Goal: Task Accomplishment & Management: Manage account settings

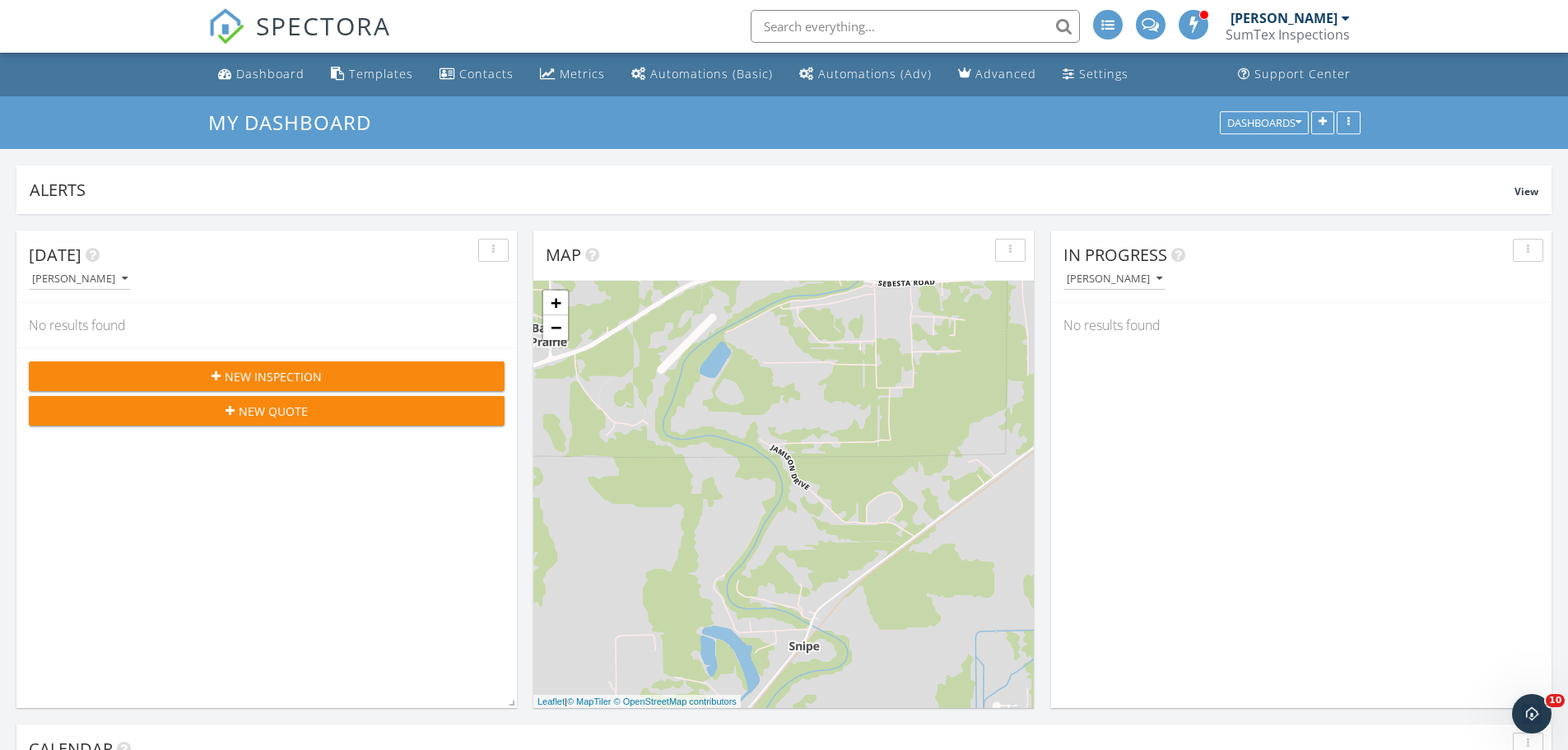
click at [334, 381] on div "New Inspection" at bounding box center [266, 377] width 449 height 17
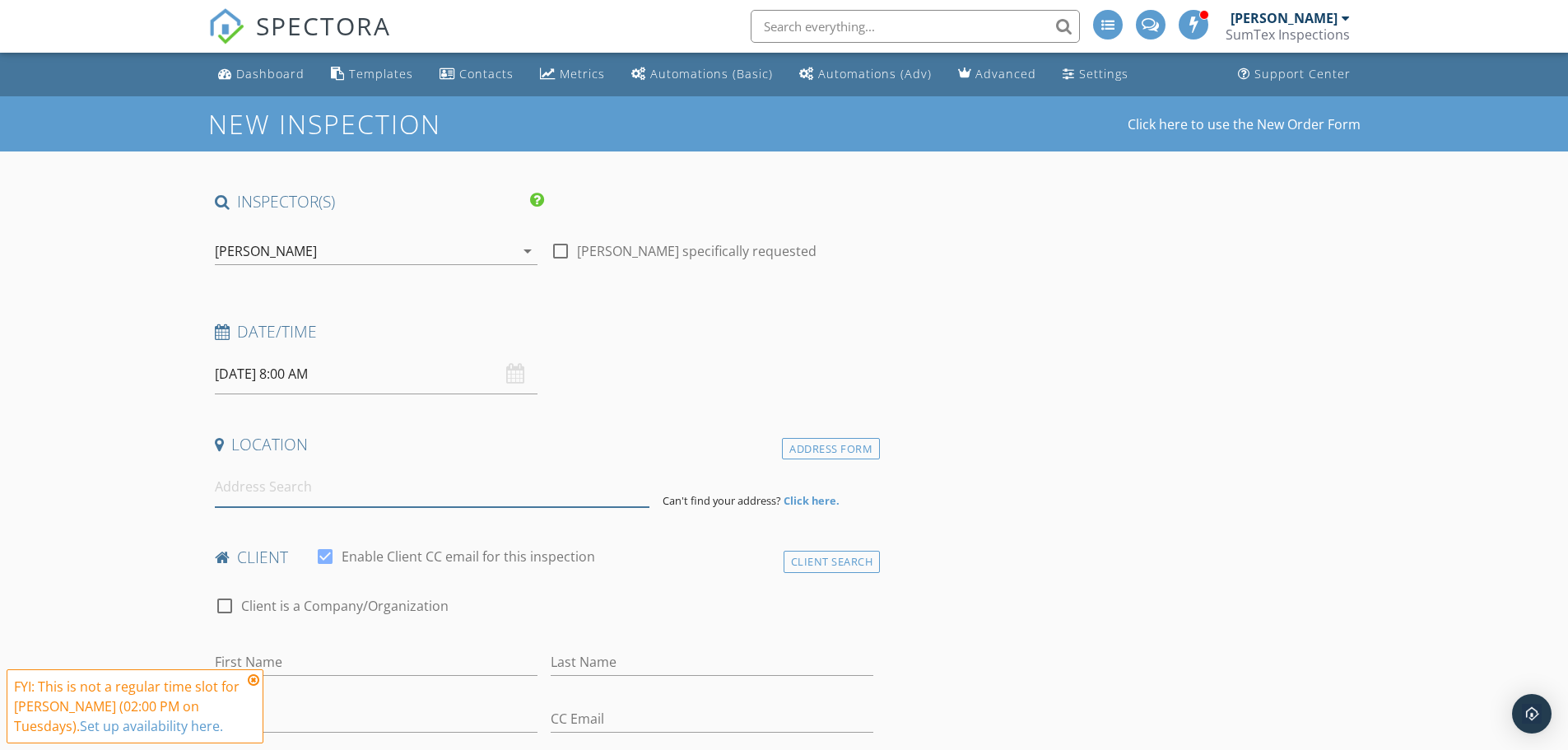
click at [313, 488] on input at bounding box center [432, 487] width 434 height 40
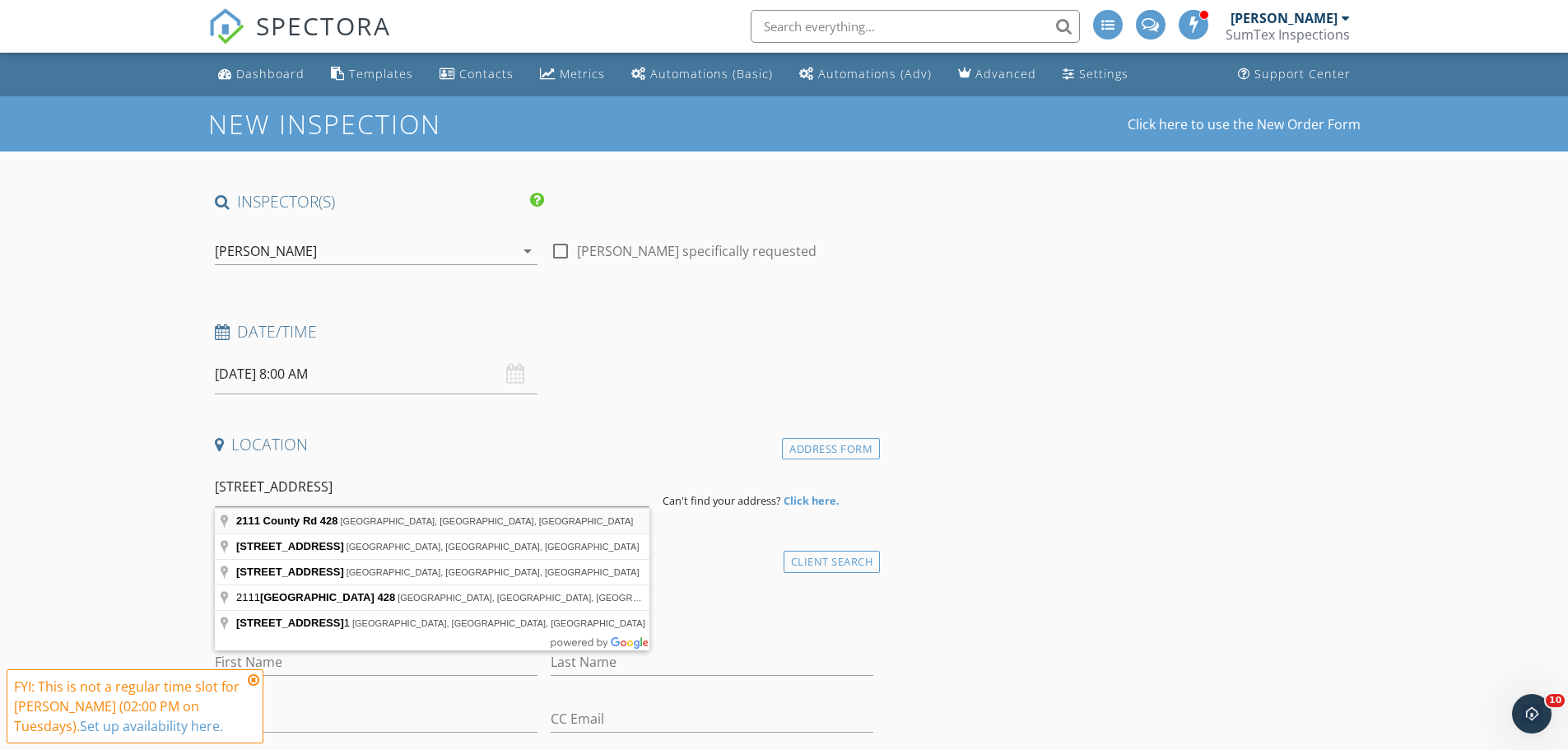
type input "[STREET_ADDRESS]"
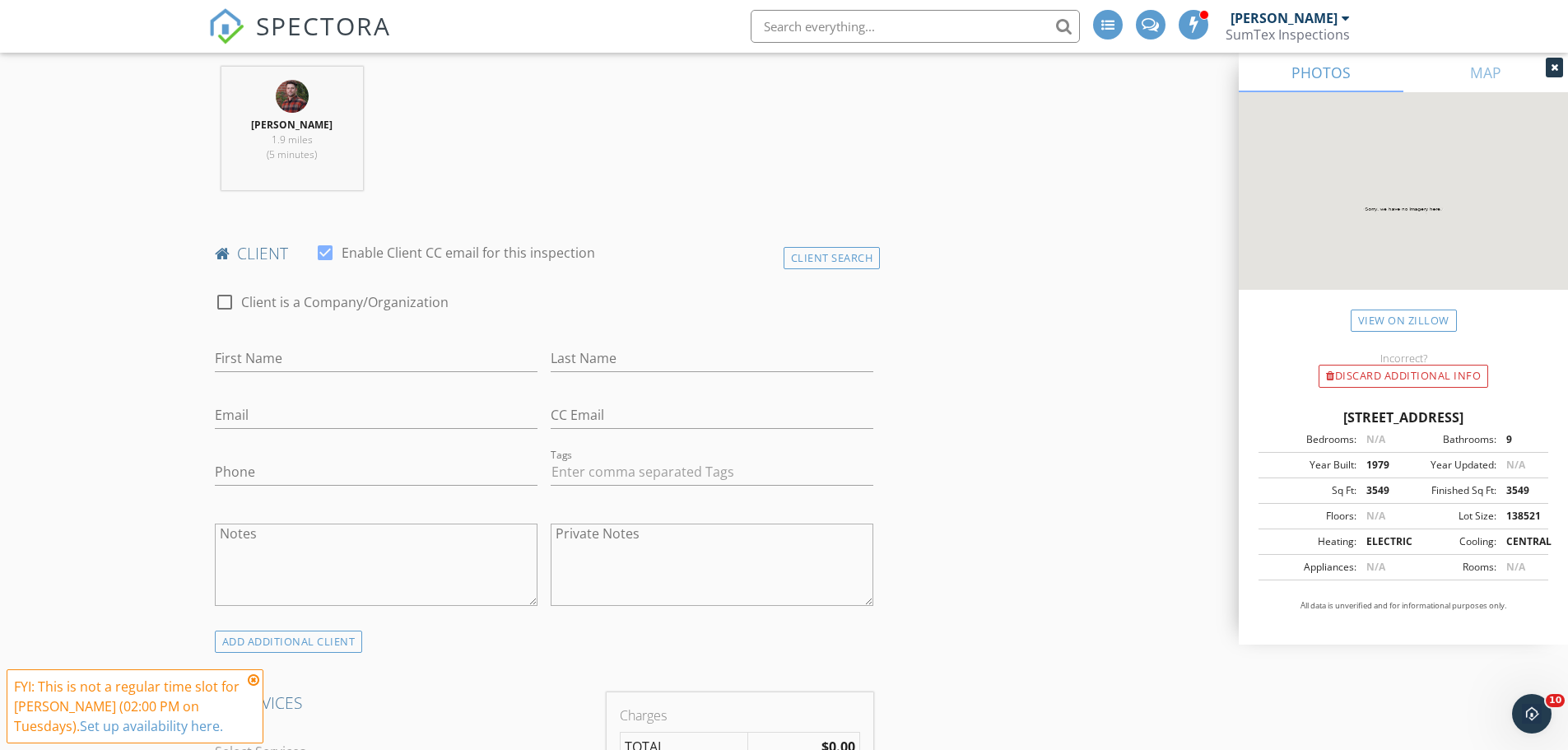
scroll to position [741, 0]
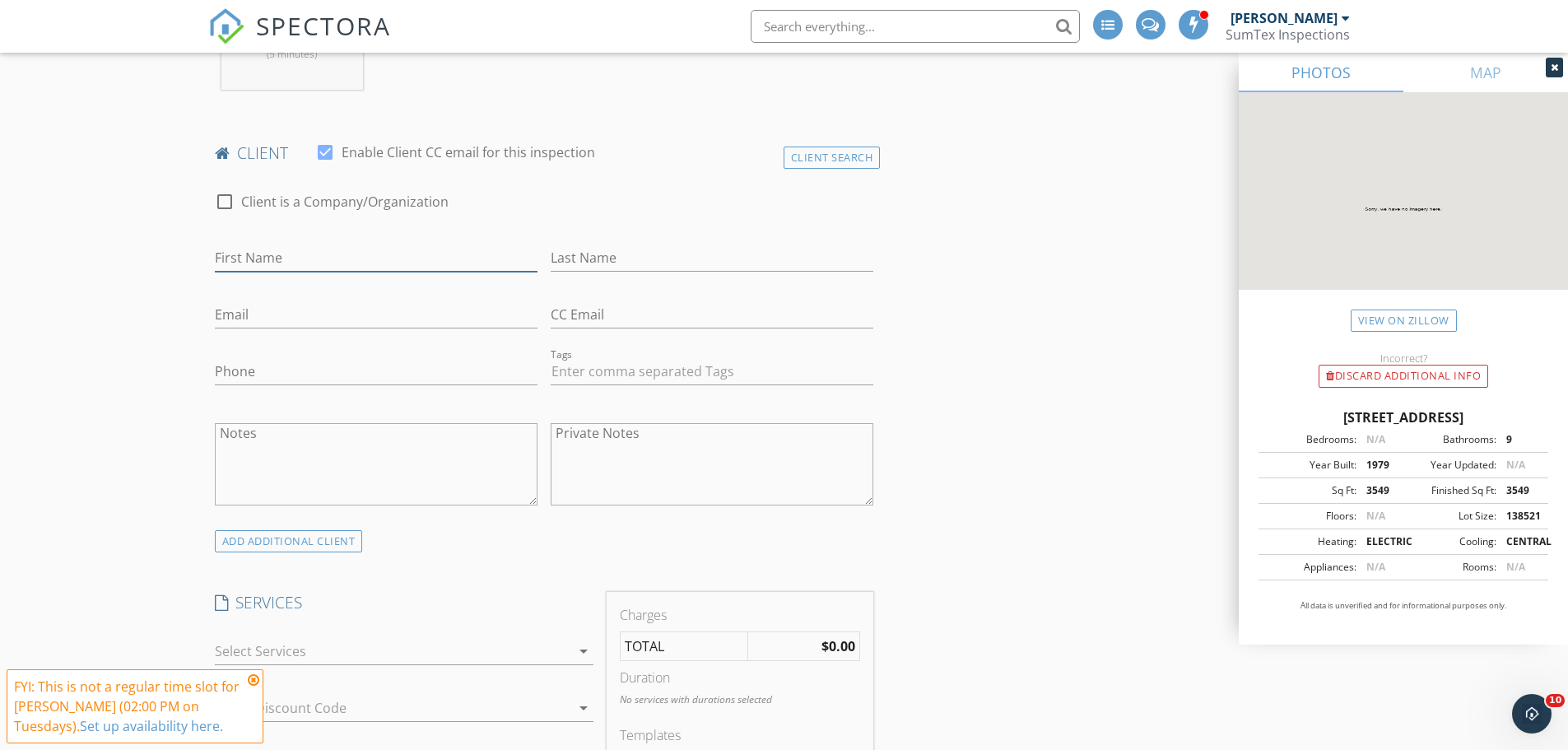
click at [252, 253] on input "First Name" at bounding box center [376, 258] width 323 height 27
type input "[PERSON_NAME]"
paste input "gratzer.keith@gmail.com"
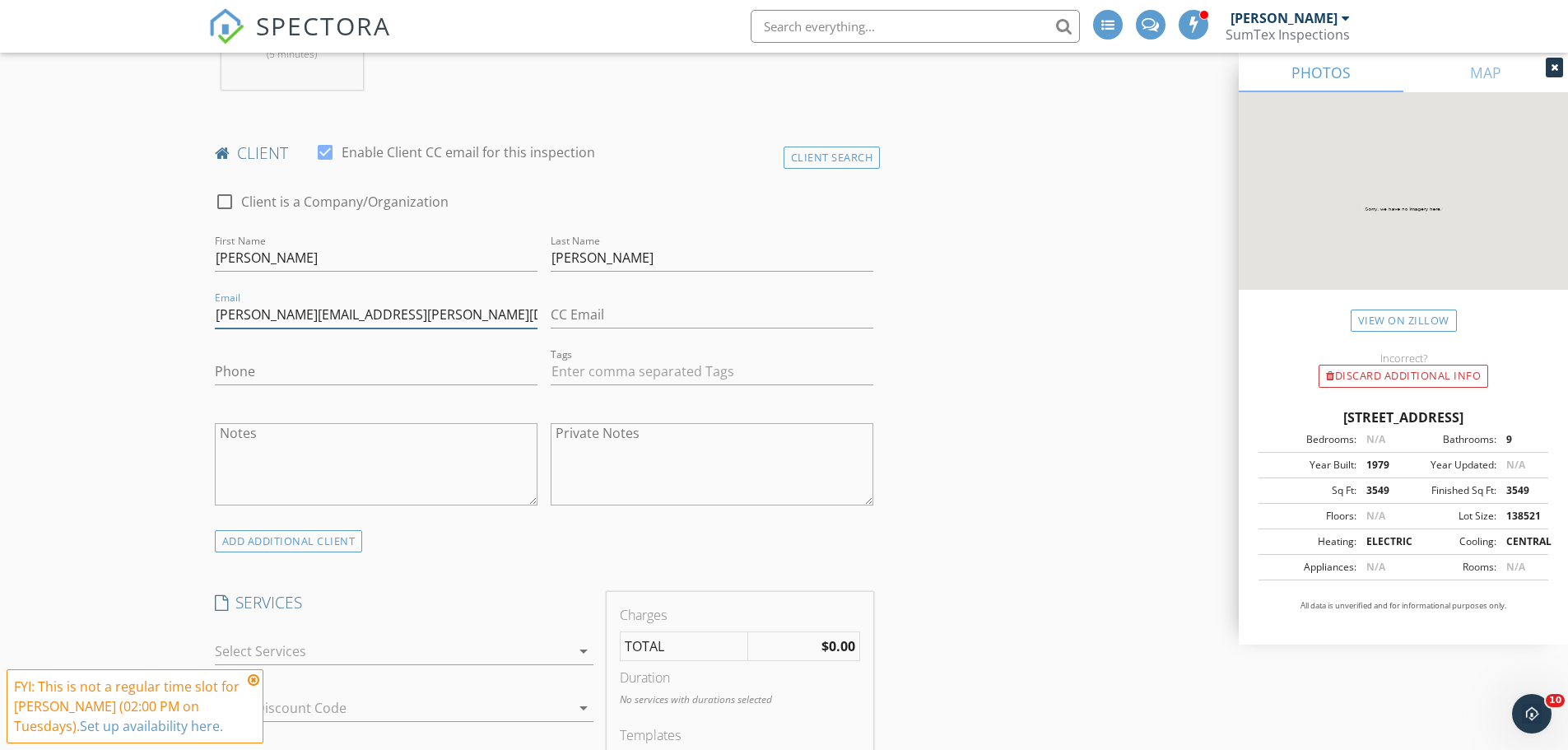
type input "gratzer.keith@gmail.com"
click at [636, 313] on input "CC Email" at bounding box center [711, 314] width 323 height 27
click at [584, 321] on input "CC Email" at bounding box center [711, 314] width 323 height 27
paste input "tgratzer3@gmail.com"
type input "tgratzer3@gmail.com"
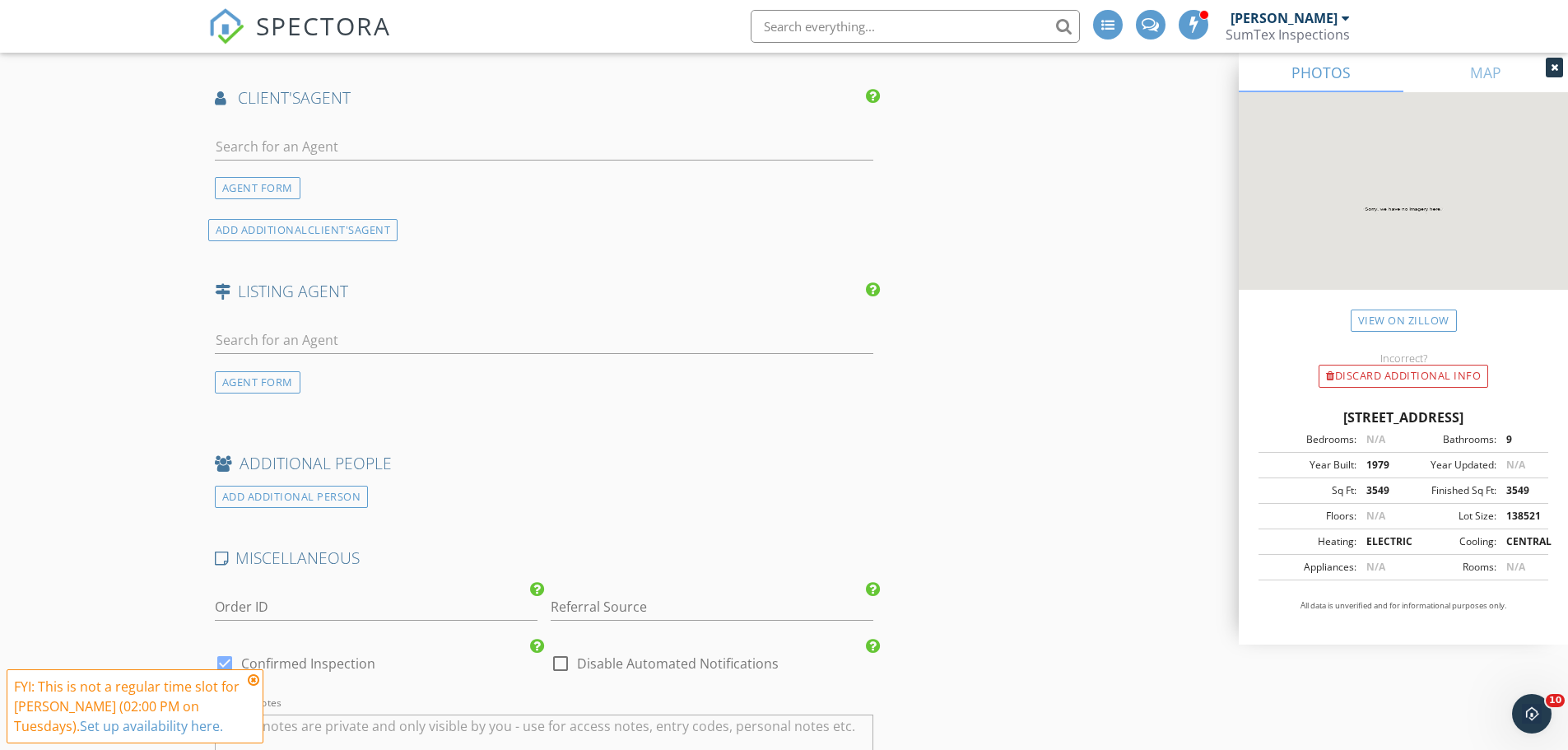
scroll to position [1894, 0]
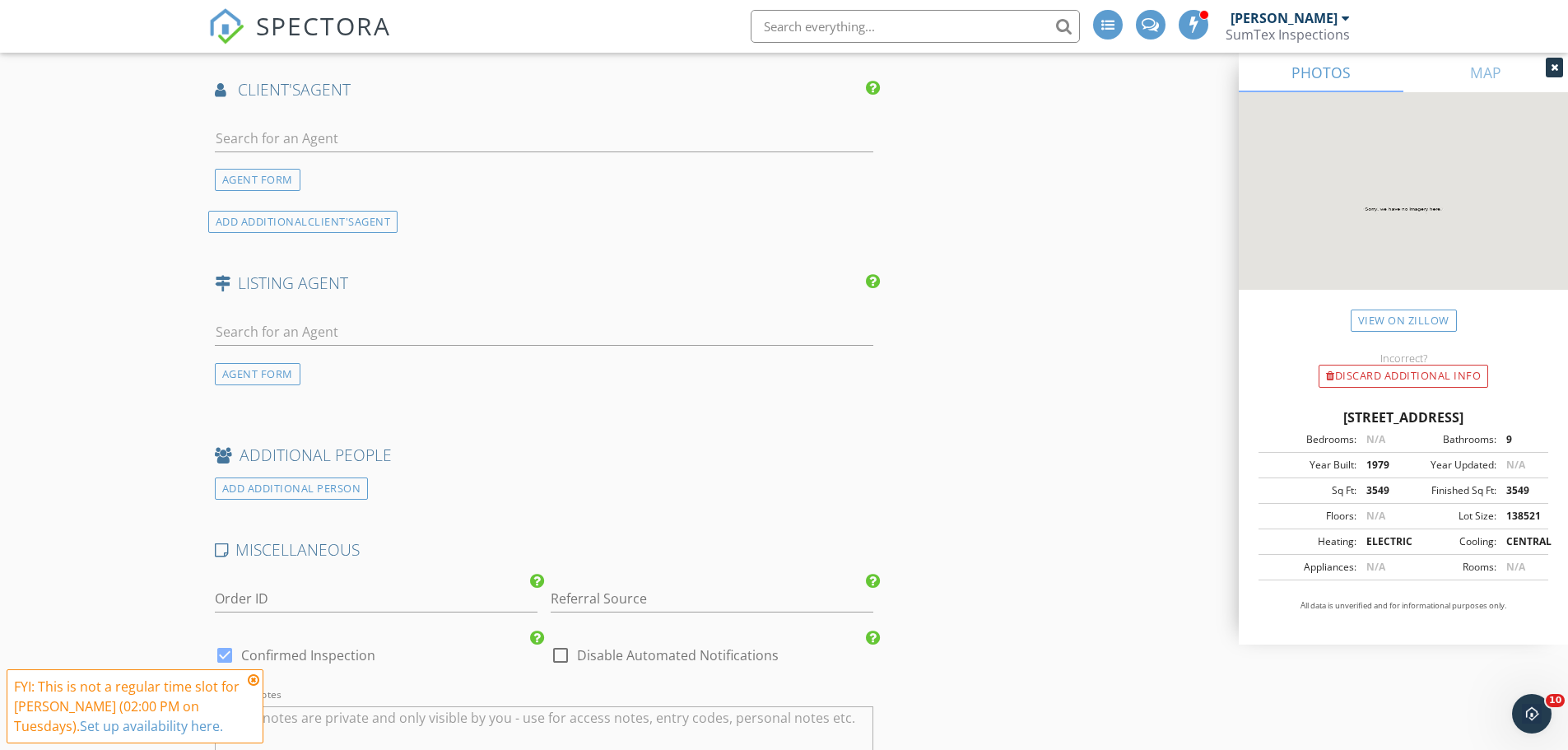
click at [255, 679] on icon at bounding box center [253, 679] width 11 height 13
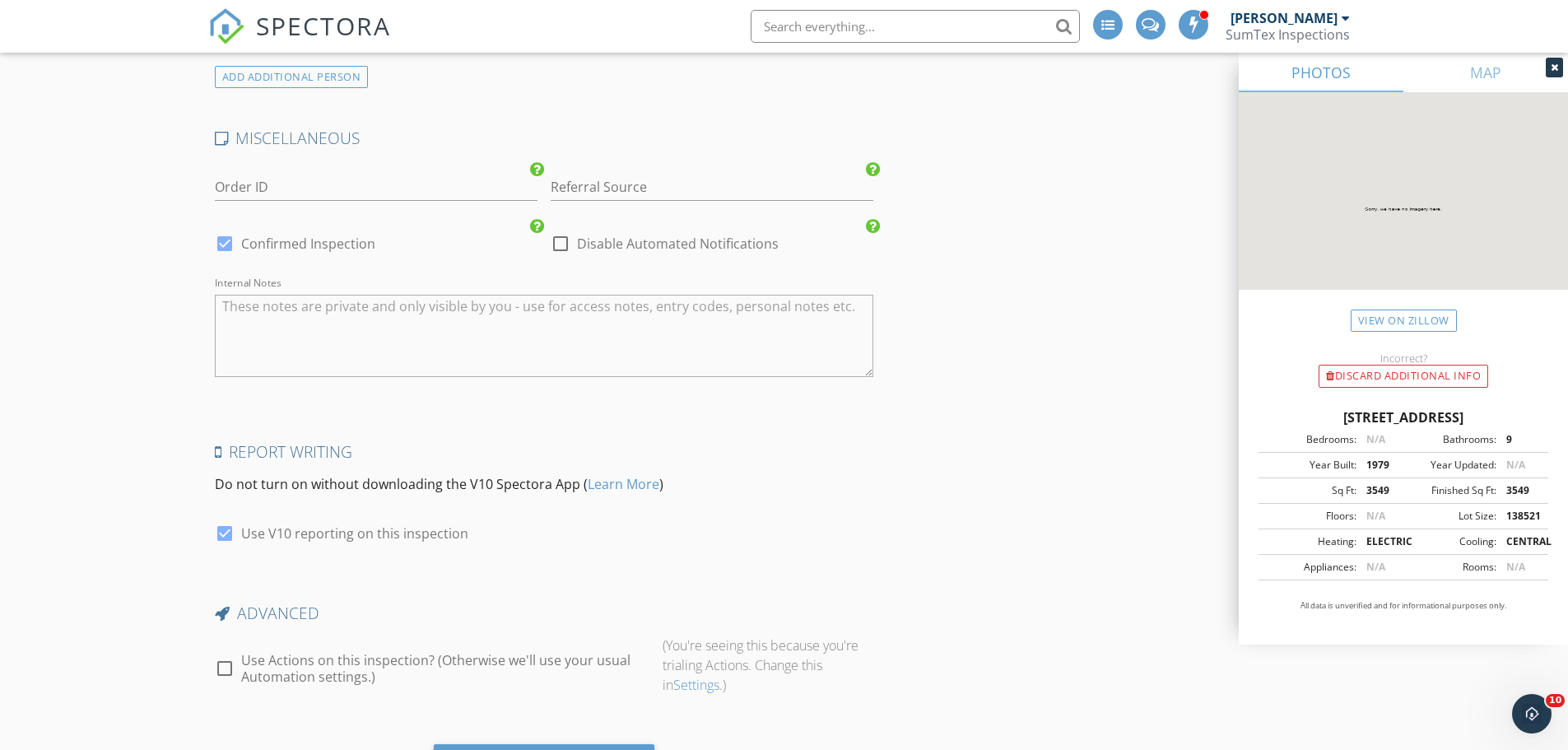
scroll to position [2396, 0]
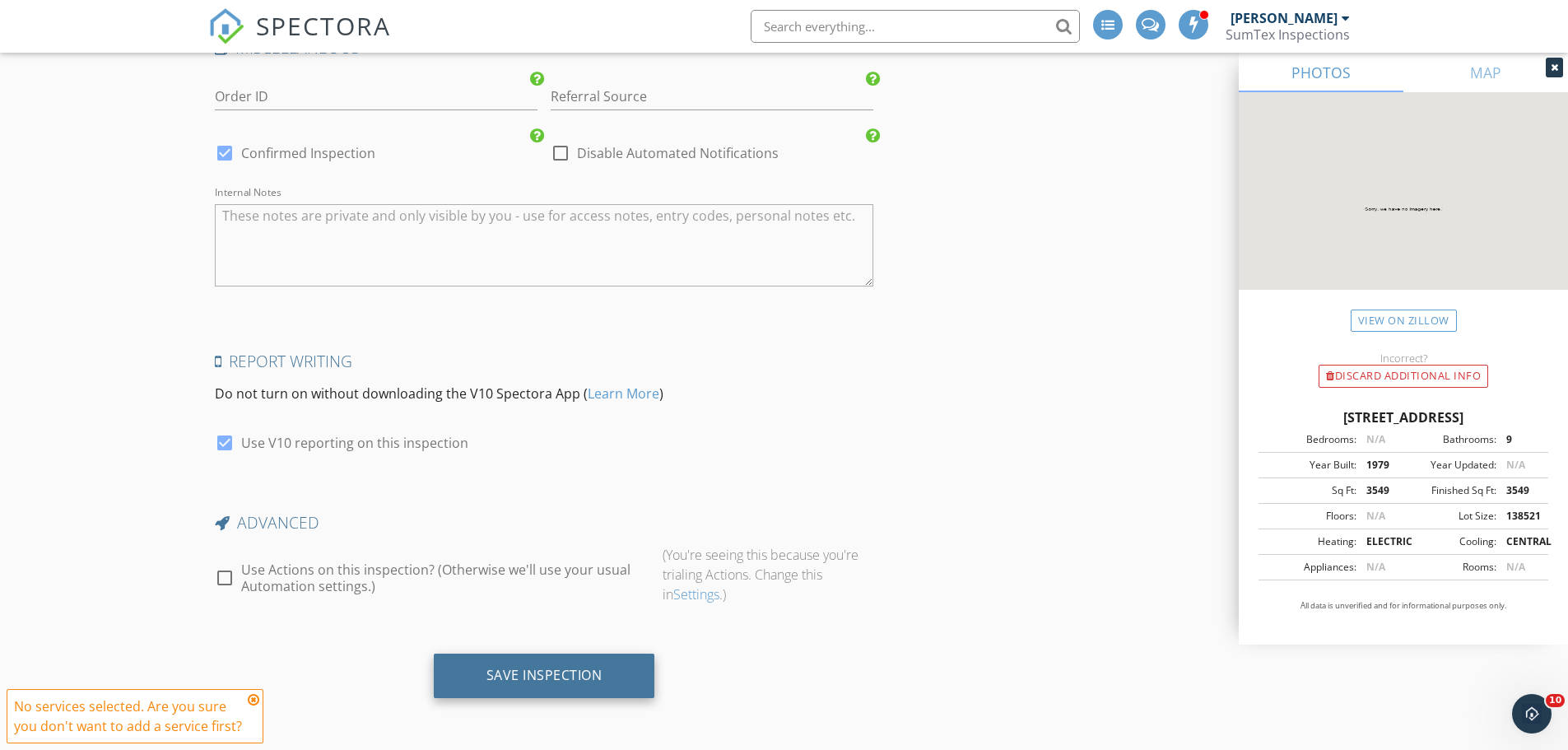
click at [514, 676] on div "Save Inspection" at bounding box center [544, 675] width 116 height 17
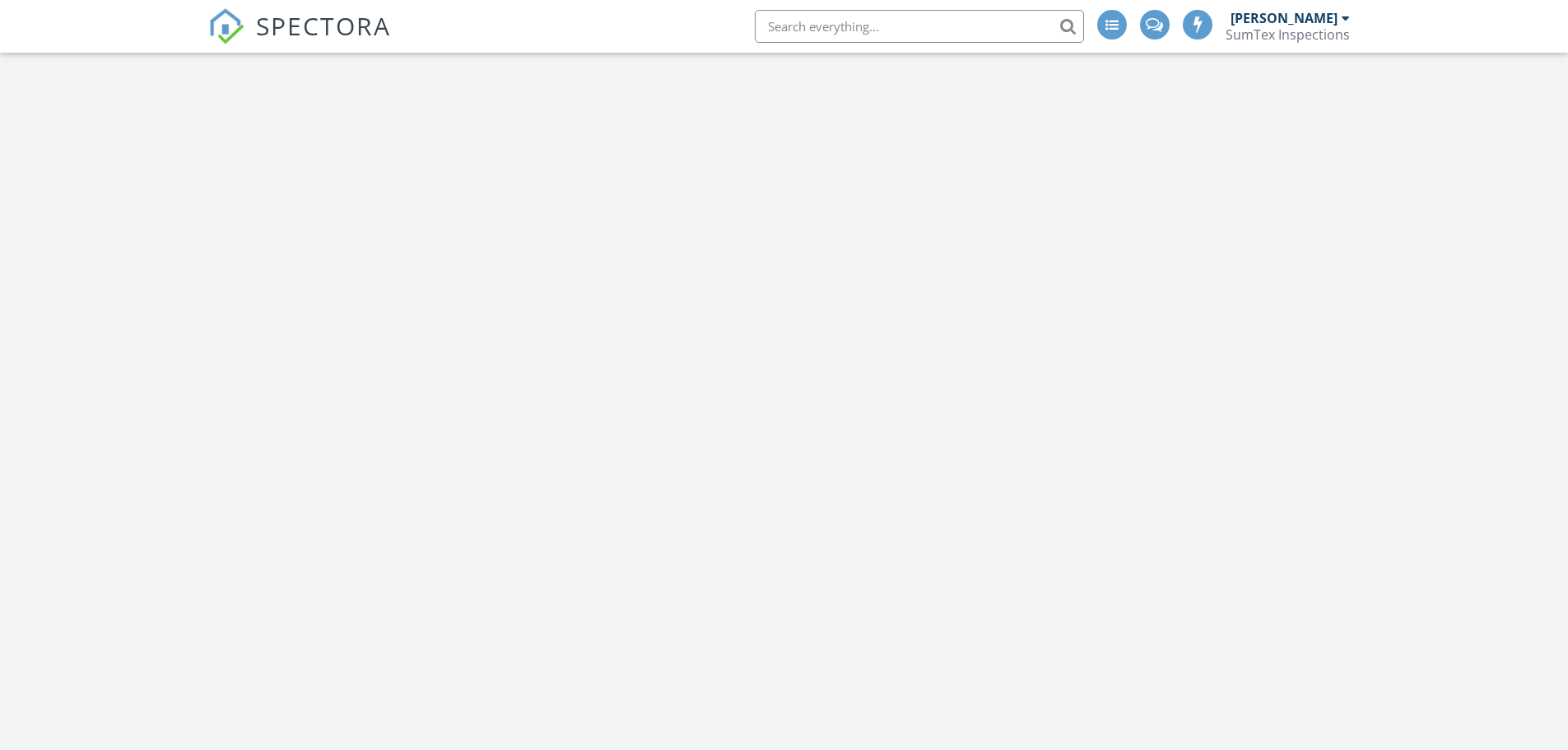
click at [282, 73] on div at bounding box center [266, 57] width 41 height 41
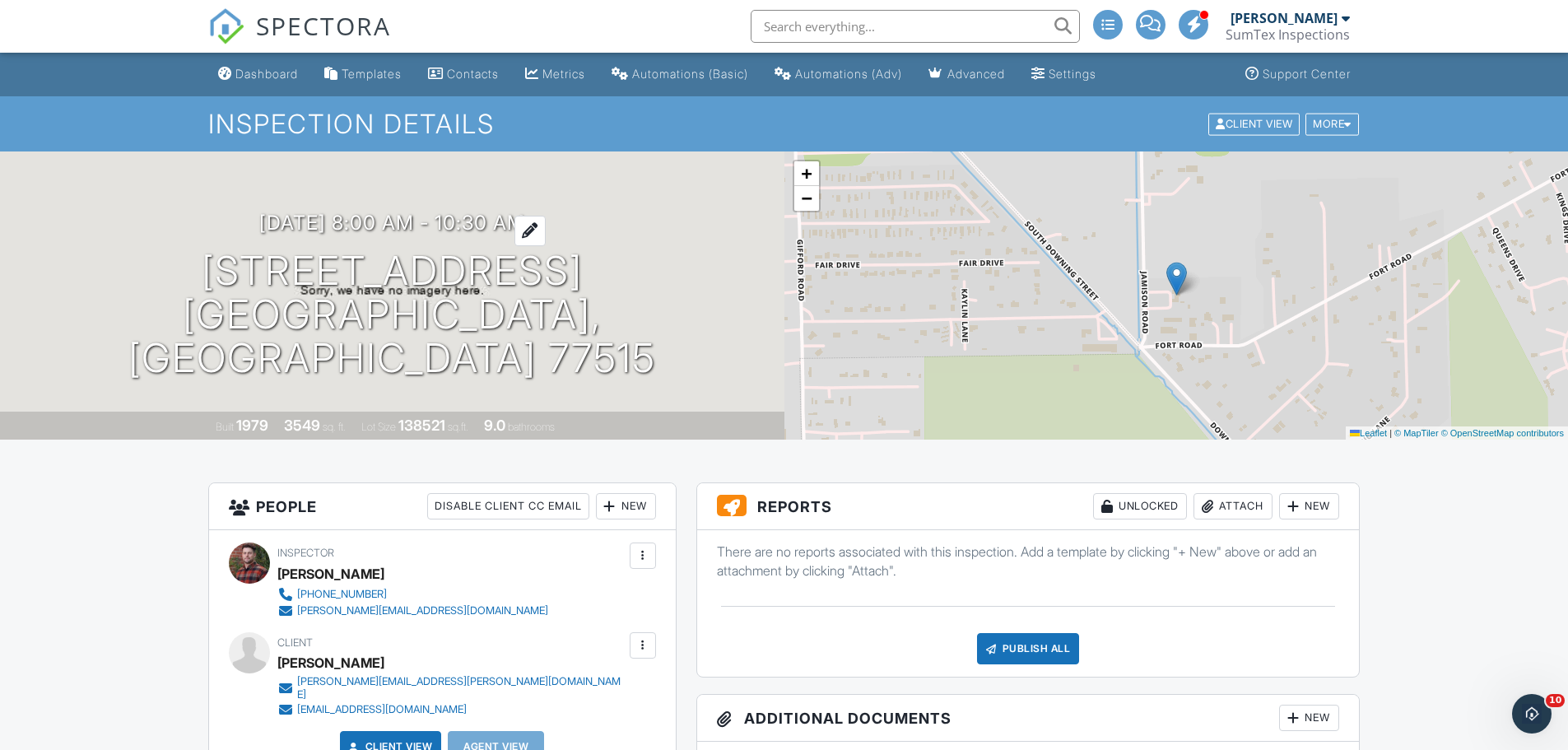
click at [479, 233] on h3 "09/30/2025 8:00 am - 10:30 am" at bounding box center [392, 223] width 266 height 23
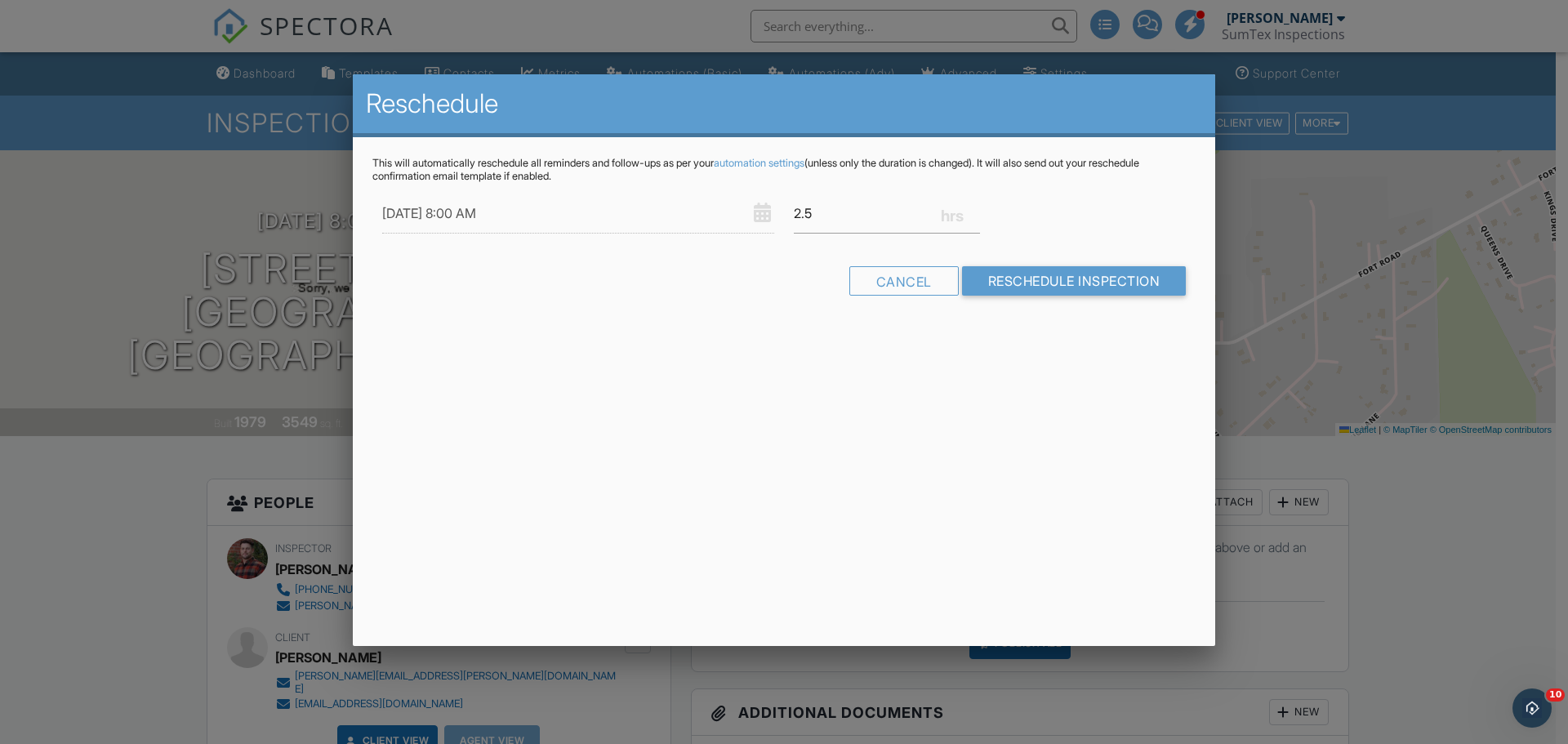
click at [175, 224] on div at bounding box center [784, 383] width 1568 height 931
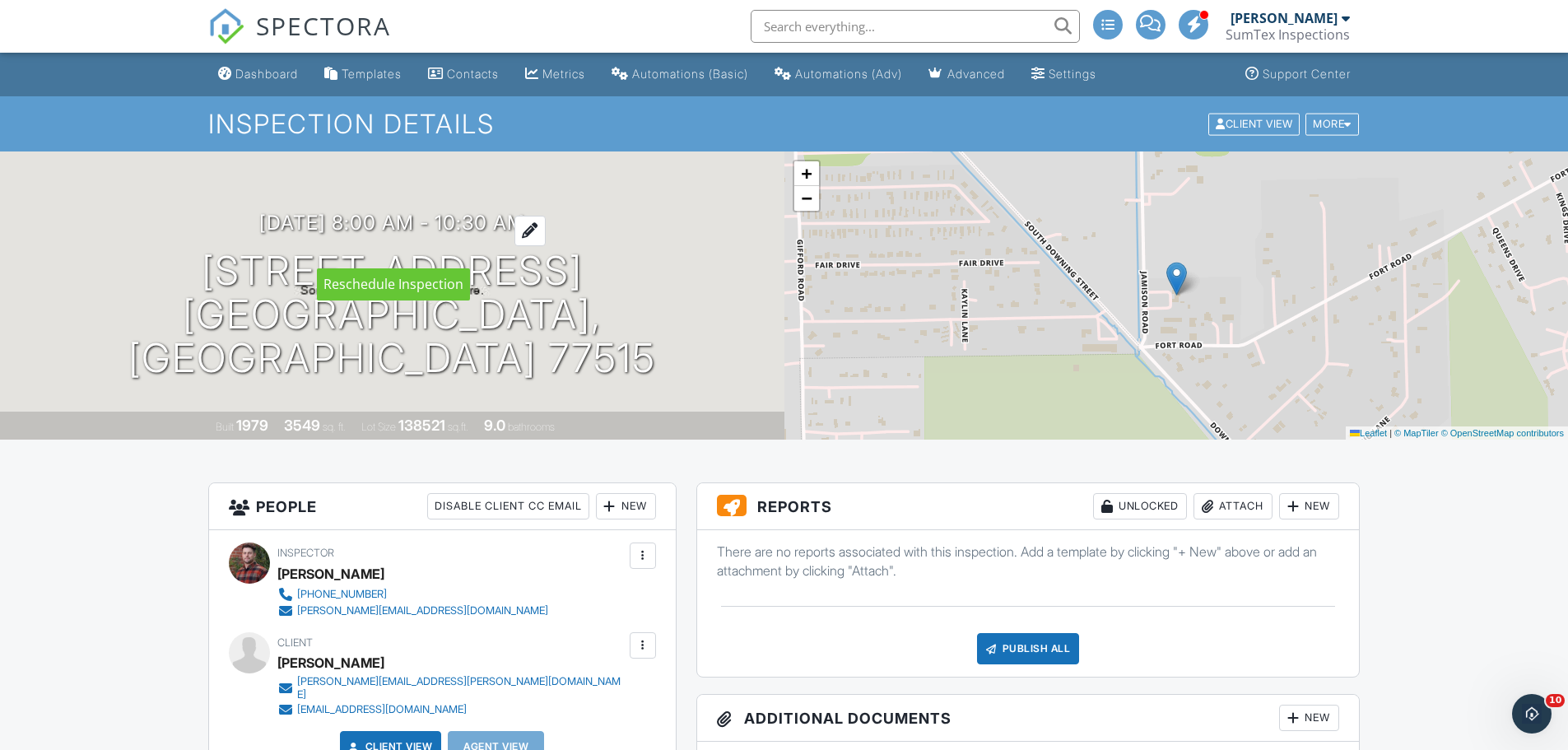
click at [546, 247] on div at bounding box center [530, 231] width 31 height 30
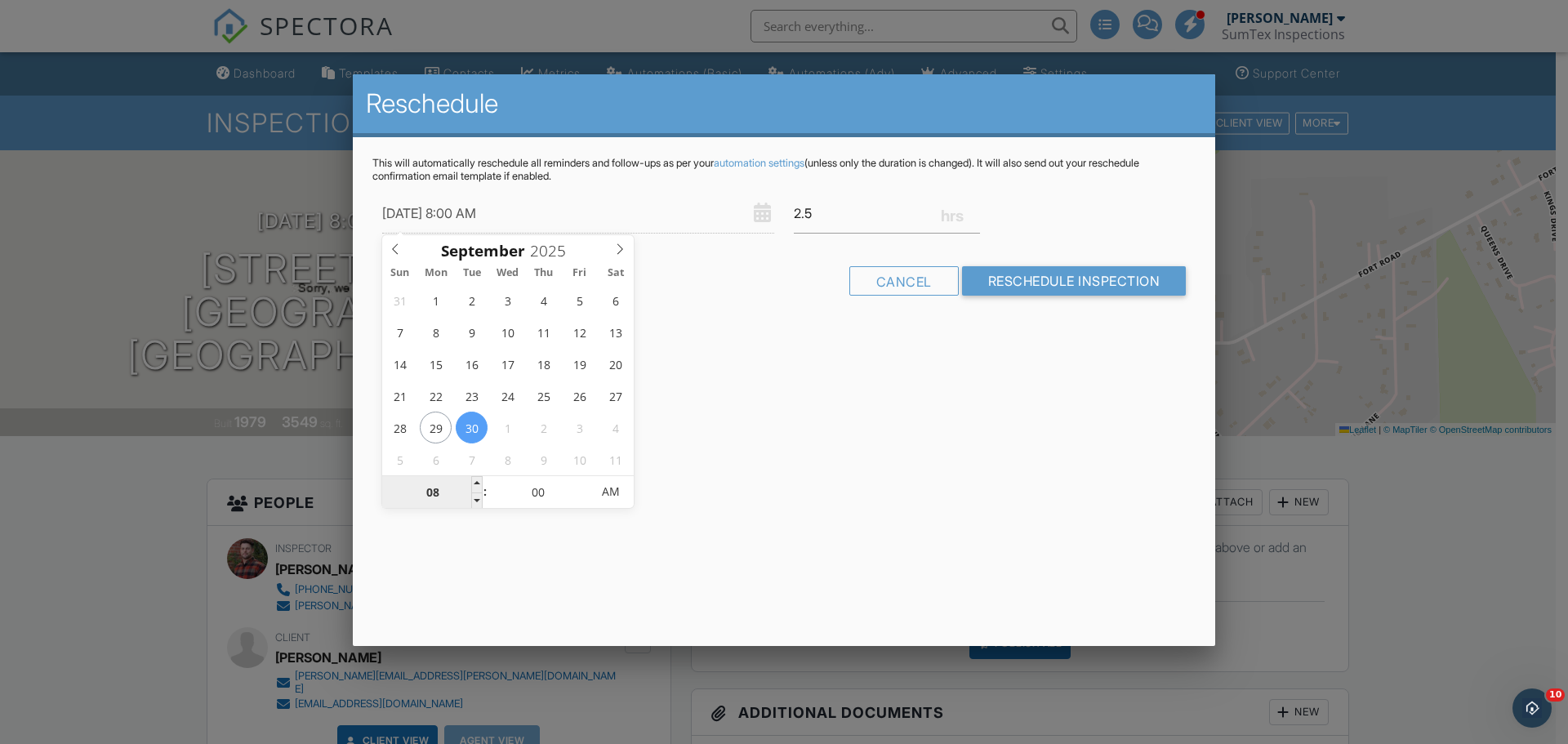
click at [435, 495] on input "08" at bounding box center [432, 493] width 100 height 33
type input "09/30/2025 9:00 AM"
type input "09"
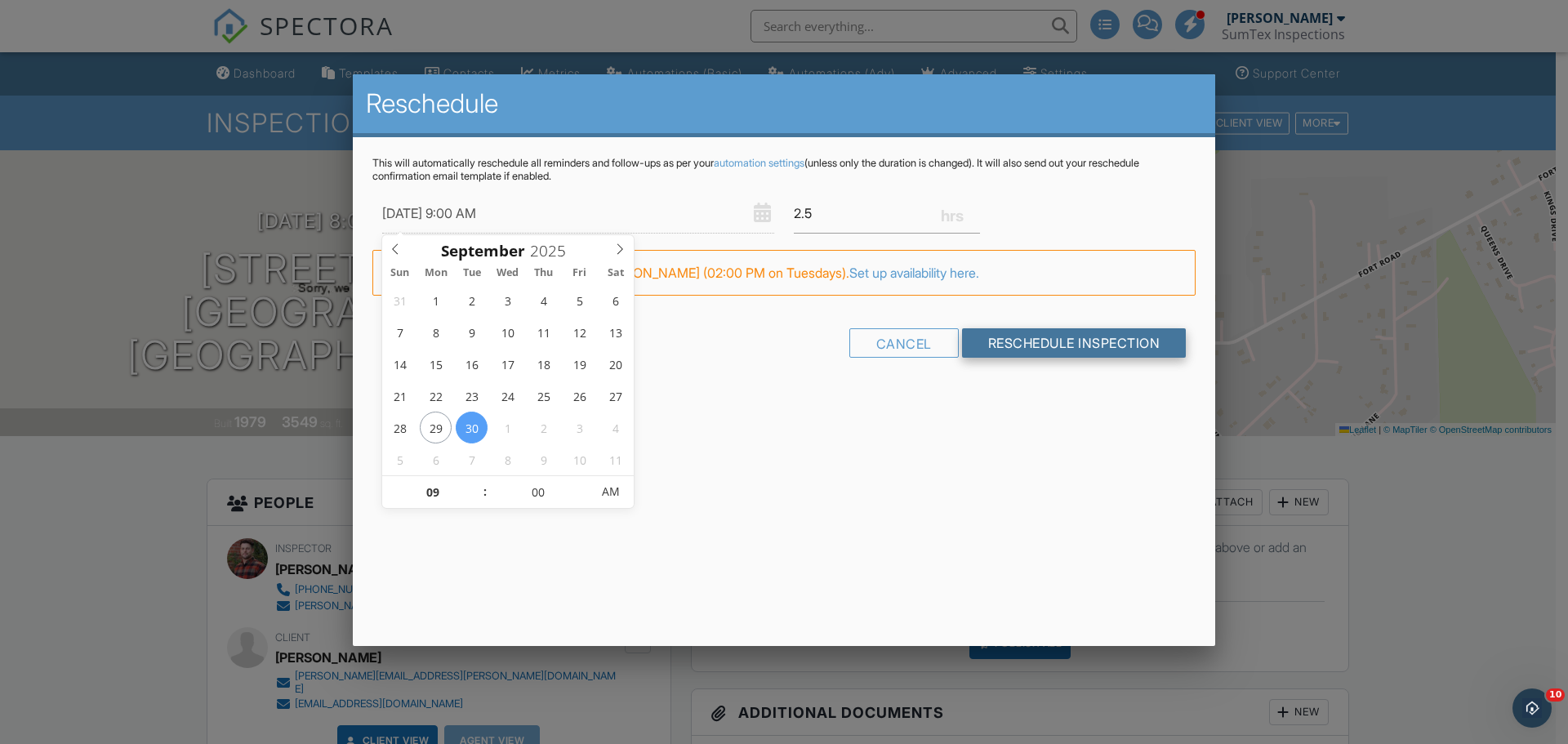
click at [1087, 341] on input "Reschedule Inspection" at bounding box center [1075, 343] width 225 height 29
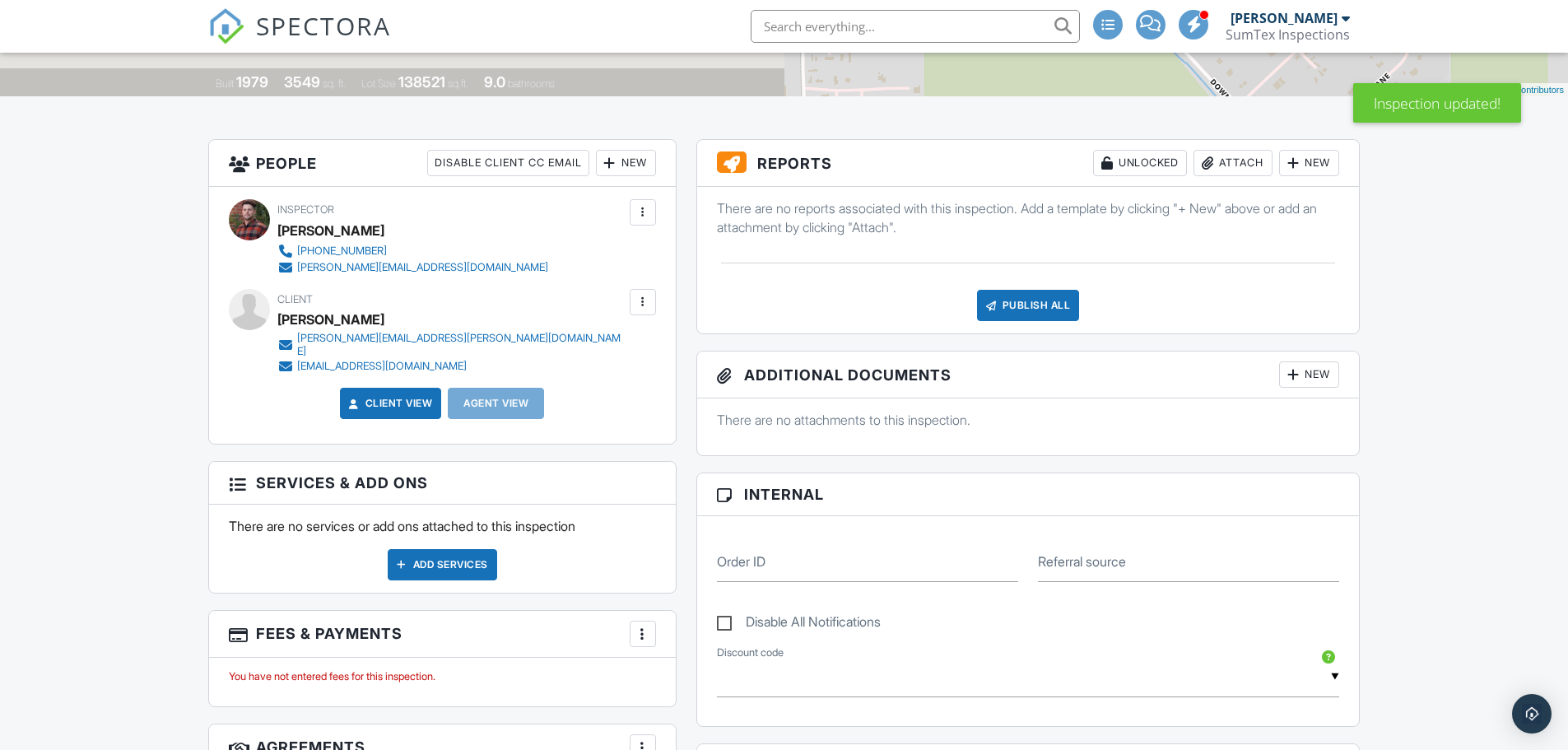
click at [431, 557] on div "Add Services" at bounding box center [442, 565] width 110 height 31
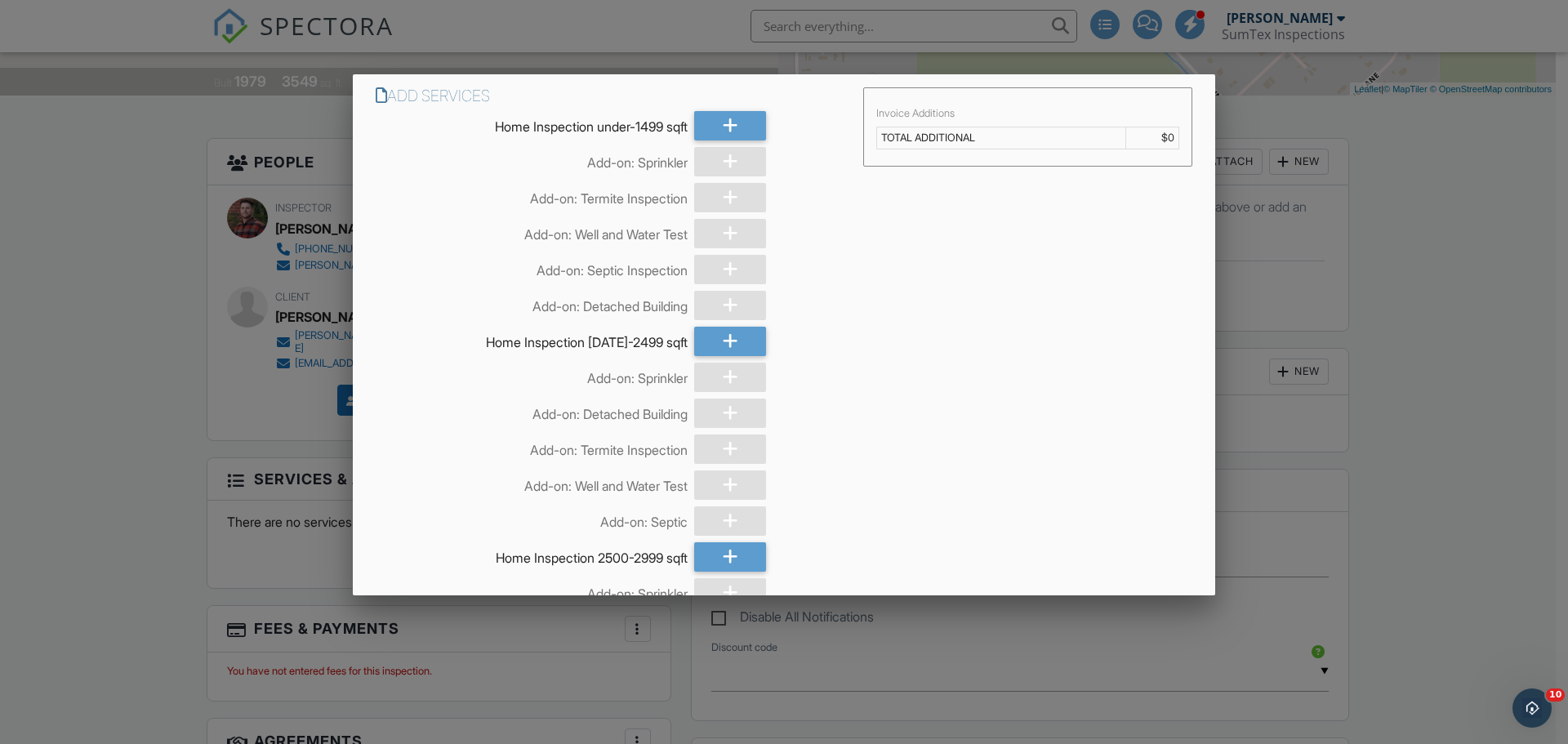
click at [112, 100] on div at bounding box center [784, 383] width 1568 height 931
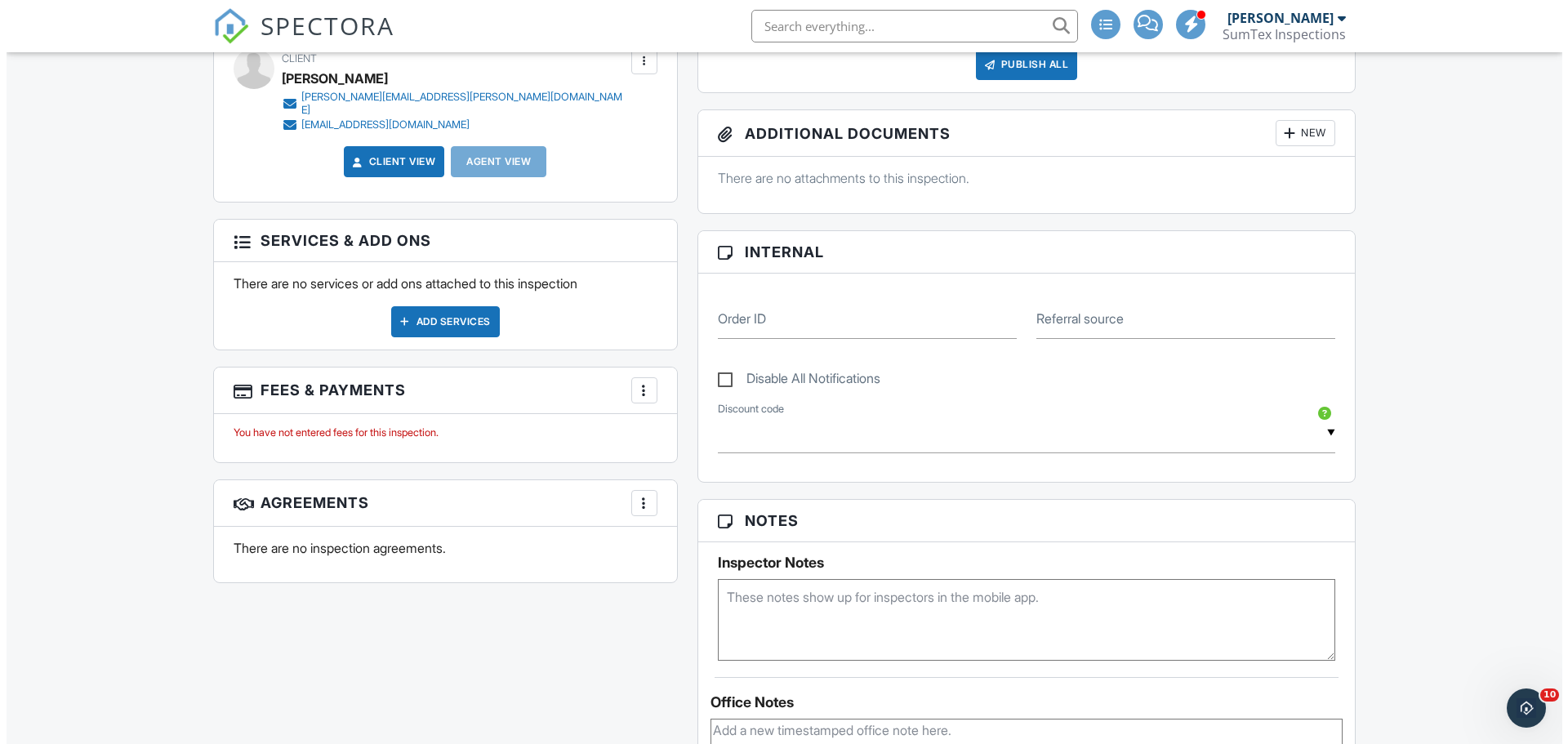
scroll to position [653, 0]
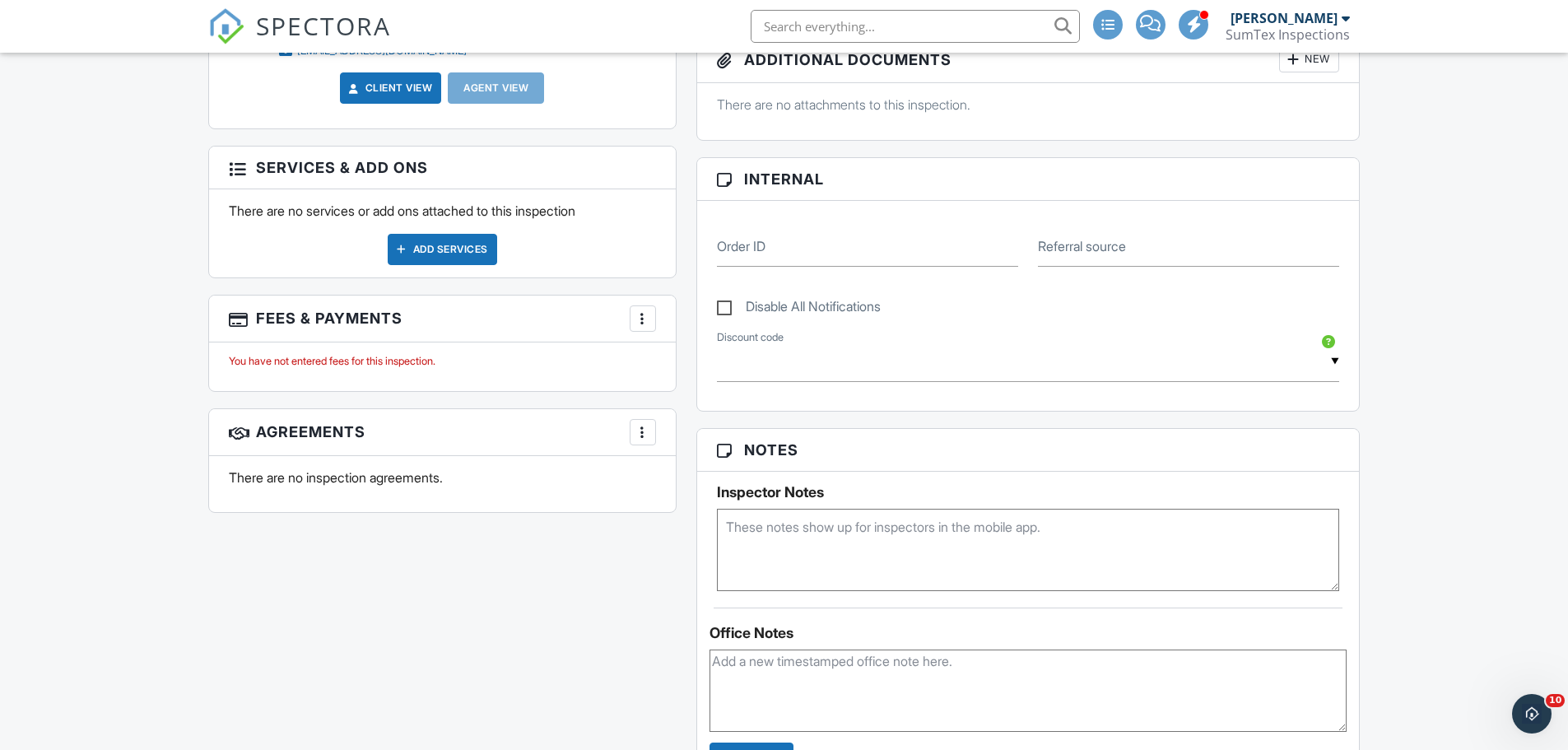
click at [644, 310] on div at bounding box center [643, 318] width 17 height 17
click at [674, 356] on li "Edit Fees & Payments" at bounding box center [726, 368] width 172 height 41
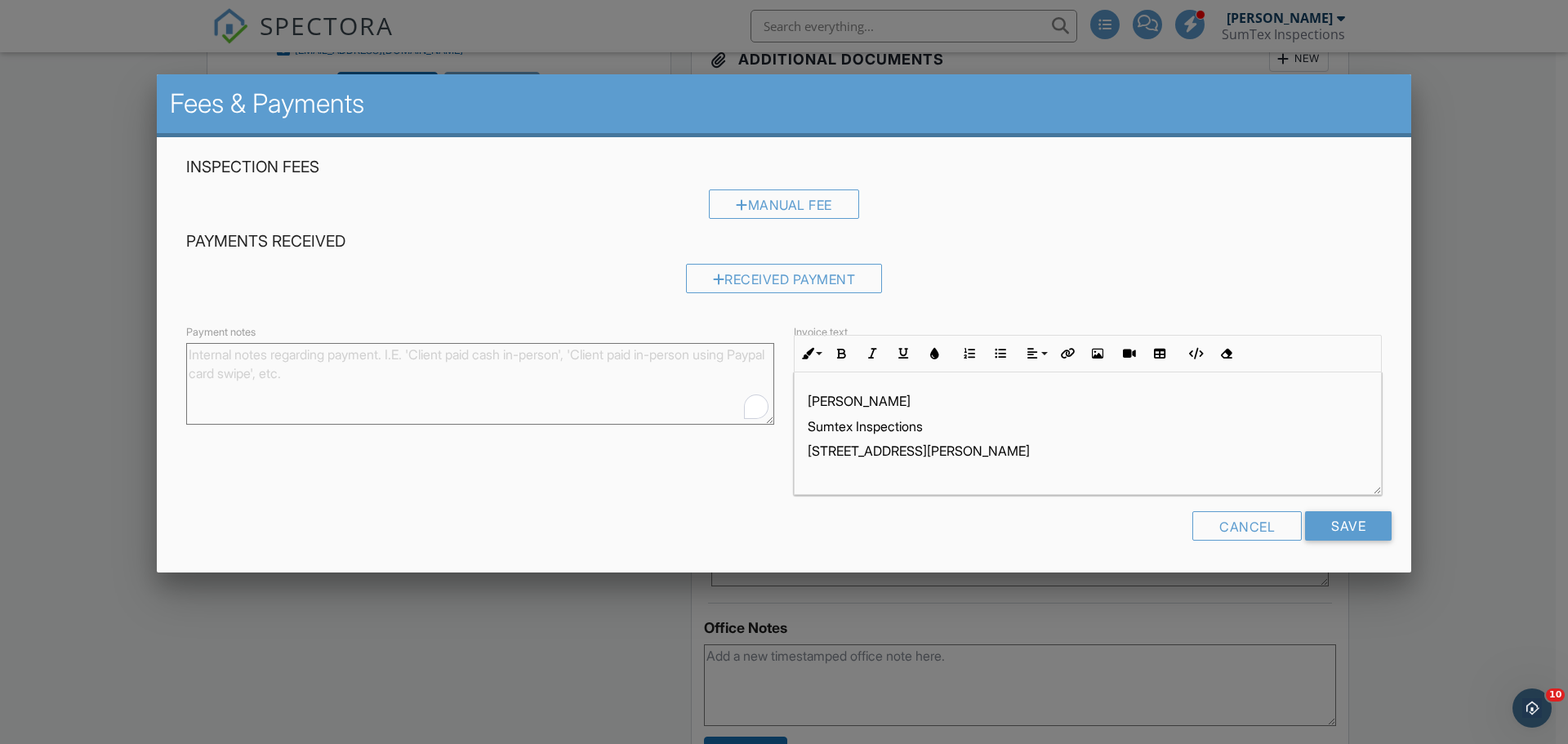
click at [16, 275] on div at bounding box center [784, 383] width 1568 height 931
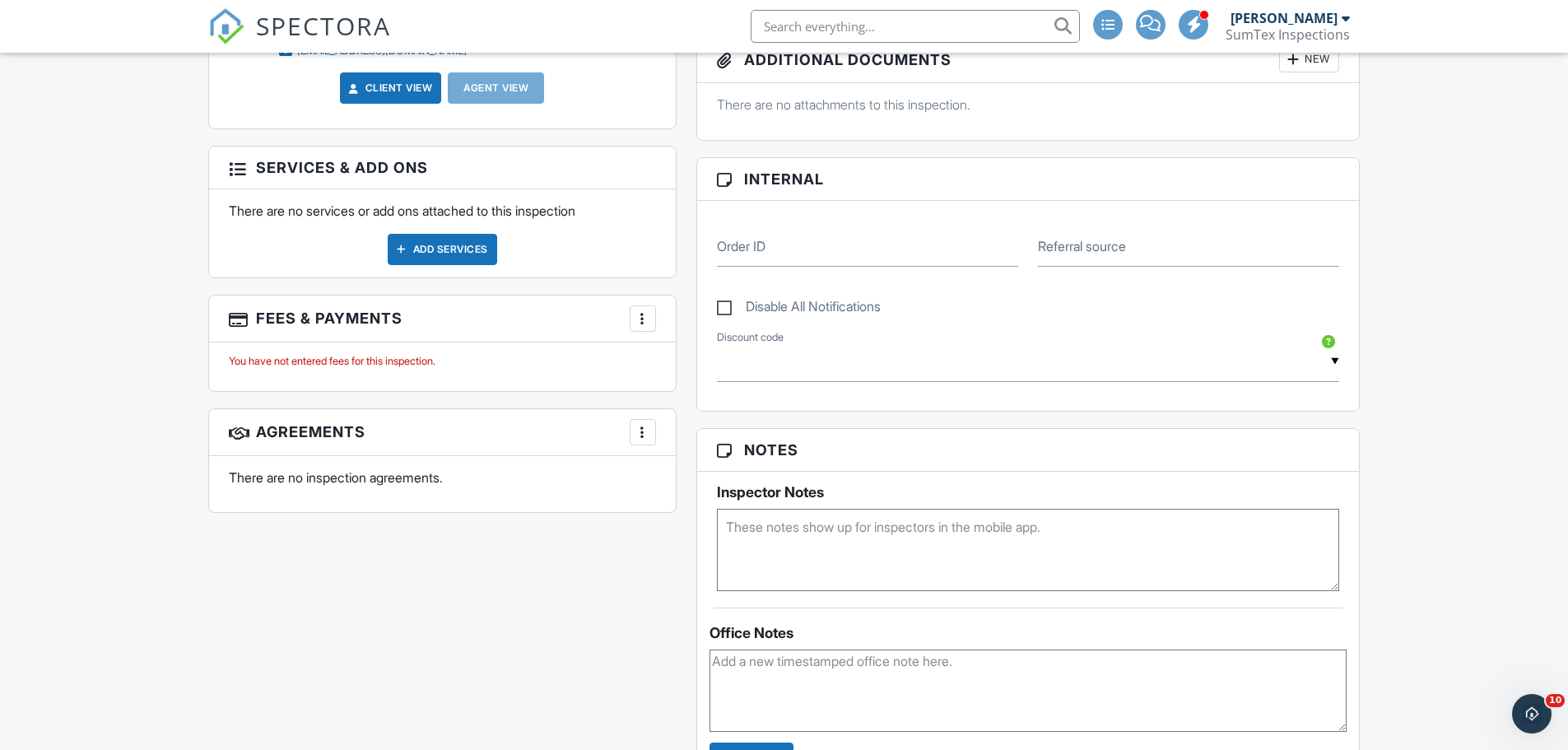
click at [431, 239] on div "Add Services" at bounding box center [442, 249] width 110 height 31
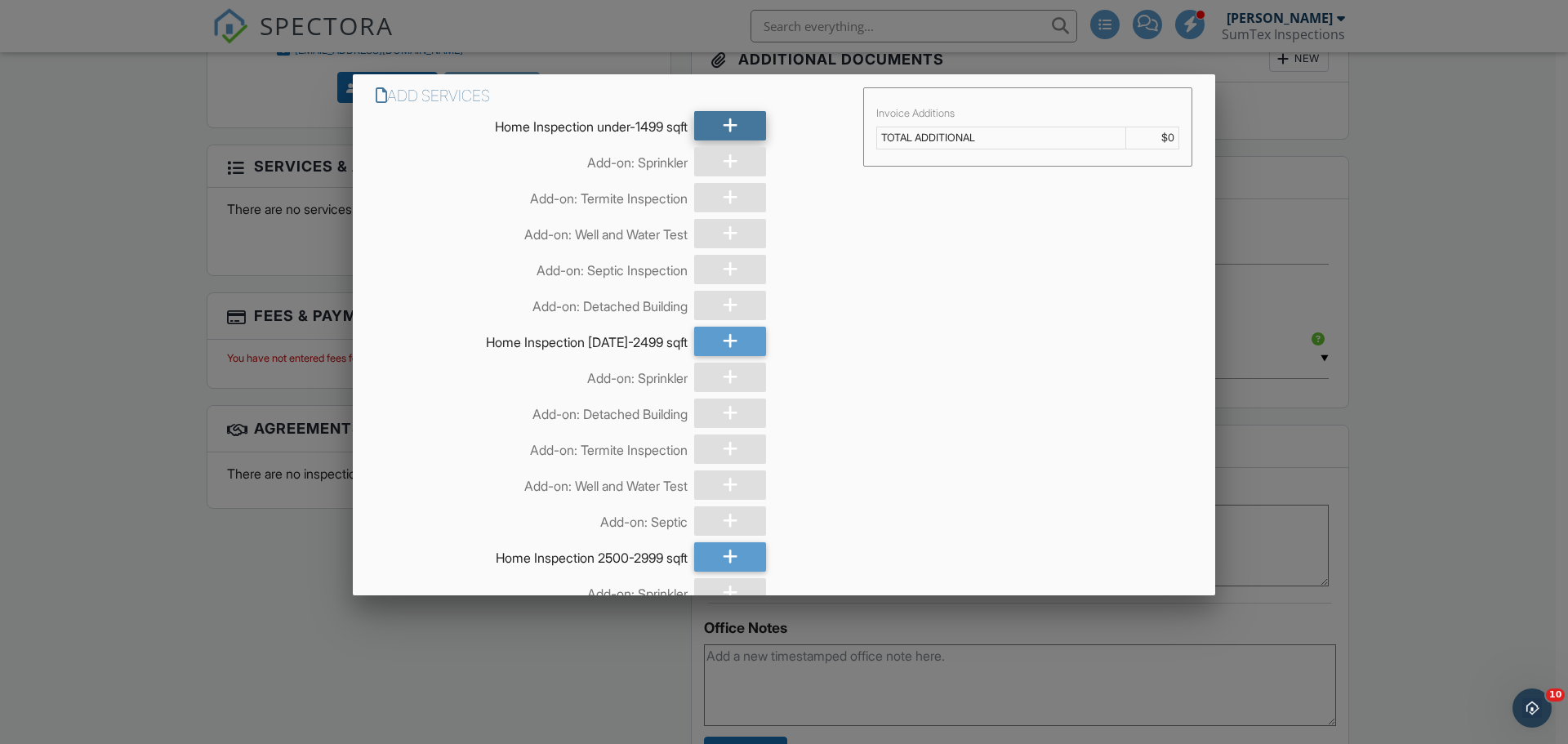
click at [723, 135] on icon at bounding box center [731, 126] width 16 height 29
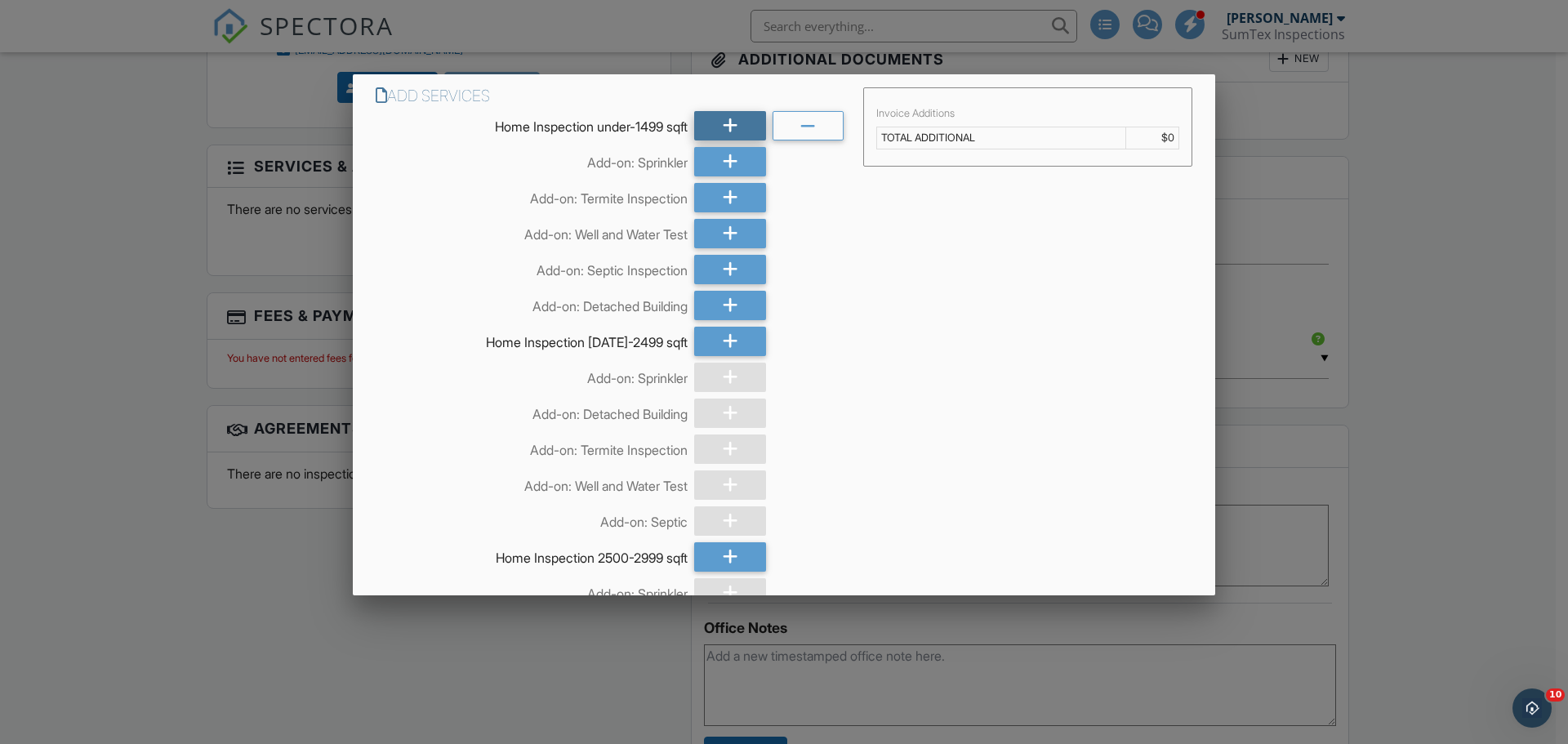
click at [723, 135] on icon at bounding box center [731, 126] width 16 height 29
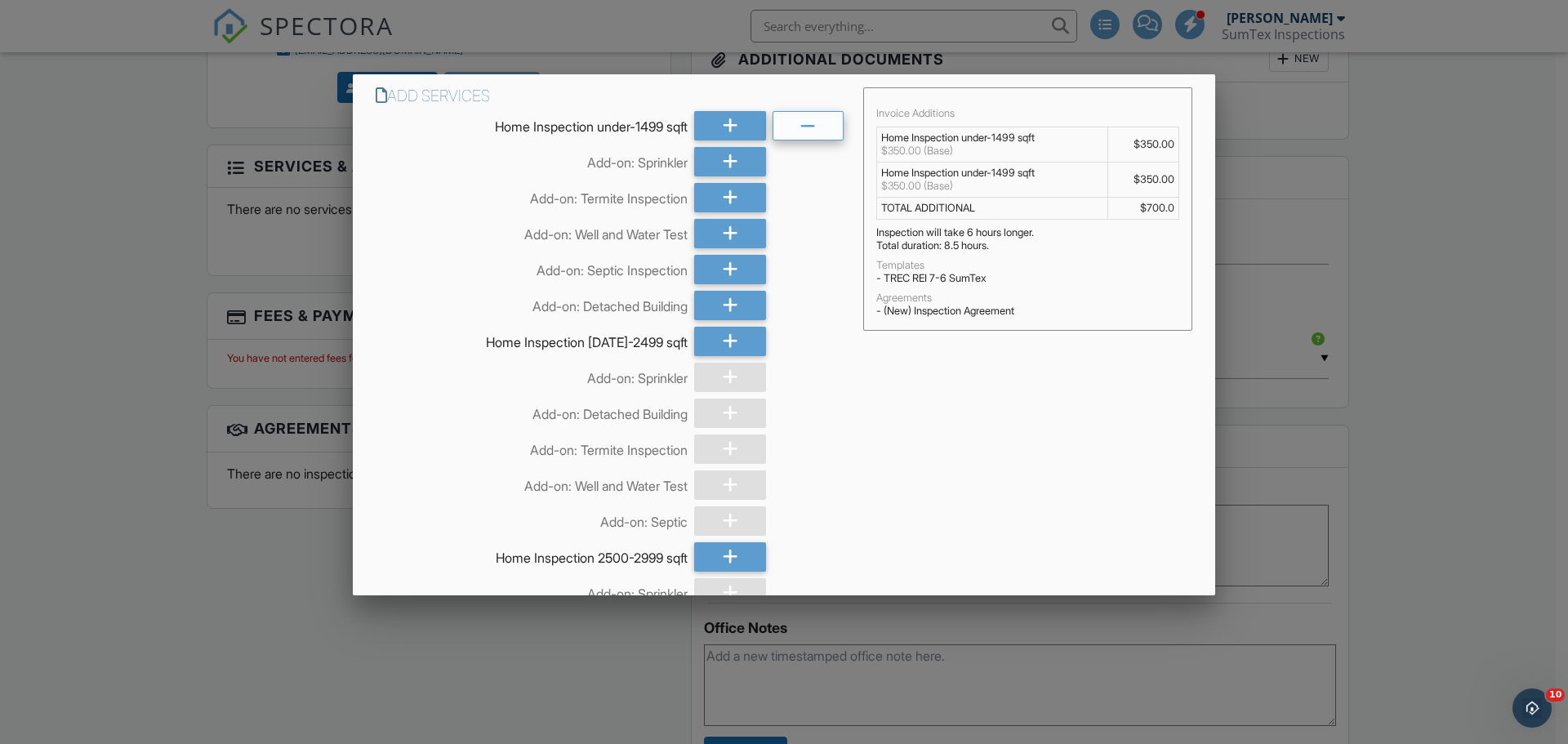
click at [816, 131] on div at bounding box center [808, 126] width 72 height 29
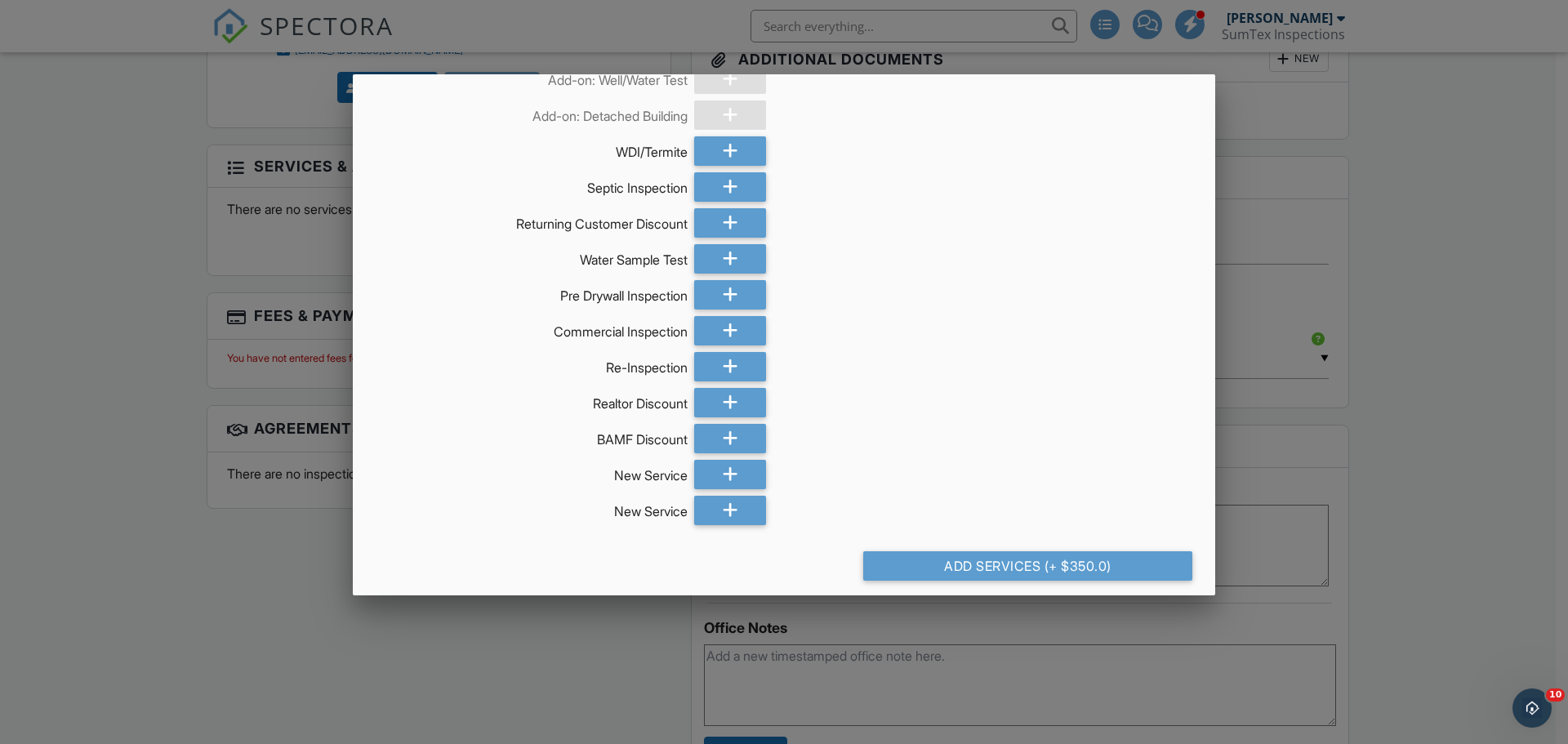
scroll to position [1332, 0]
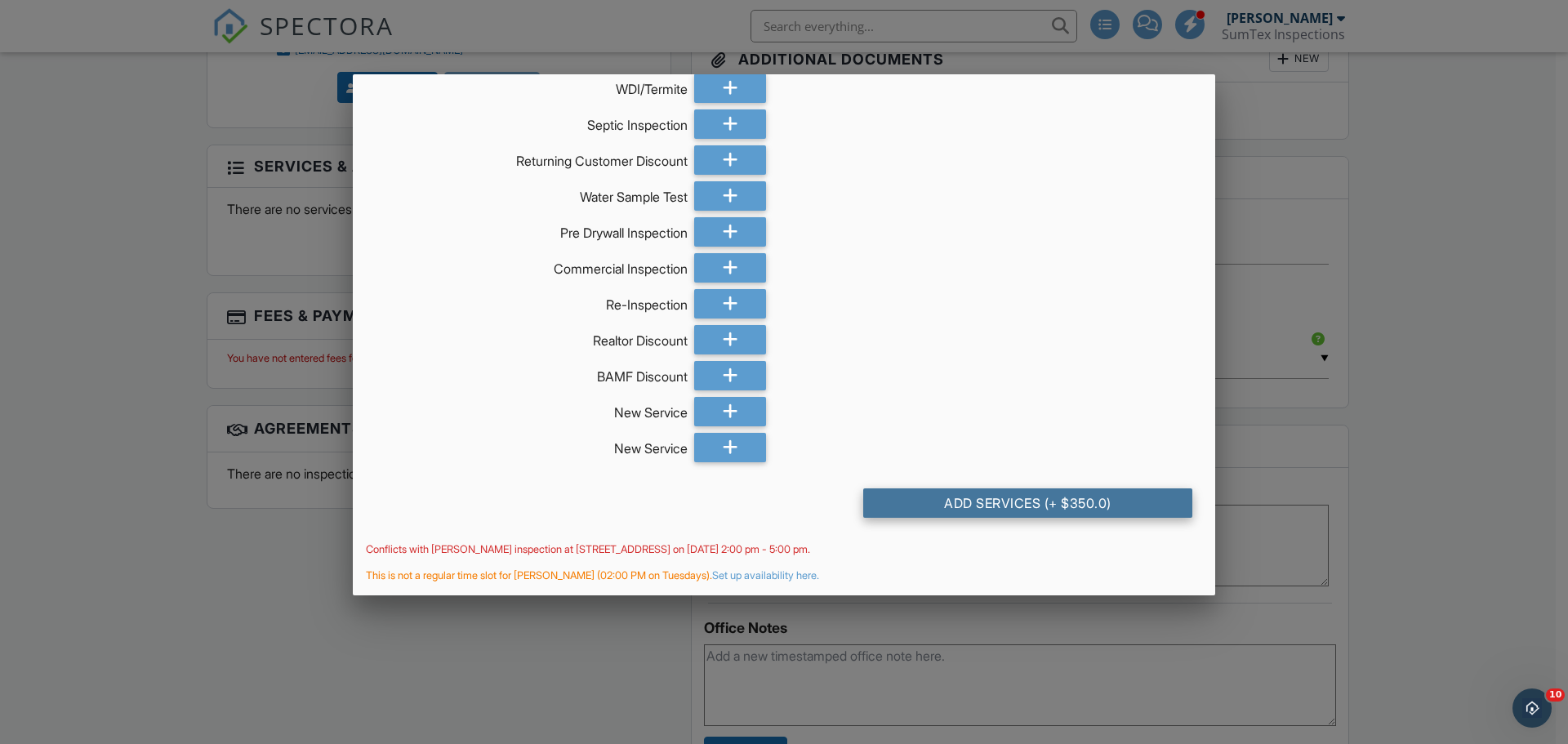
click at [1026, 504] on div "Add Services (+ $350.0)" at bounding box center [1027, 503] width 329 height 29
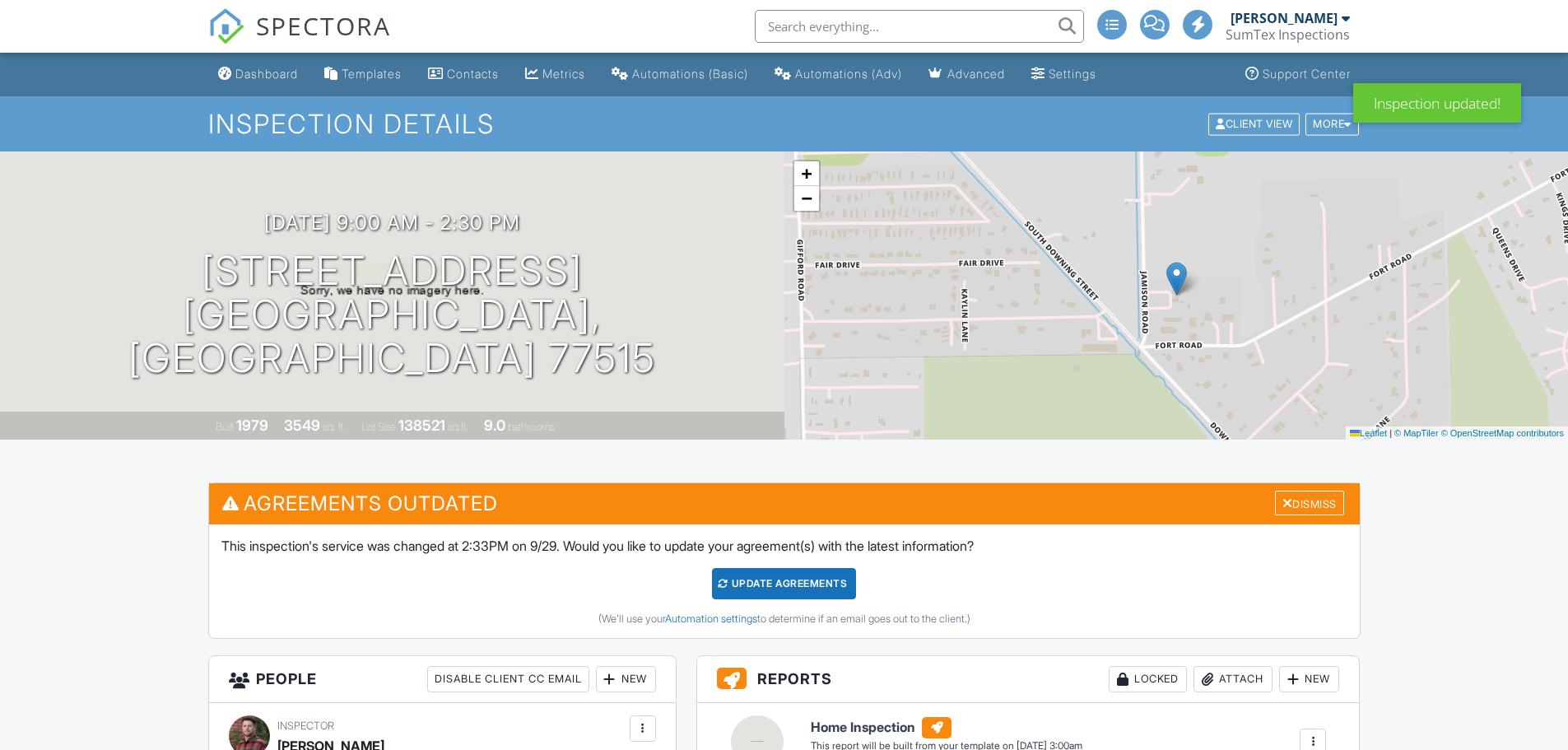
click at [0, 0] on div at bounding box center [0, 0] width 0 height 0
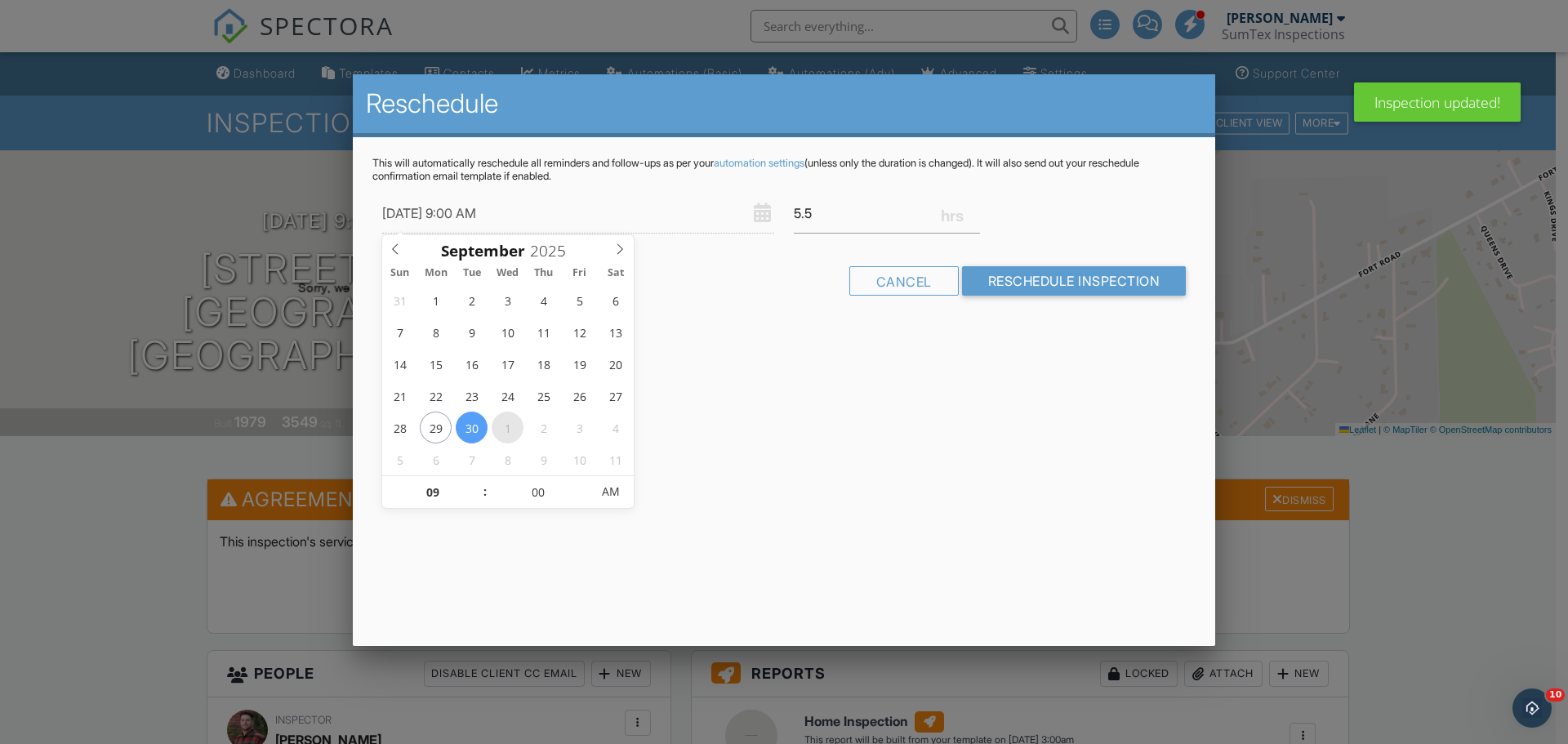
type input "10/01/2025 9:00 AM"
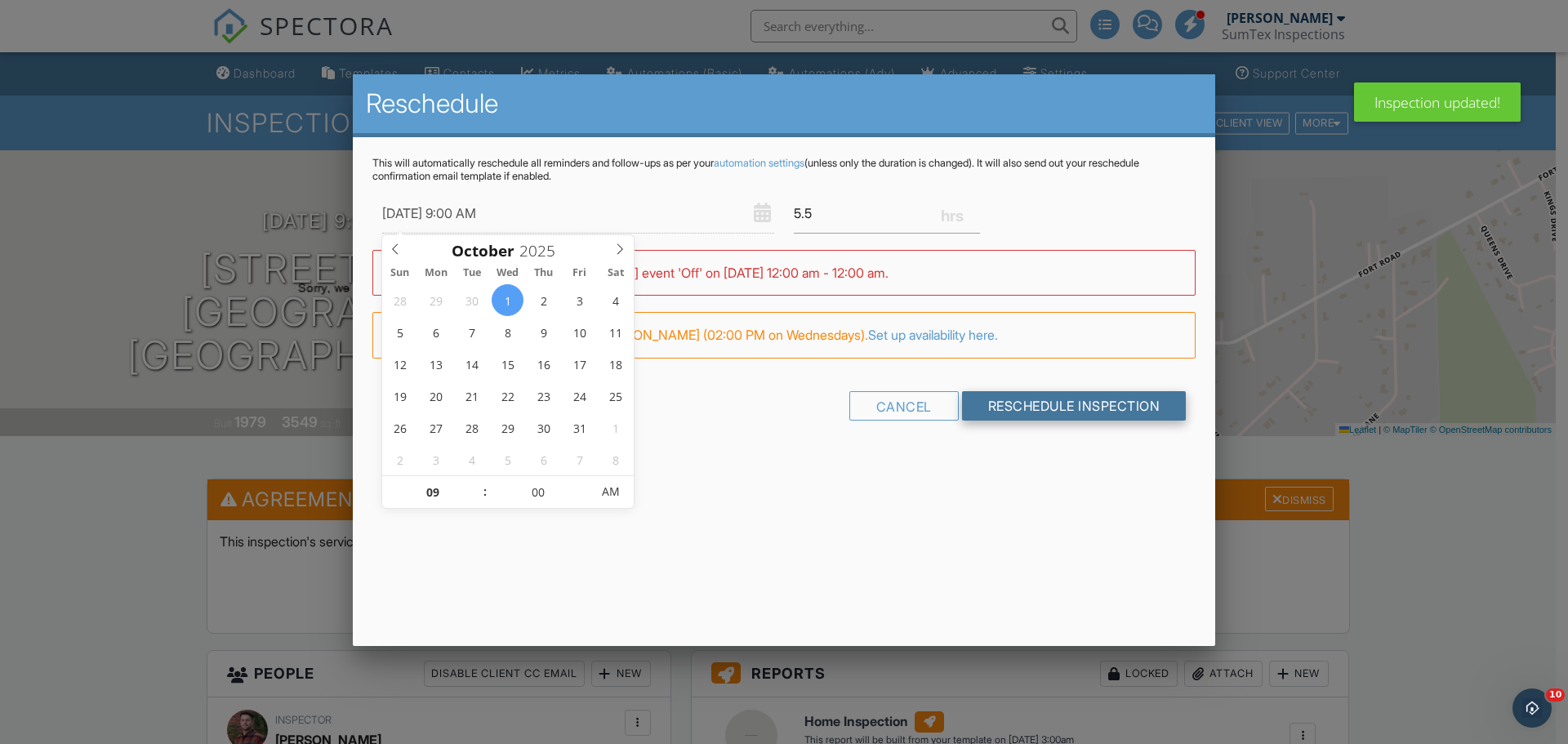
click at [1018, 402] on input "Reschedule Inspection" at bounding box center [1075, 406] width 225 height 29
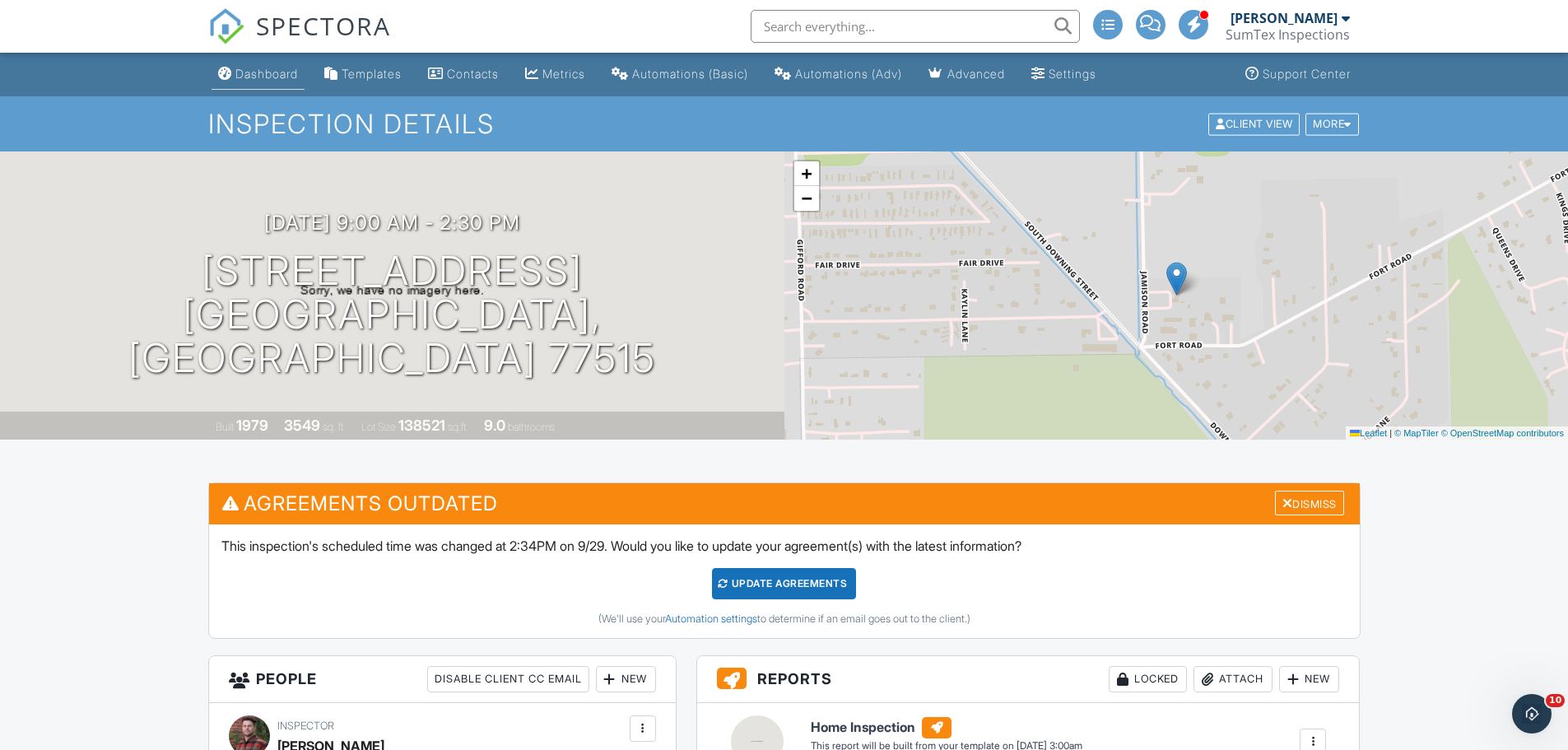
click at [274, 71] on div "Dashboard" at bounding box center [266, 74] width 63 height 14
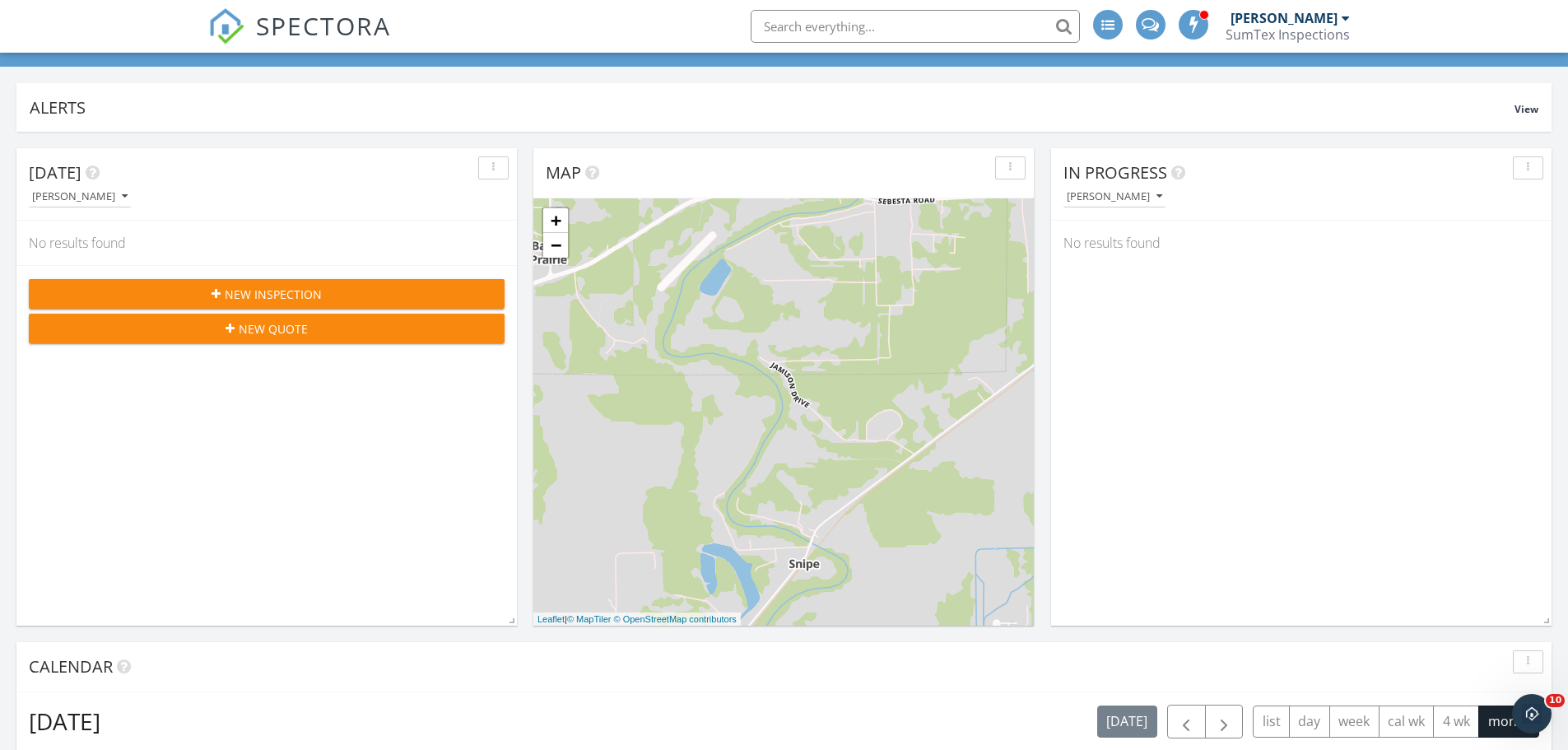
click at [298, 294] on span "New Inspection" at bounding box center [273, 294] width 98 height 17
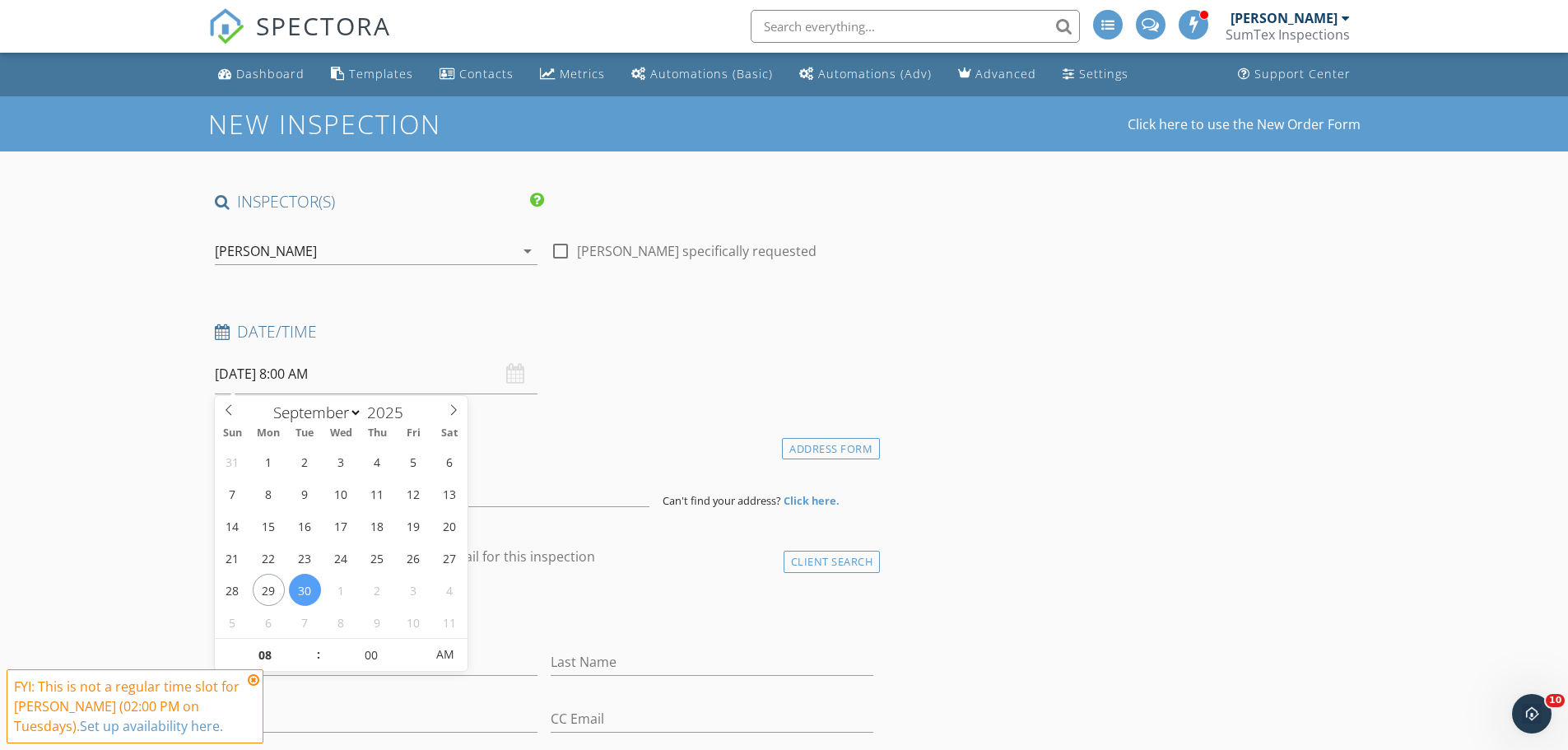
click at [354, 375] on input "[DATE] 8:00 AM" at bounding box center [376, 375] width 323 height 40
select select "9"
type input "[DATE] 8:00 AM"
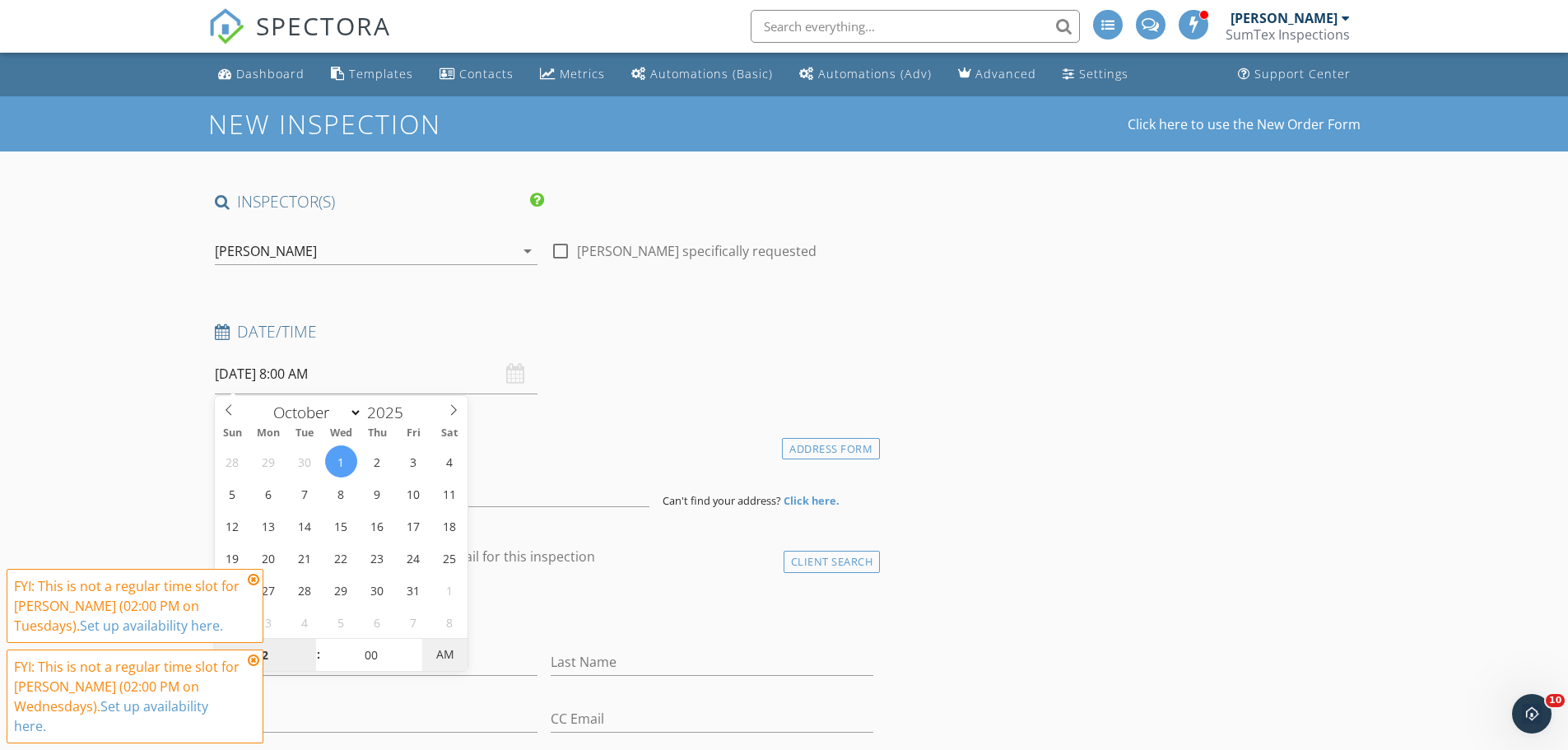
type input "02"
type input "[DATE] 2:00 PM"
click at [446, 657] on span "PM" at bounding box center [445, 655] width 45 height 33
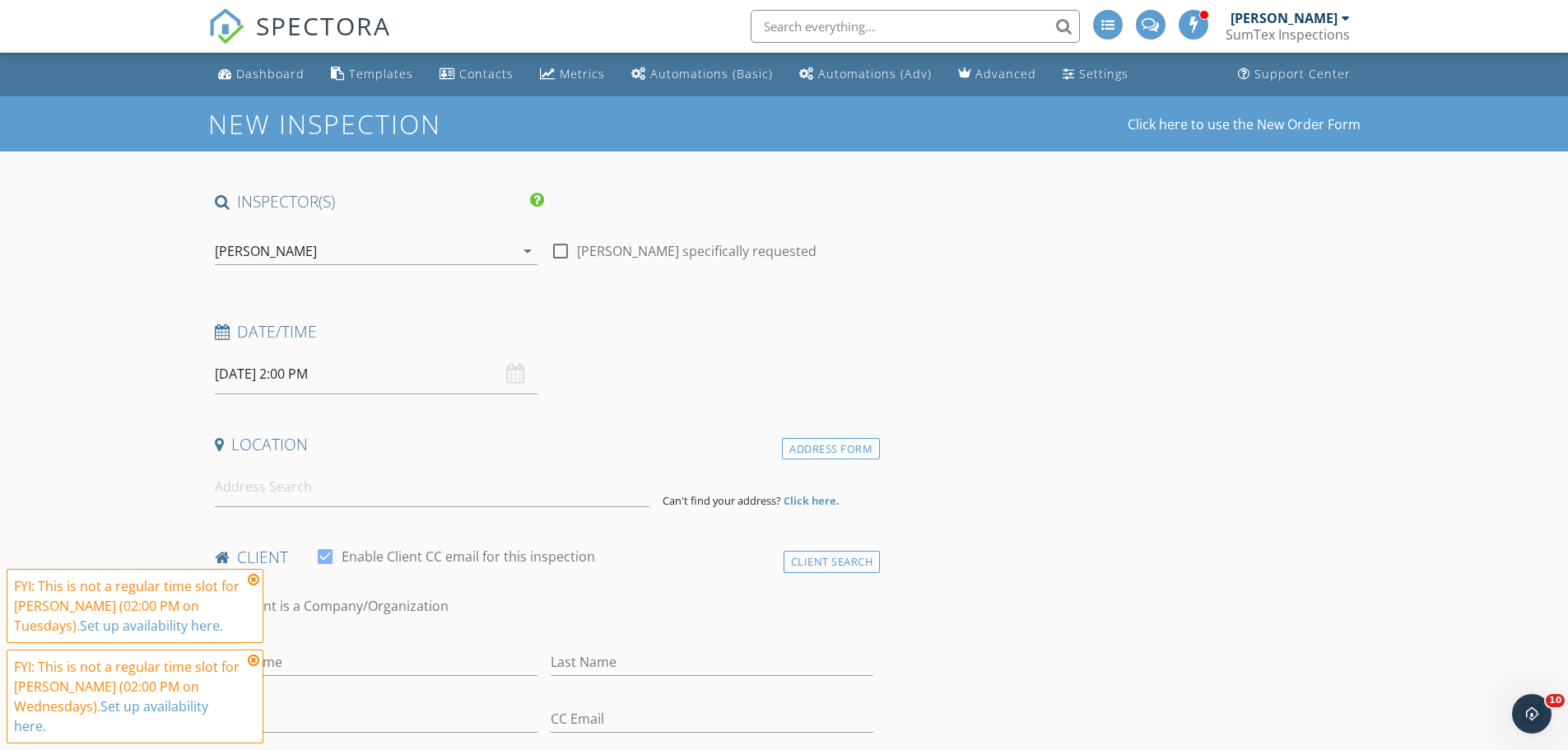
click at [252, 581] on icon at bounding box center [253, 579] width 11 height 13
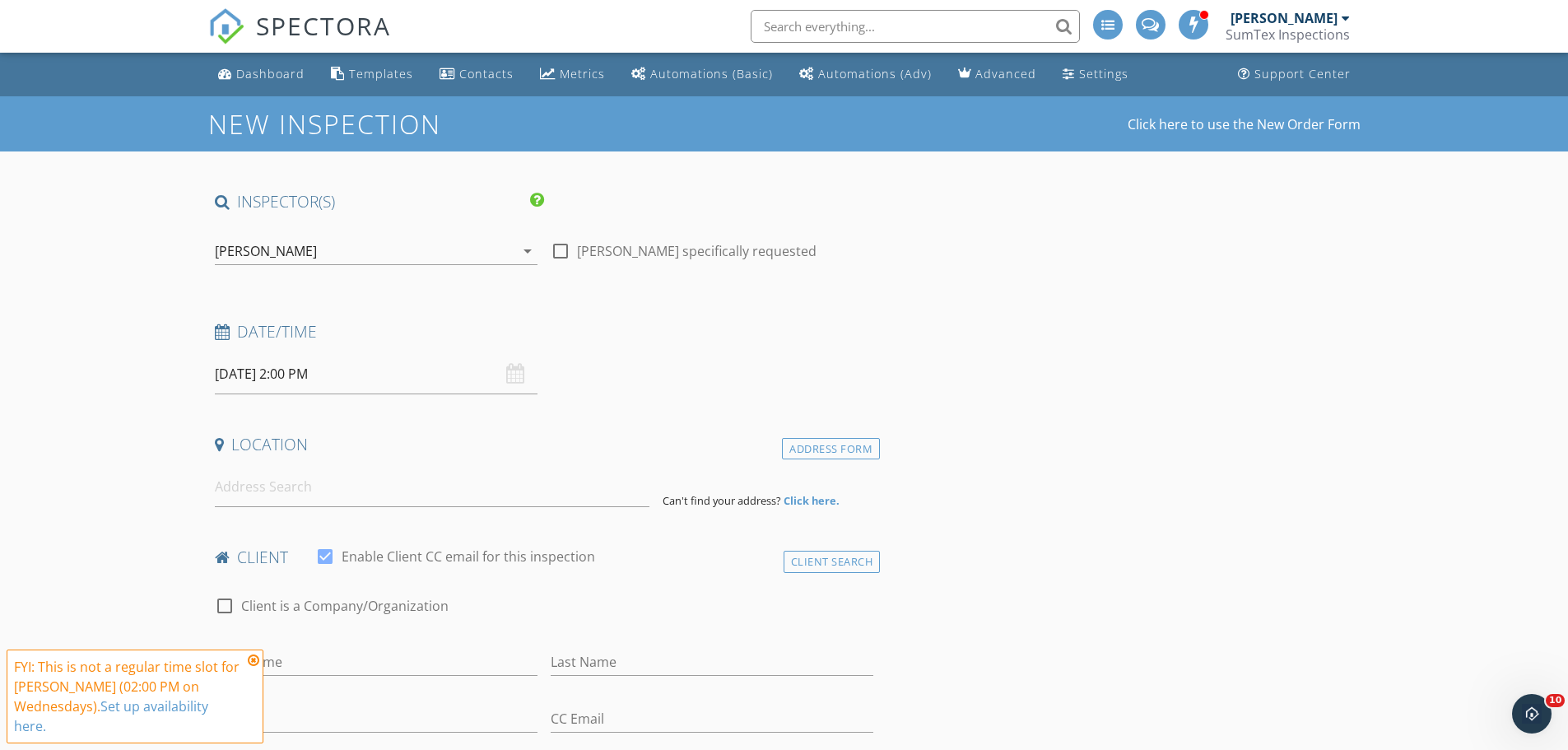
click at [253, 659] on icon at bounding box center [253, 660] width 11 height 13
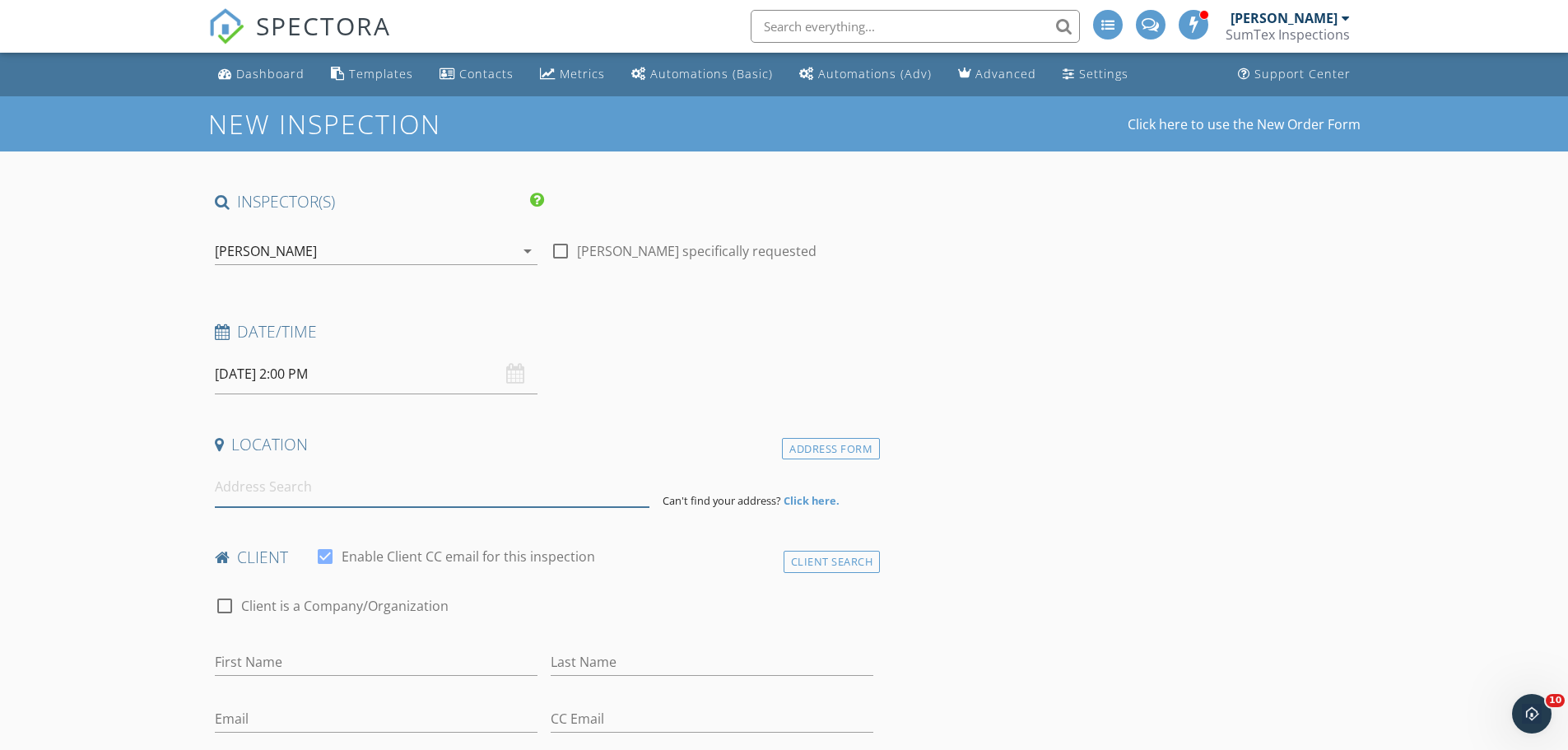
click at [227, 495] on input at bounding box center [432, 487] width 434 height 40
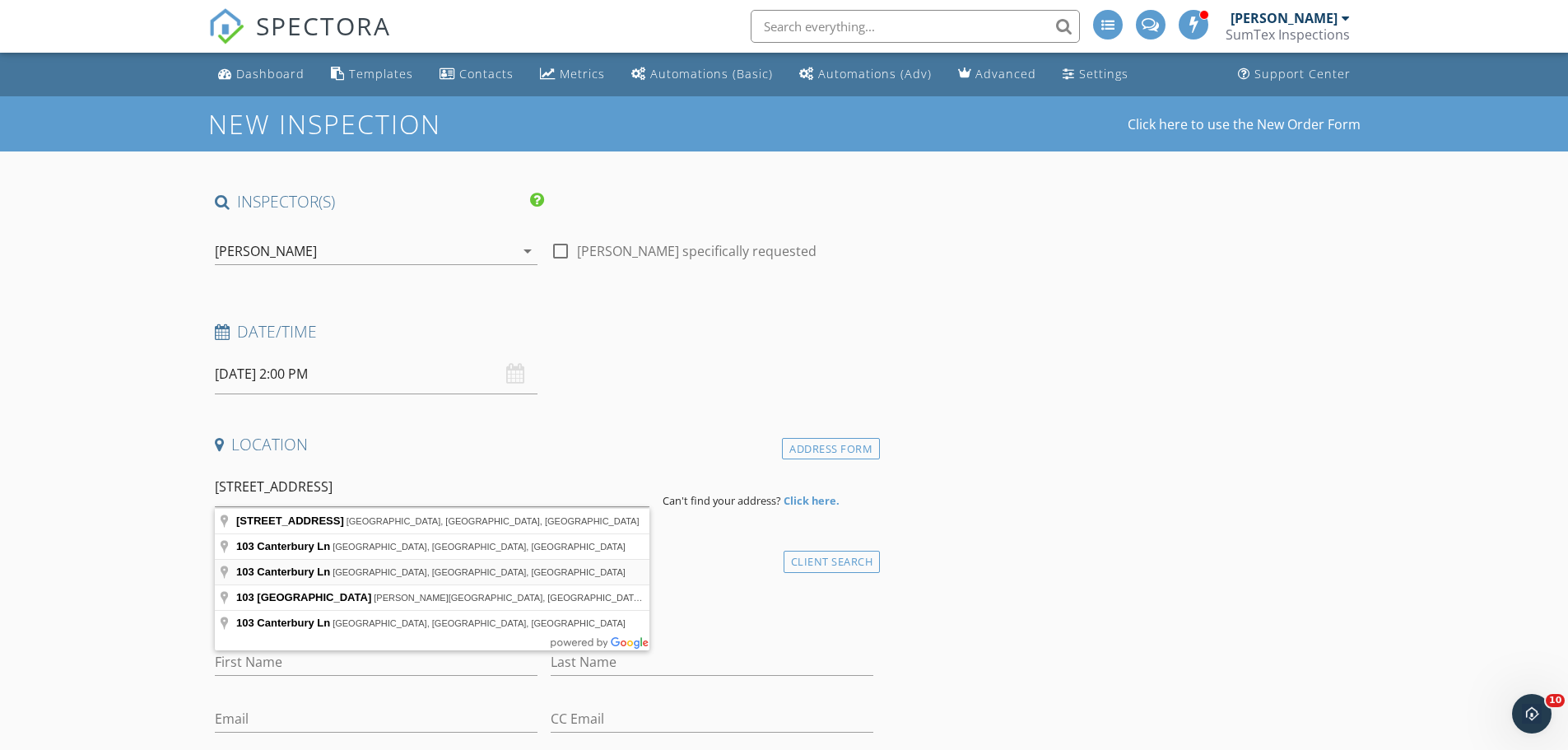
type input "[STREET_ADDRESS]"
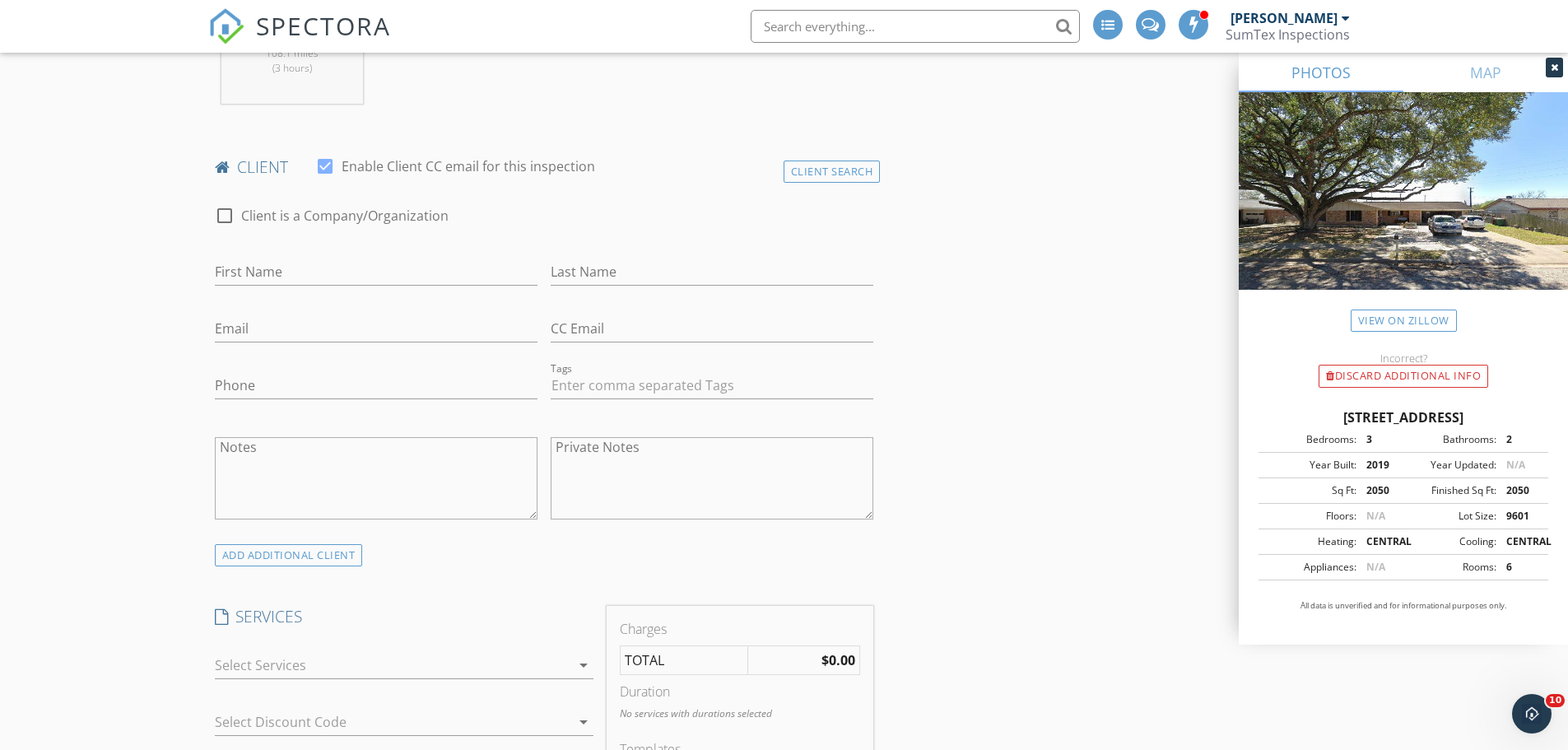
scroll to position [906, 0]
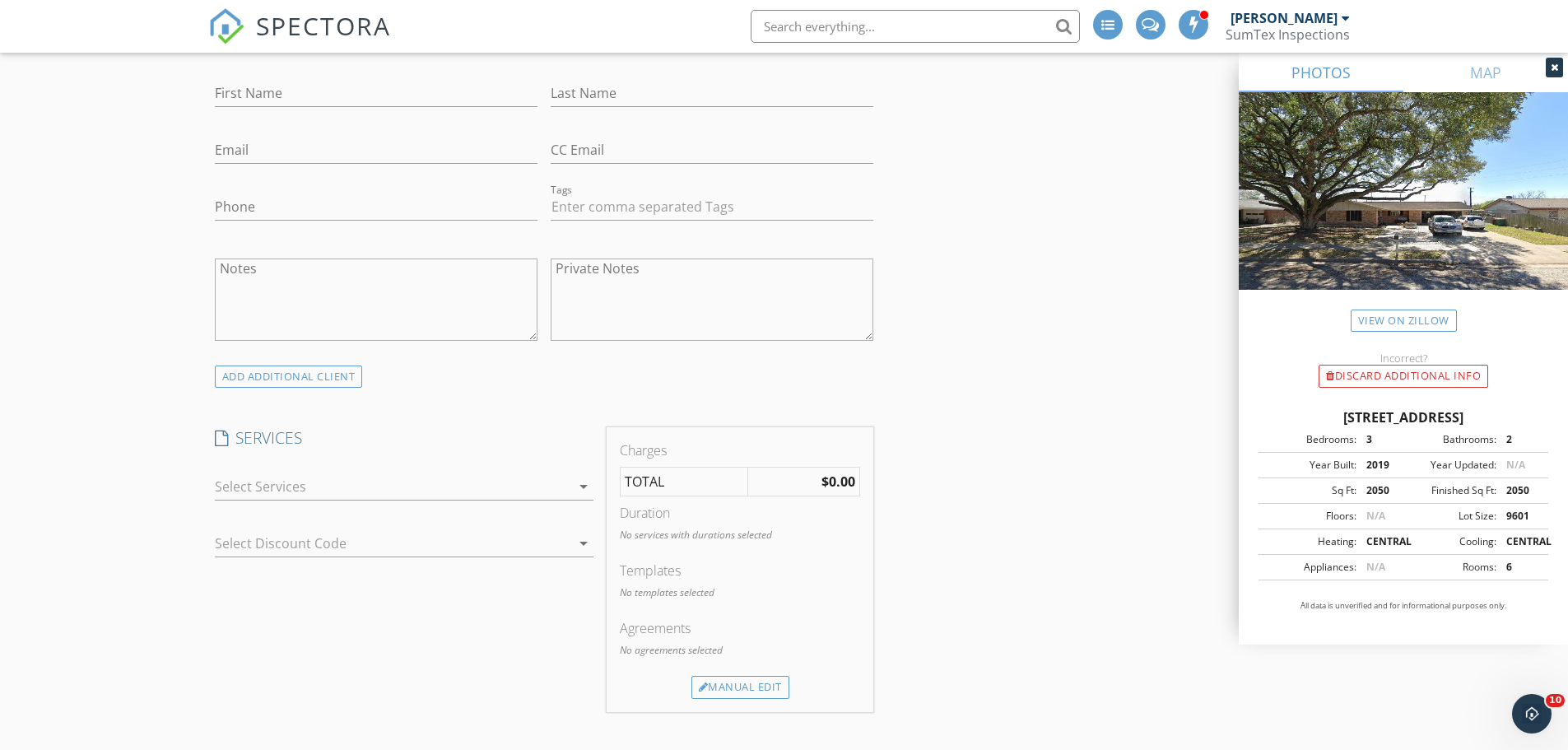
click at [570, 483] on div "arrow_drop_down" at bounding box center [582, 486] width 23 height 20
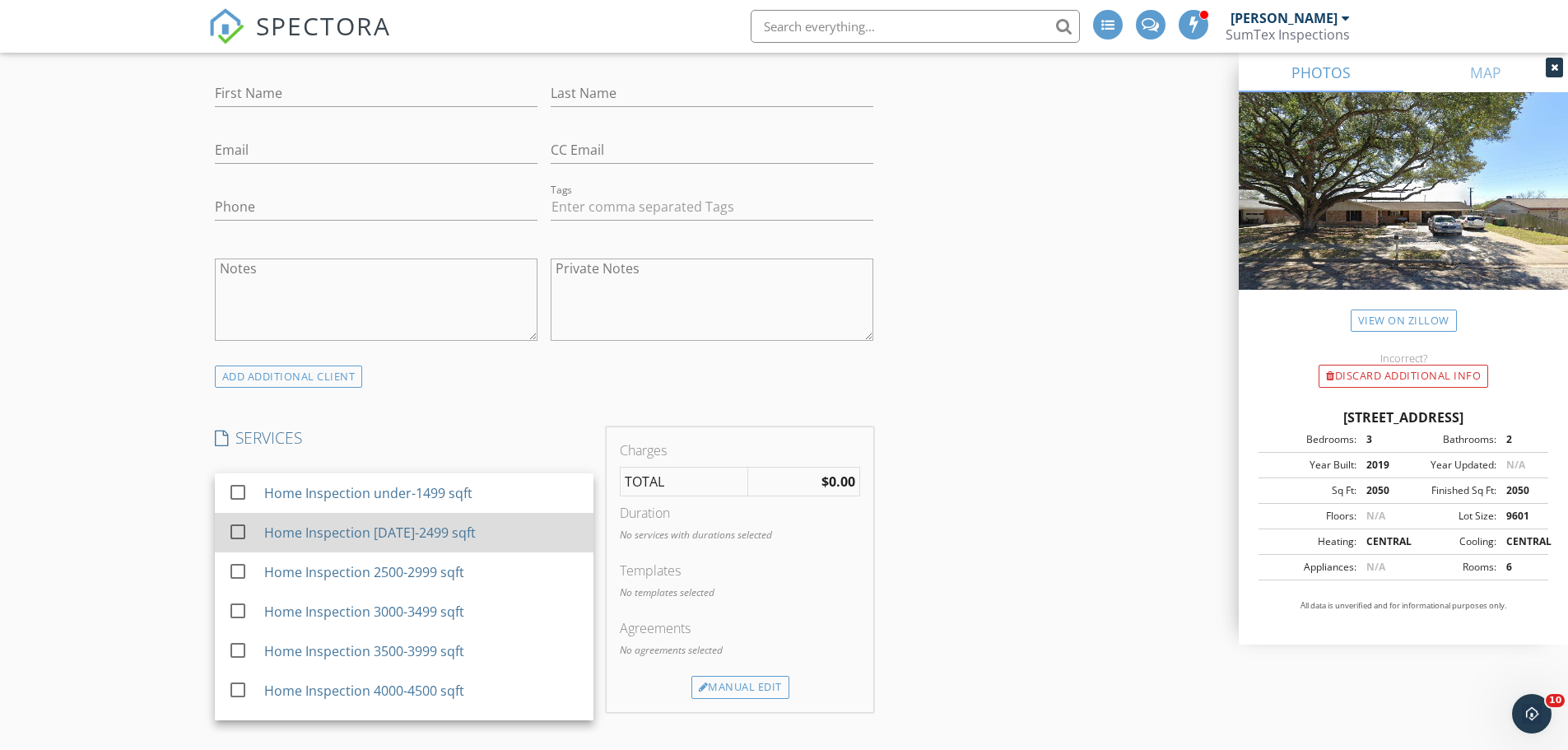
click at [323, 536] on div "Home Inspection [DATE]-2499 sqft" at bounding box center [369, 532] width 212 height 20
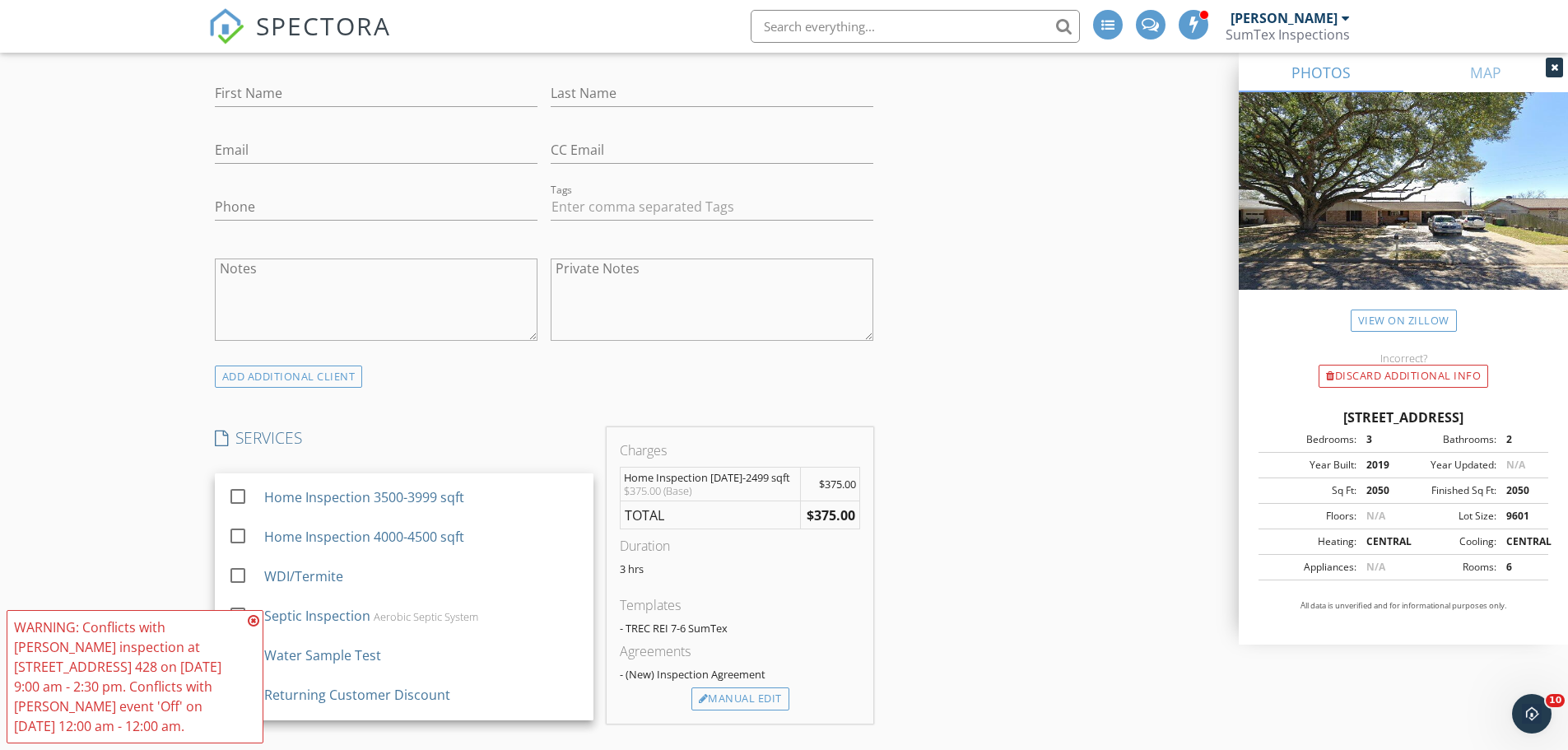
scroll to position [165, 0]
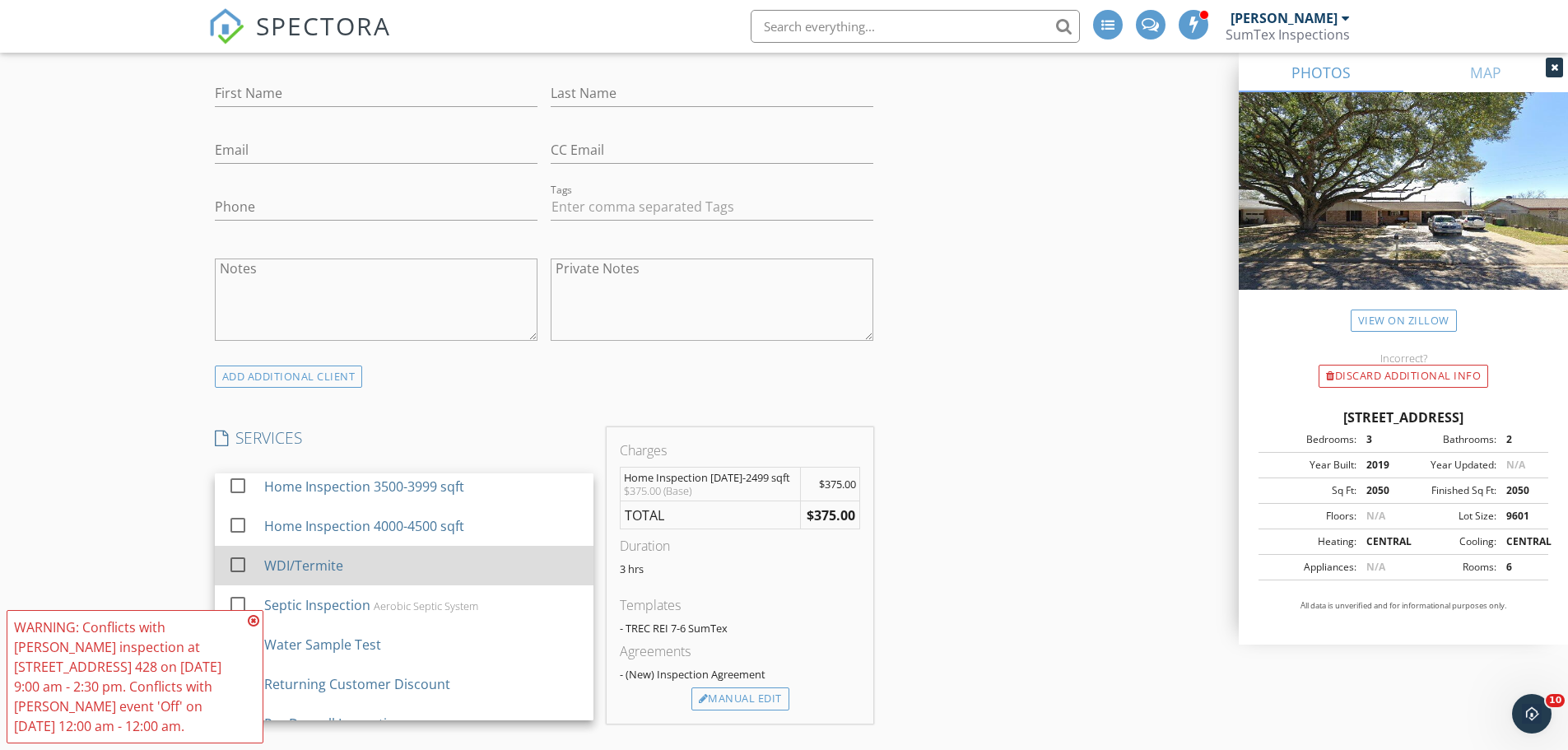
click at [324, 565] on div "WDI/Termite" at bounding box center [303, 565] width 79 height 20
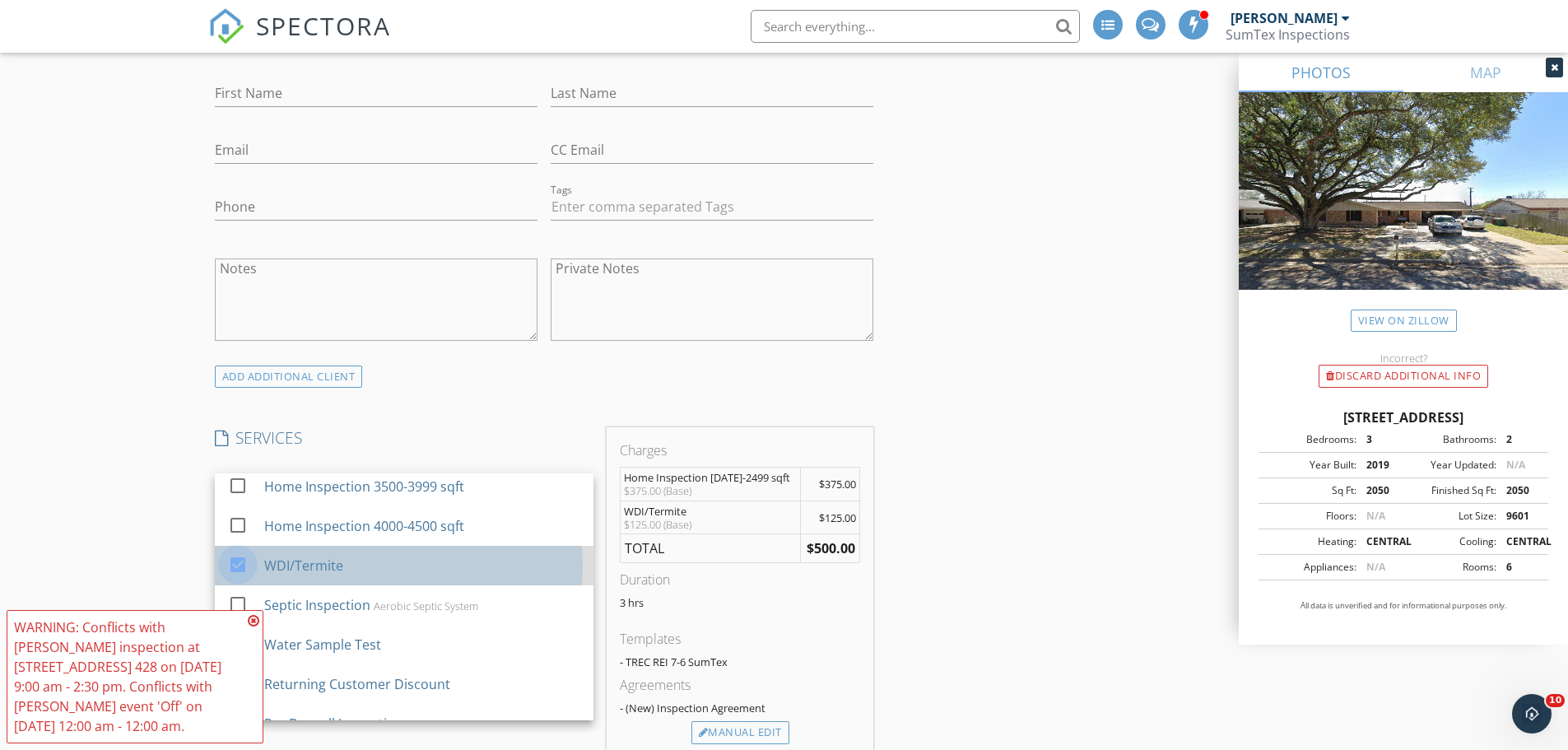
click at [241, 564] on div at bounding box center [238, 564] width 28 height 28
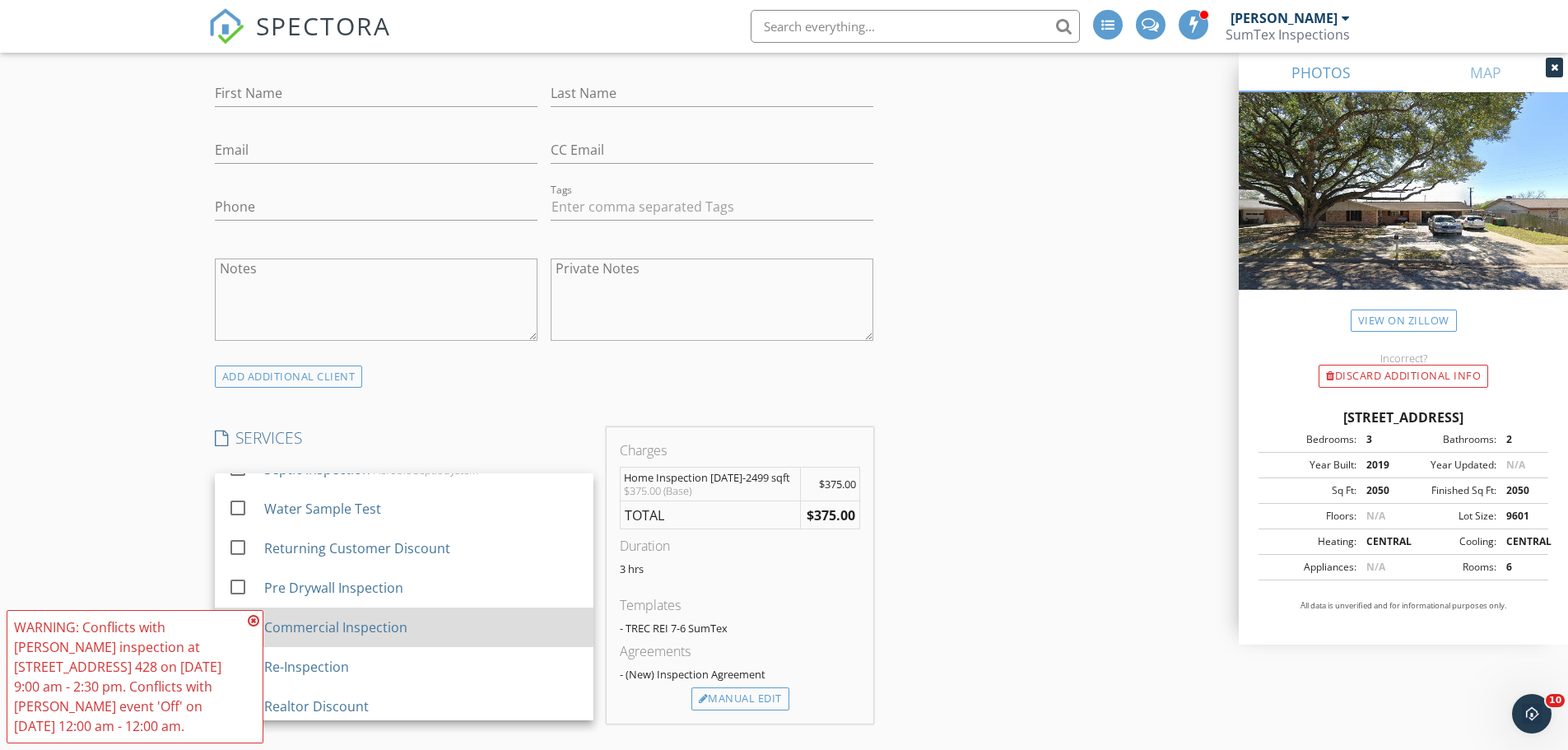
scroll to position [329, 0]
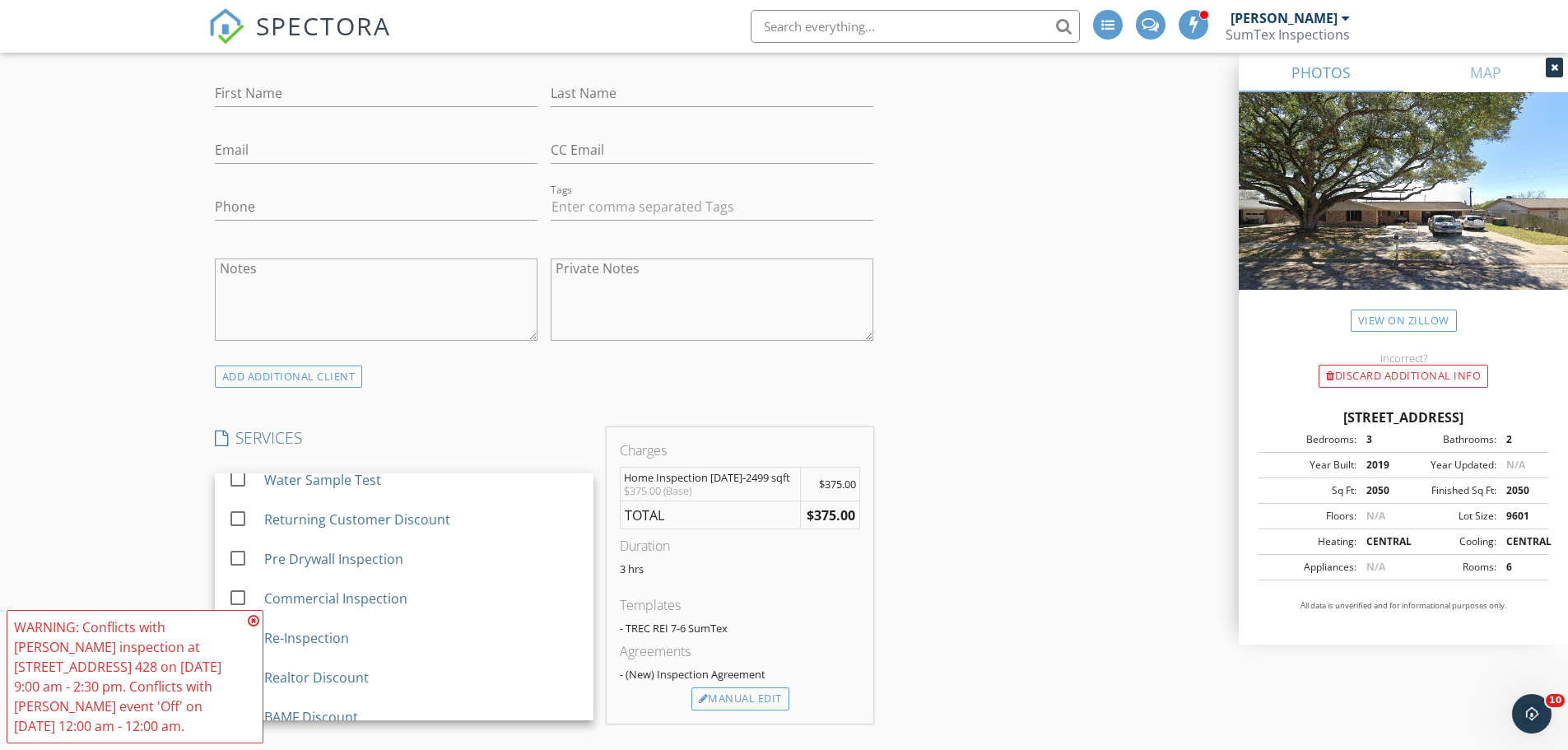
click at [255, 621] on icon at bounding box center [253, 620] width 11 height 13
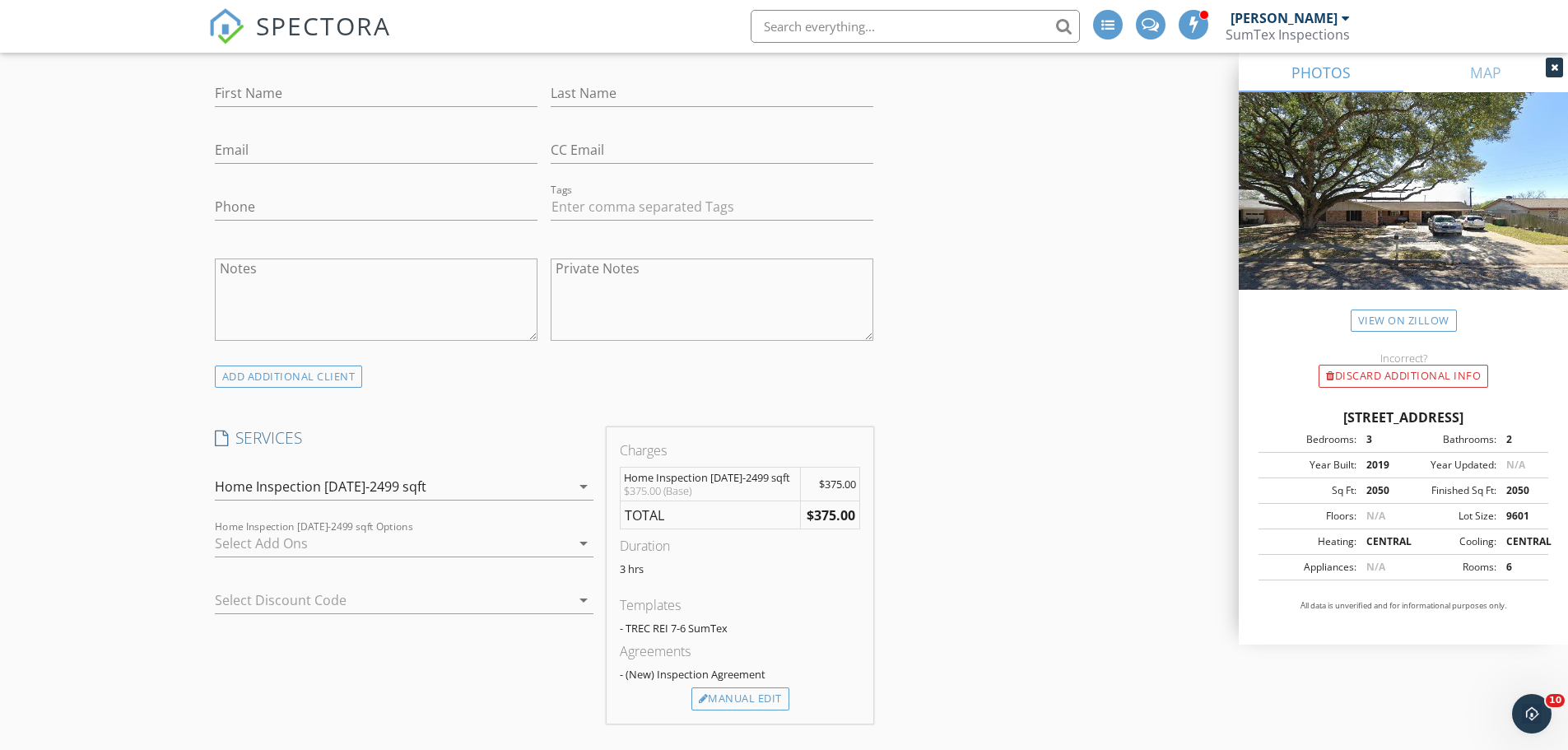
click at [581, 489] on icon "arrow_drop_down" at bounding box center [583, 486] width 20 height 20
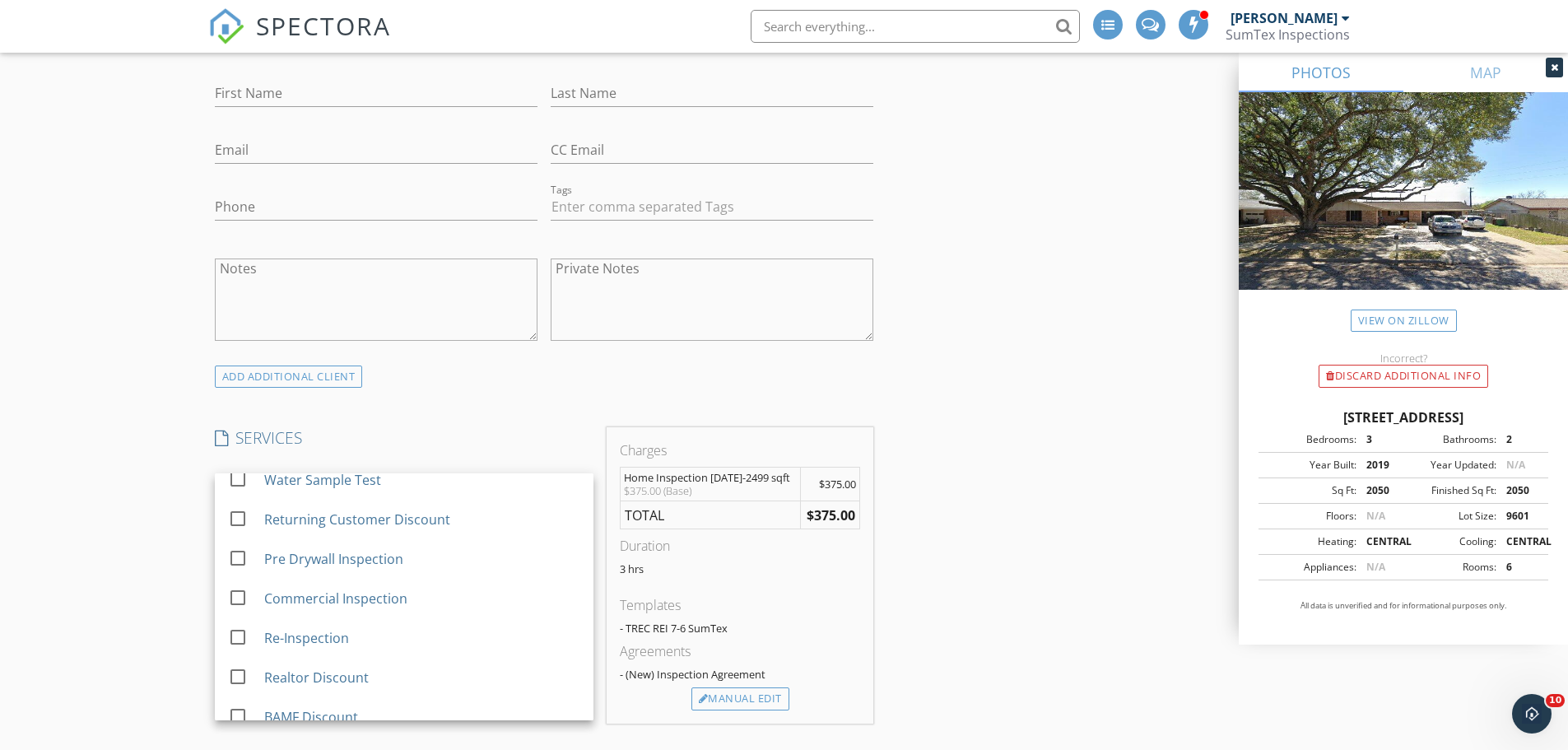
click at [126, 500] on div "New Inspection Click here to use the New Order Form INSPECTOR(S) check_box [PER…" at bounding box center [784, 722] width 1568 height 3063
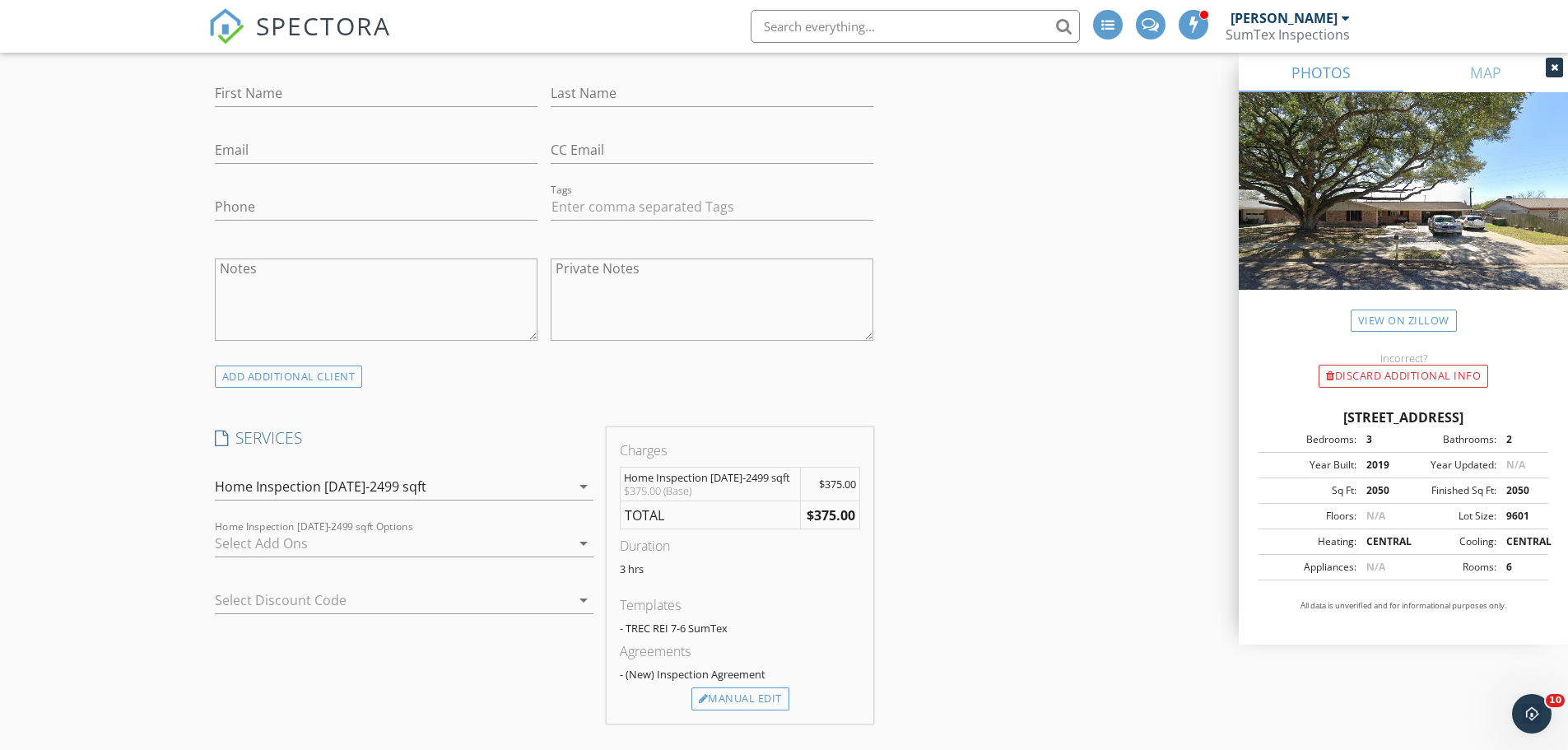
click at [580, 546] on icon "arrow_drop_down" at bounding box center [583, 544] width 20 height 20
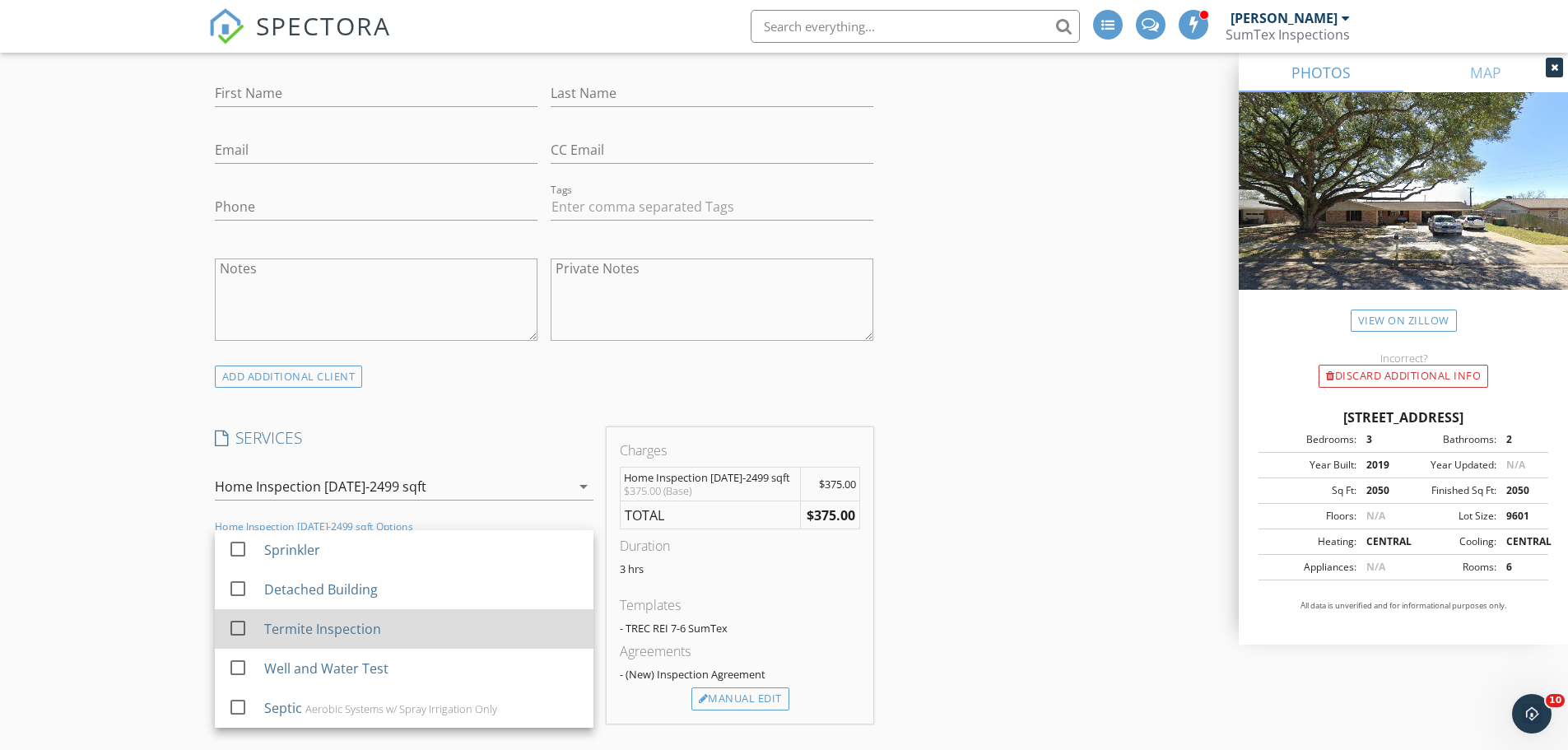
click at [239, 627] on div at bounding box center [238, 628] width 28 height 28
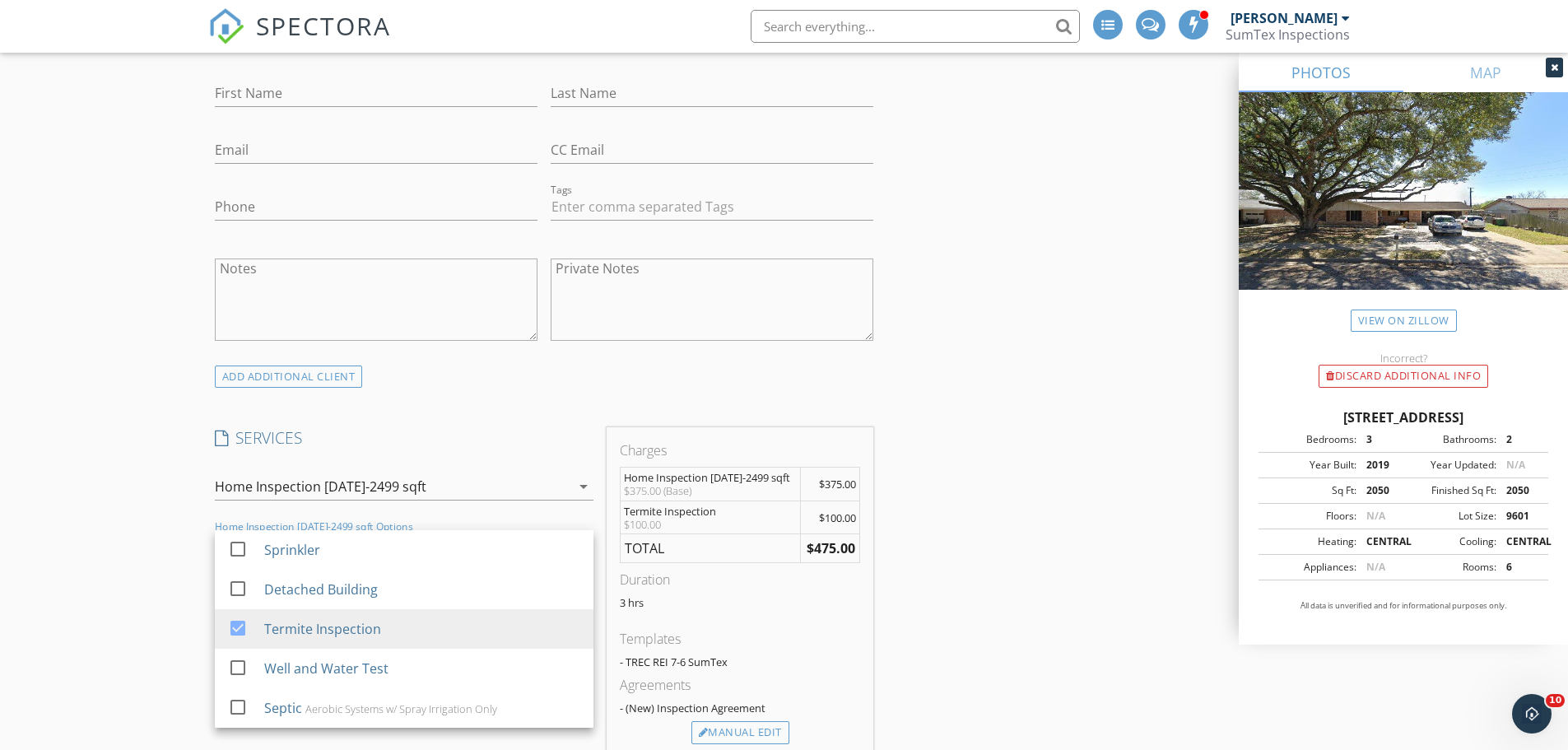
click at [145, 531] on div "New Inspection Click here to use the New Order Form INSPECTOR(S) check_box [PER…" at bounding box center [784, 739] width 1568 height 3097
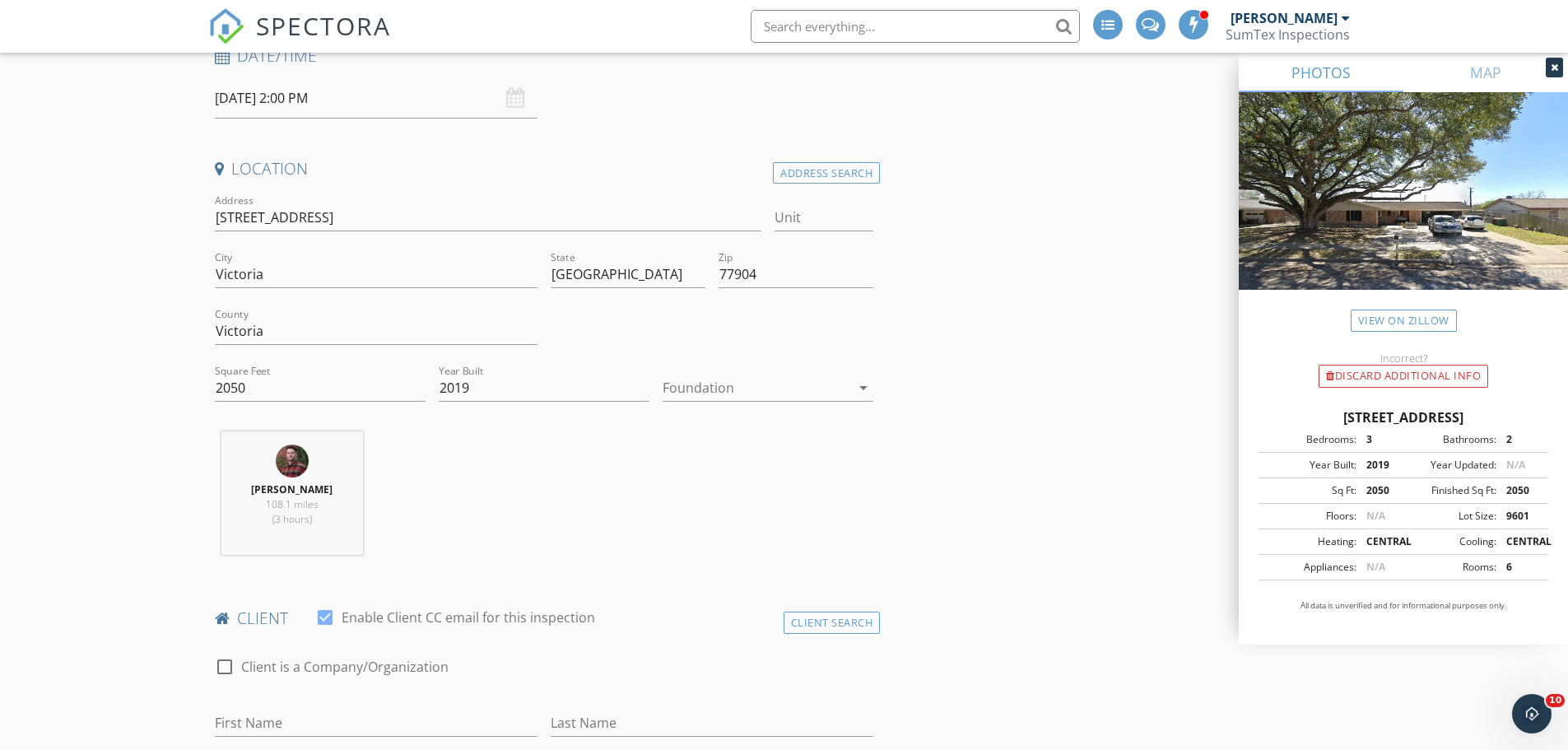
scroll to position [247, 0]
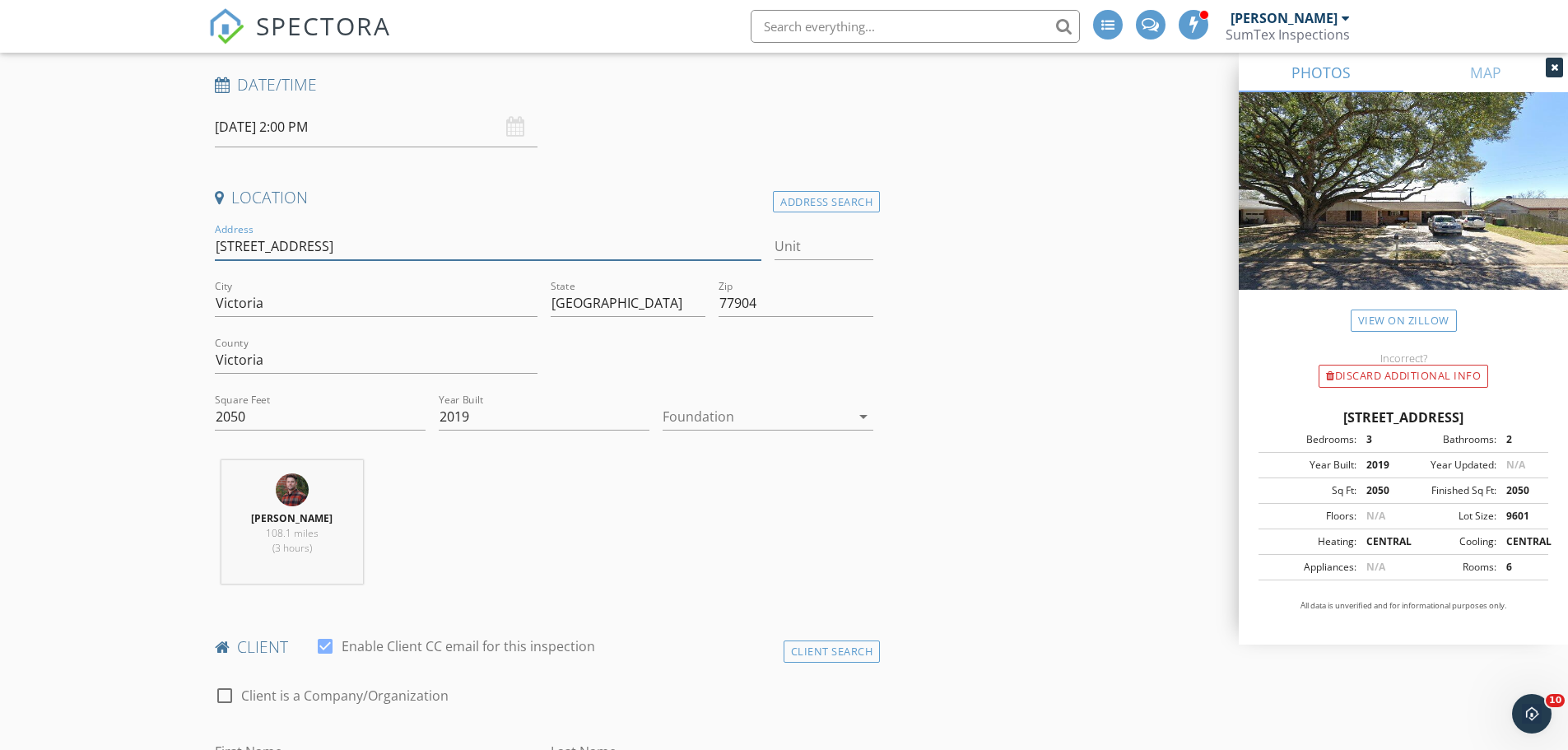
drag, startPoint x: 340, startPoint y: 255, endPoint x: 212, endPoint y: 255, distance: 128.0
click at [212, 255] on div "Address [STREET_ADDRESS]" at bounding box center [488, 247] width 561 height 57
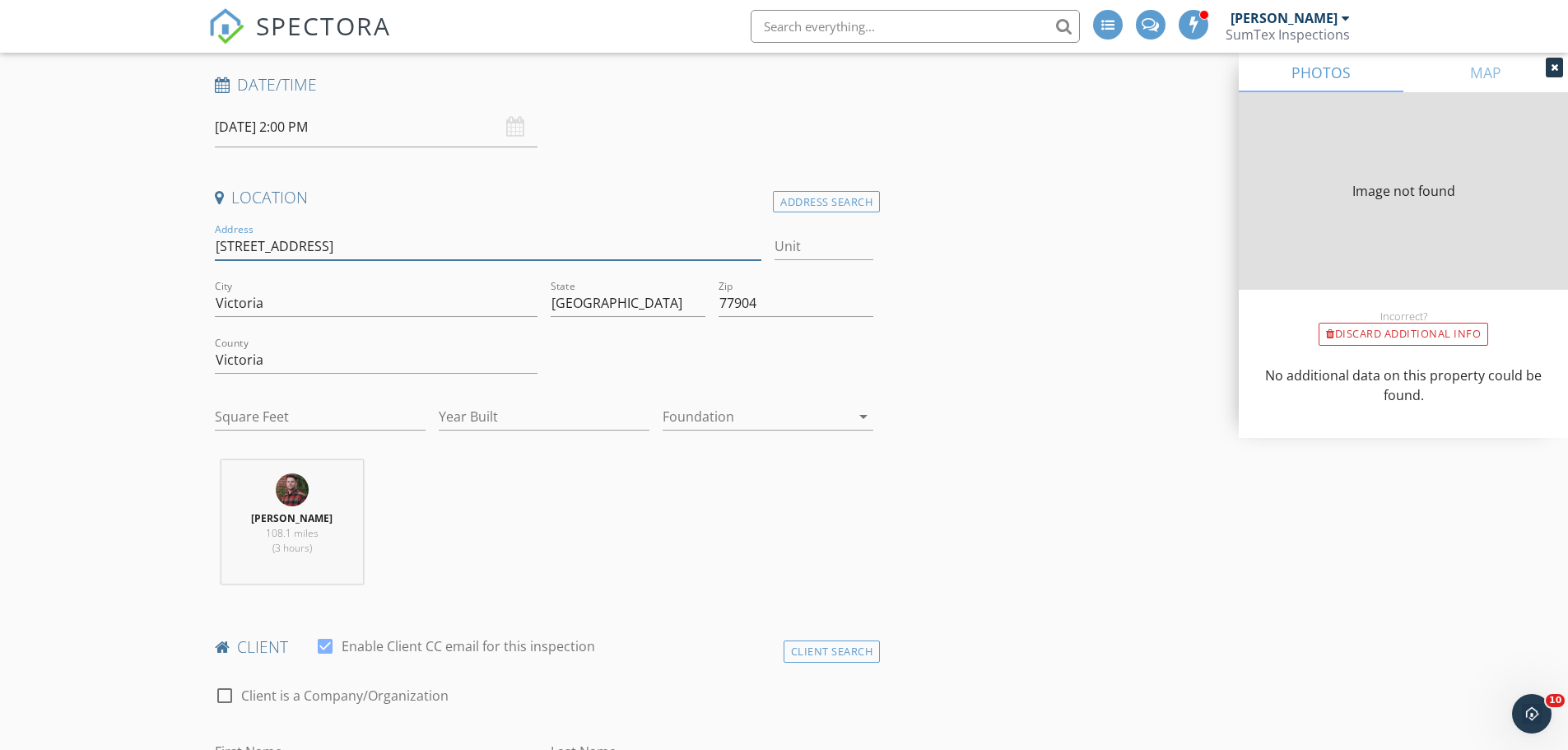
type input "2050"
type input "2019"
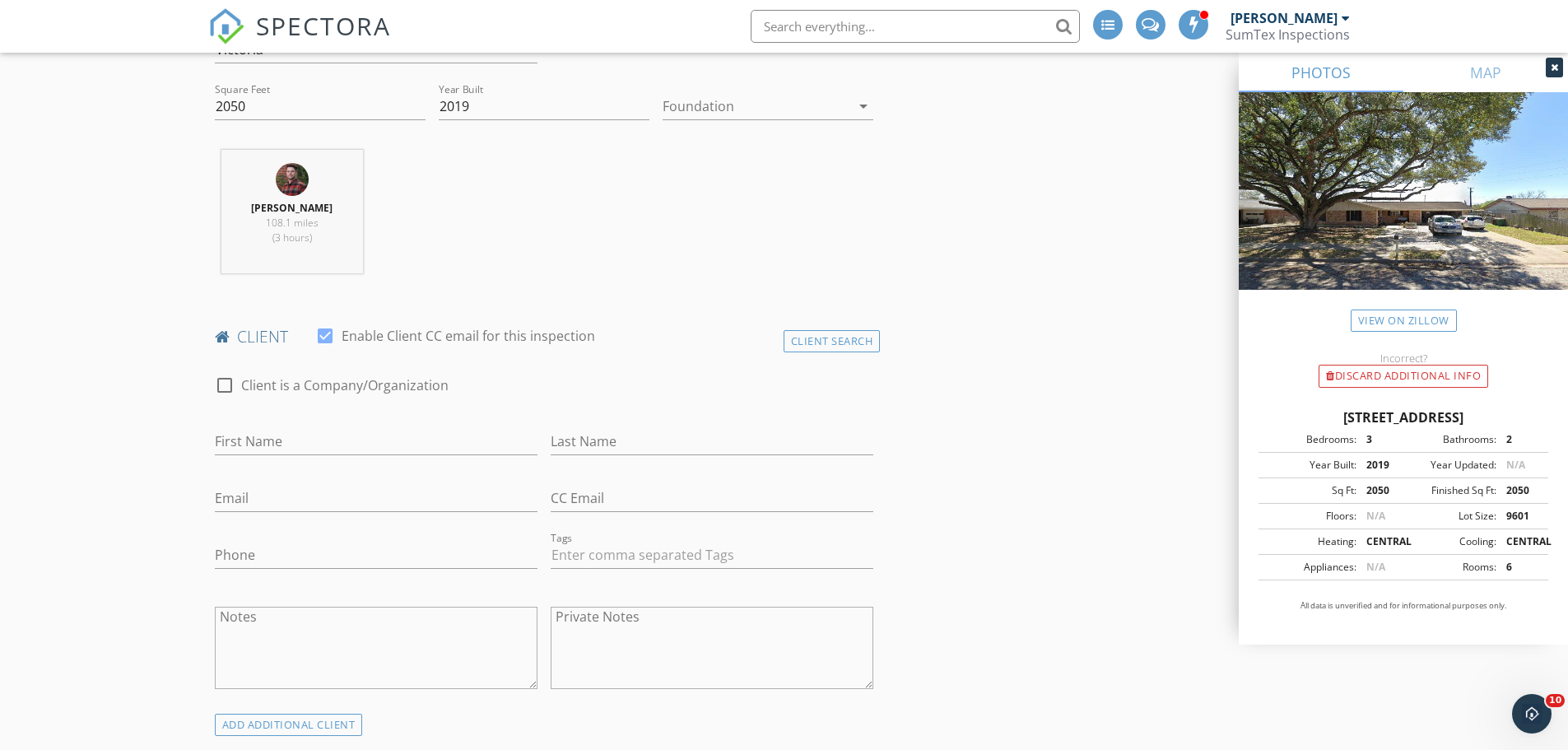
scroll to position [577, 0]
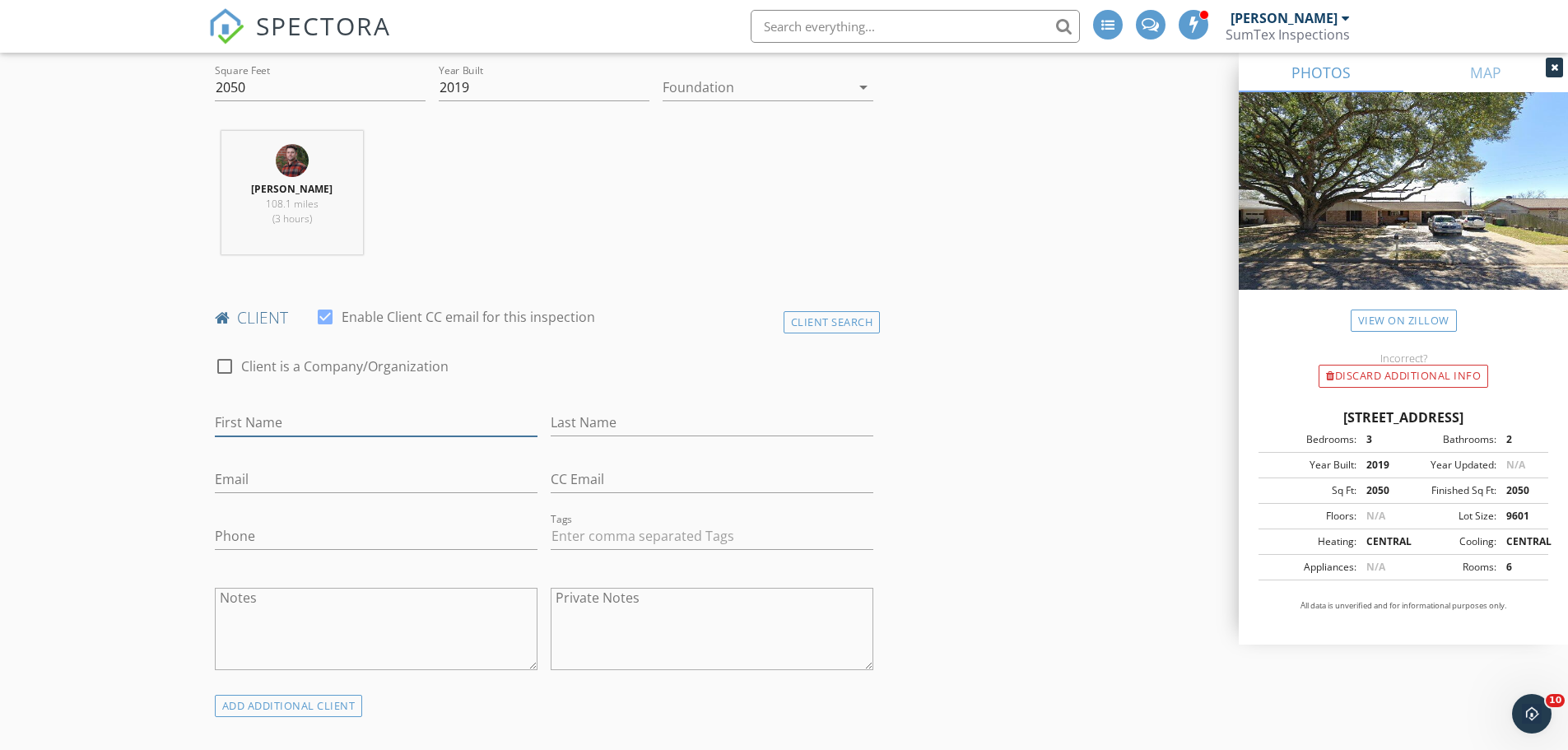
click at [337, 429] on input "First Name" at bounding box center [376, 422] width 323 height 27
type input "[PERSON_NAME]"
type input "[EMAIL_ADDRESS][DOMAIN_NAME]"
click at [337, 429] on input "[PERSON_NAME]" at bounding box center [376, 422] width 323 height 27
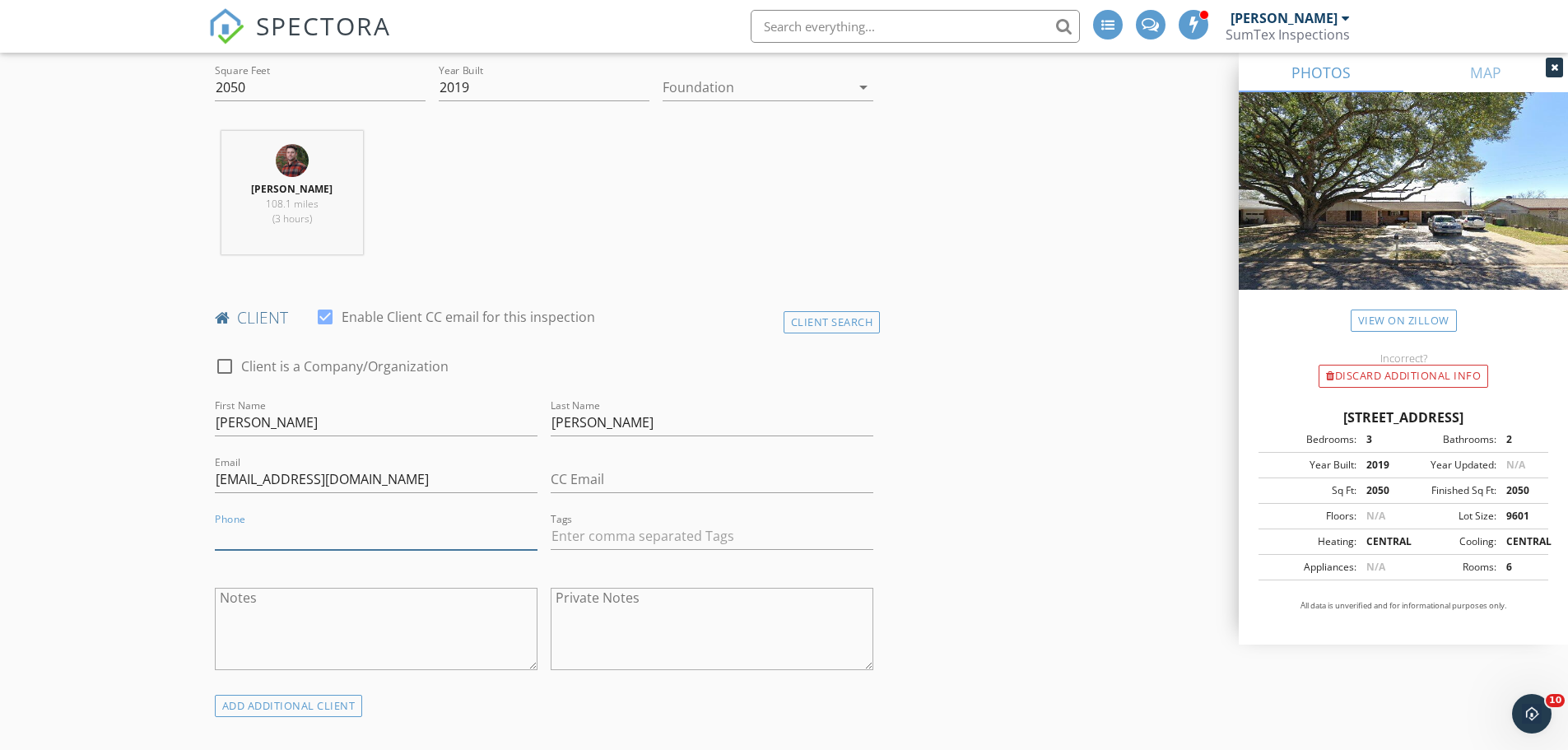
click at [294, 537] on input "Phone" at bounding box center [376, 536] width 323 height 27
type input "[PHONE_NUMBER]"
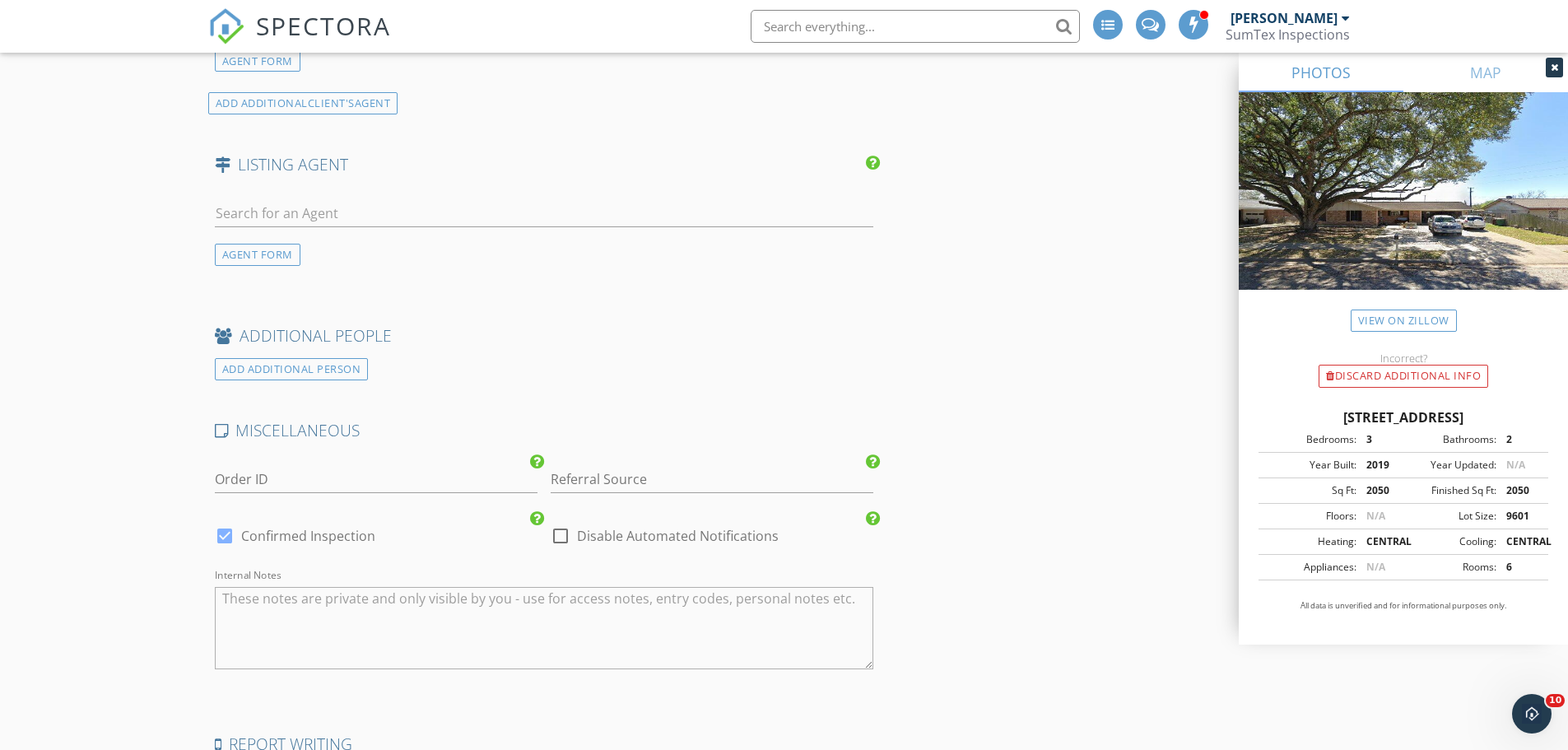
scroll to position [1729, 0]
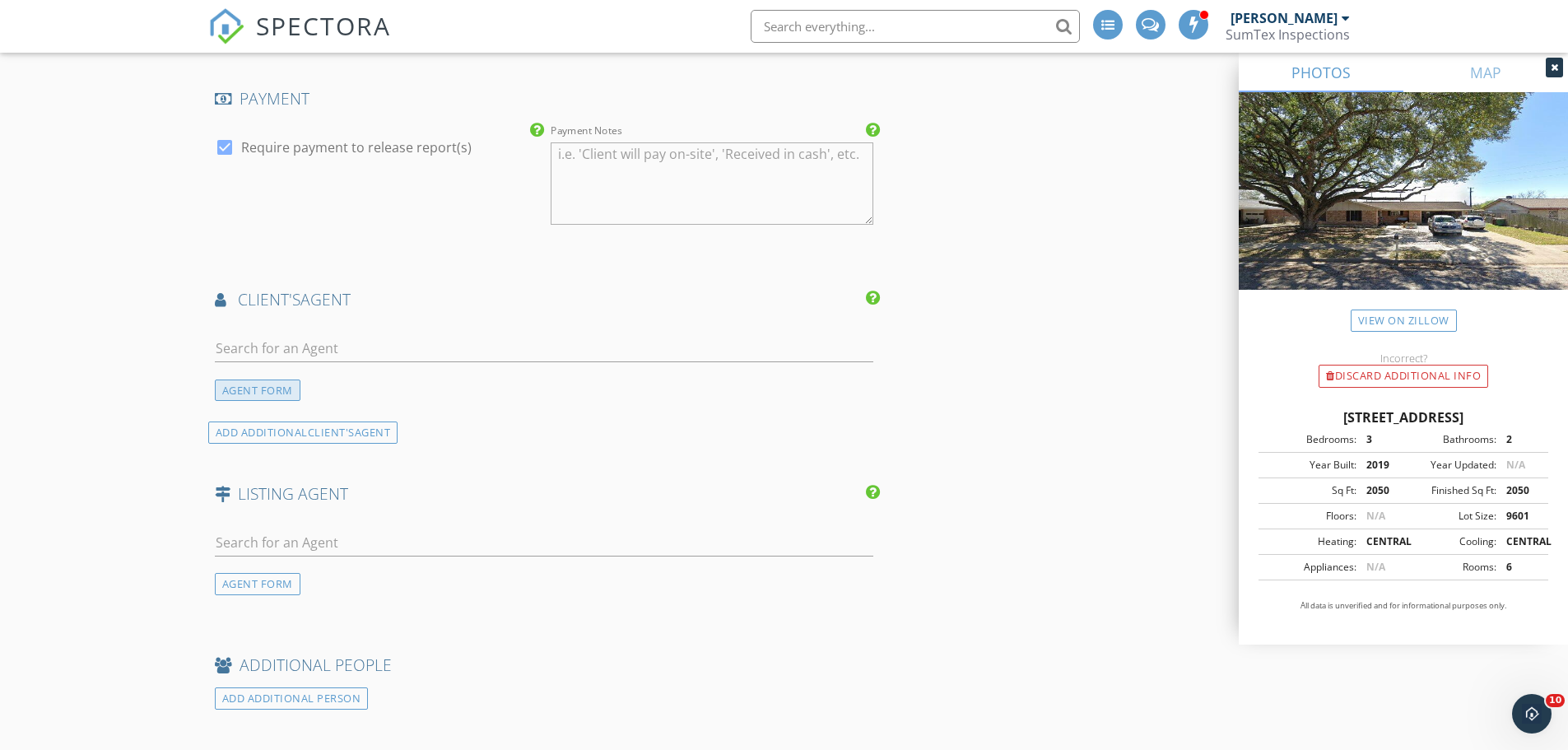
click at [254, 382] on div "AGENT FORM" at bounding box center [258, 391] width 85 height 23
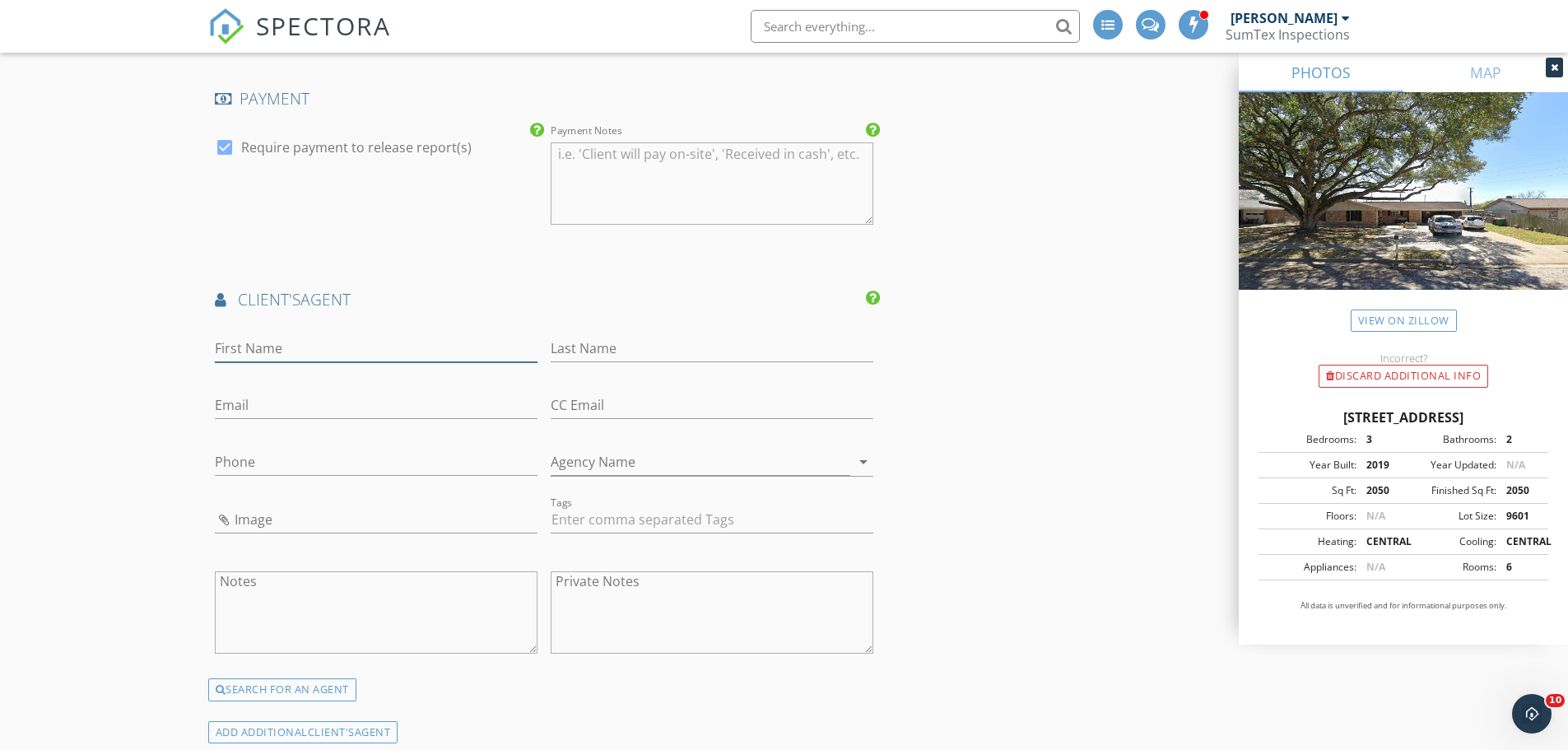
click at [238, 348] on input "First Name" at bounding box center [376, 348] width 323 height 27
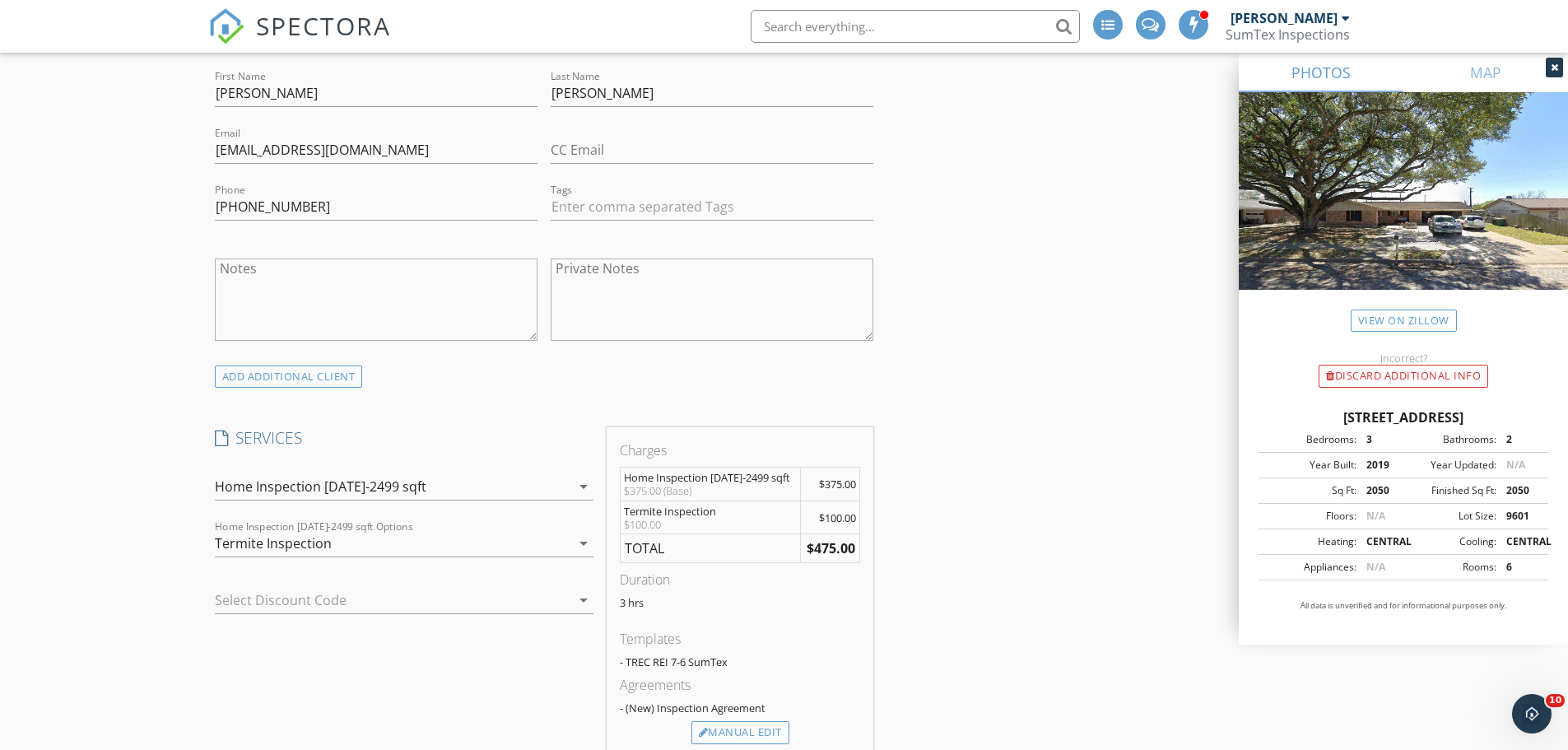
scroll to position [741, 0]
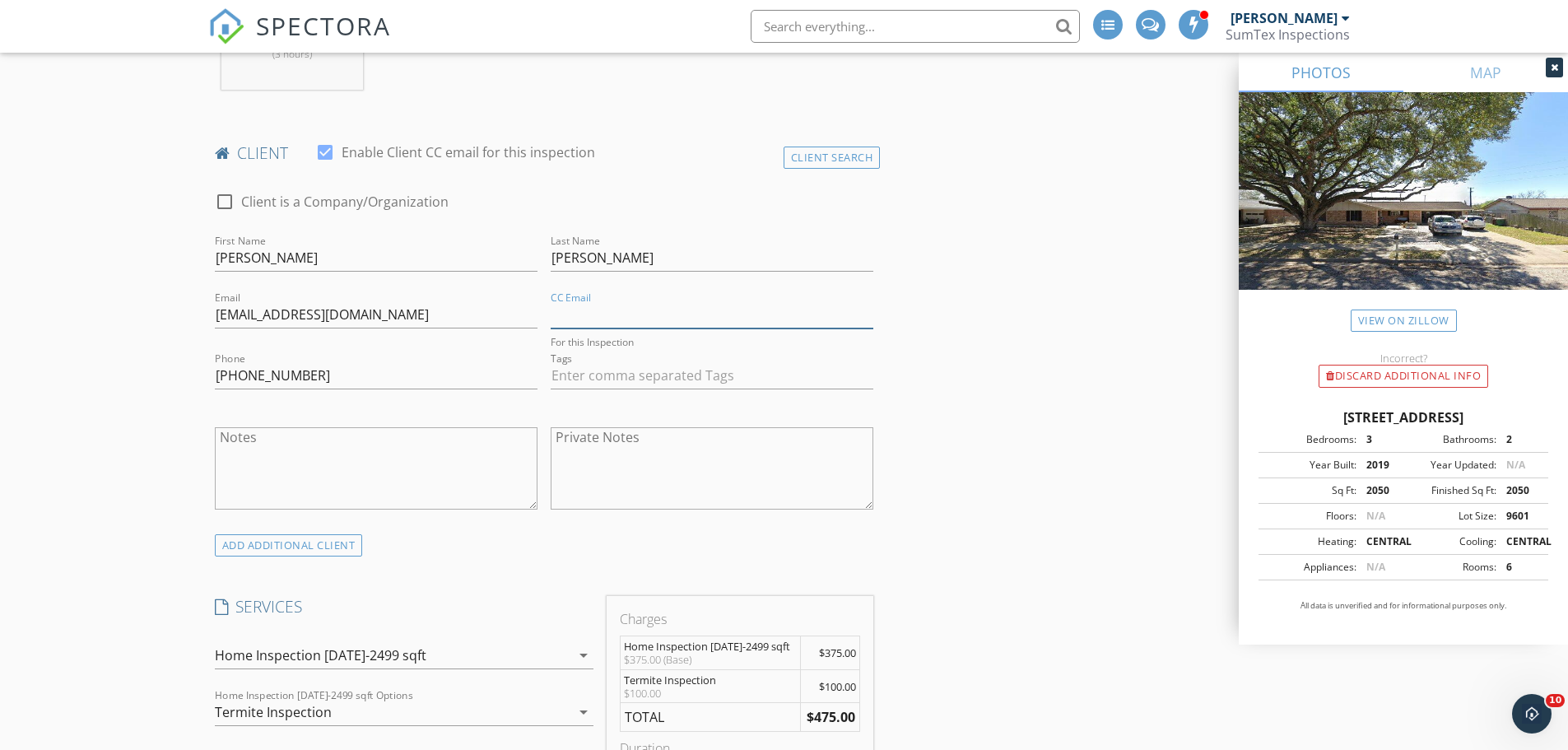
click at [622, 319] on input "CC Email" at bounding box center [711, 314] width 323 height 27
type input "[EMAIL_ADDRESS][DOMAIN_NAME]"
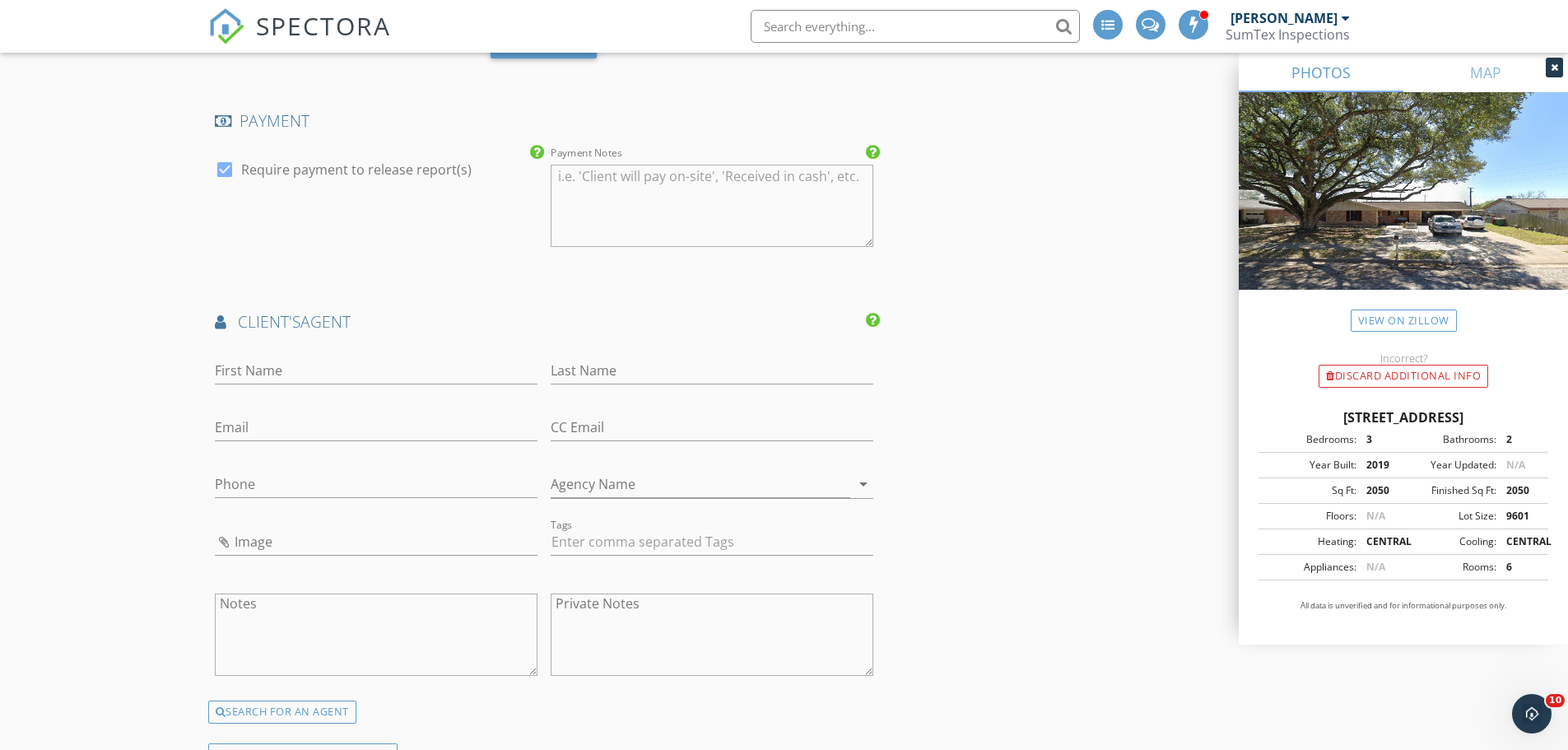
scroll to position [1729, 0]
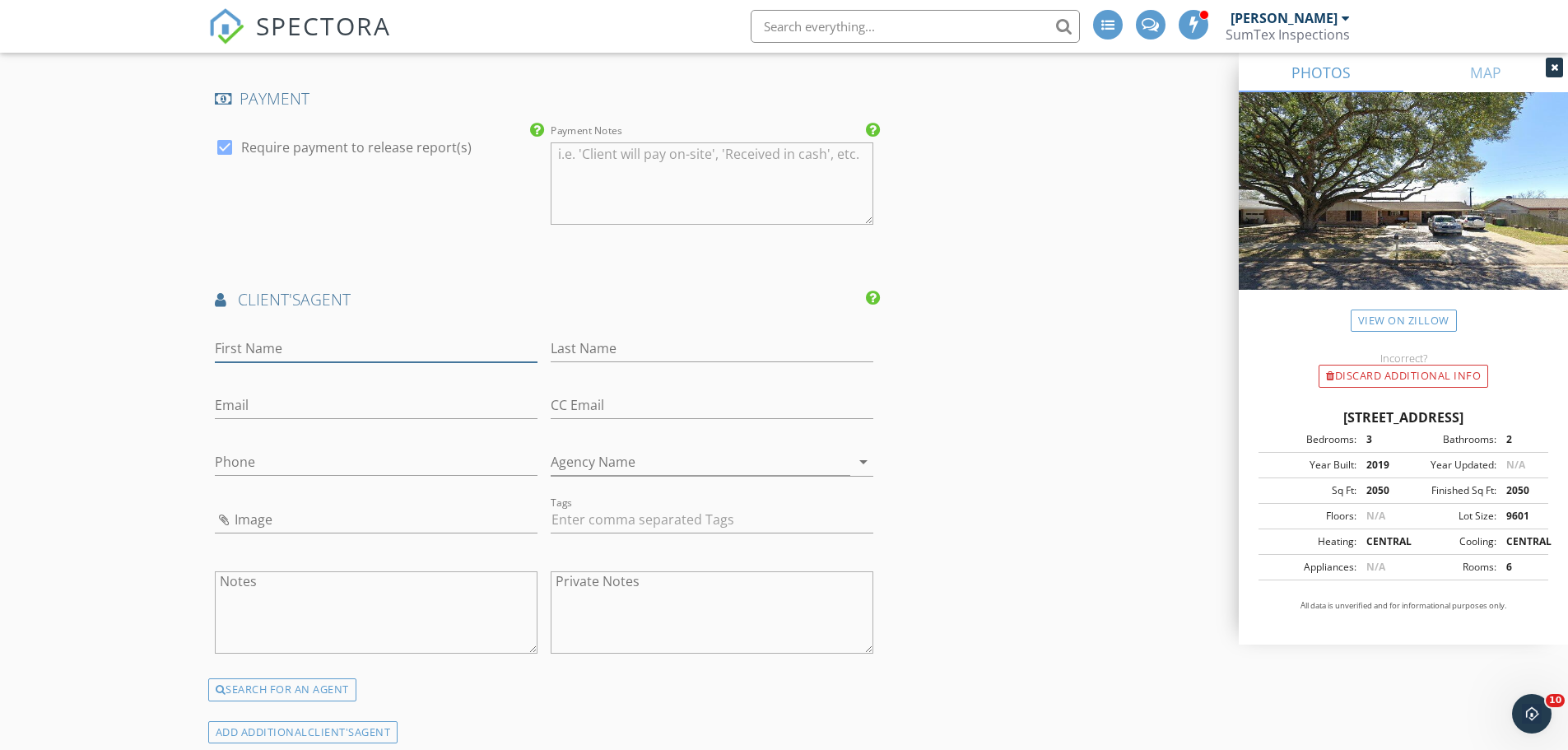
click at [467, 352] on input "First Name" at bounding box center [376, 348] width 323 height 27
type input "[PERSON_NAME]"
type input "Wiley"
paste input "[EMAIL_ADDRESS][DOMAIN_NAME]"
type input "[EMAIL_ADDRESS][DOMAIN_NAME]"
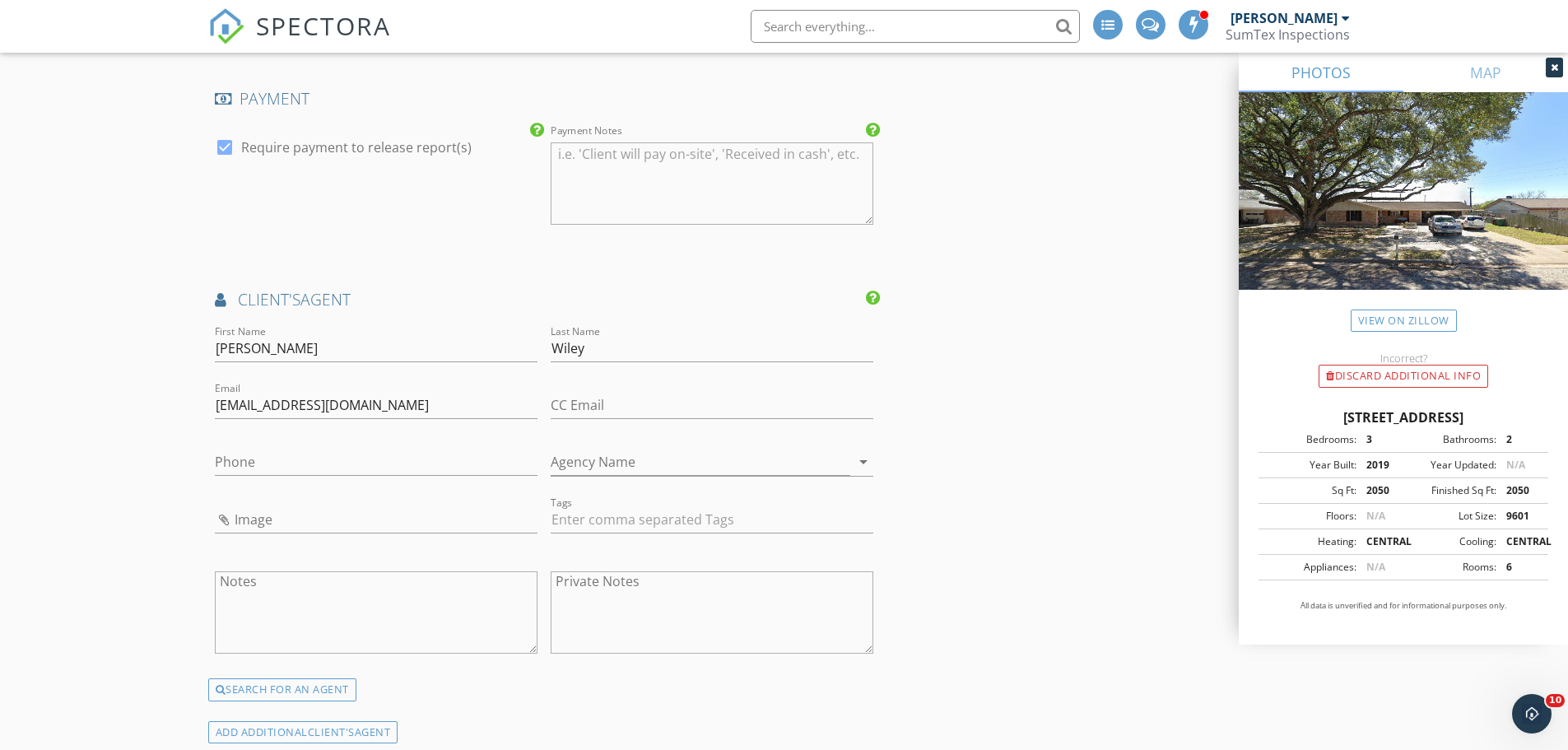
click at [131, 337] on div "New Inspection Click here to use the New Order Form INSPECTOR(S) check_box [PER…" at bounding box center [784, 64] width 1568 height 3396
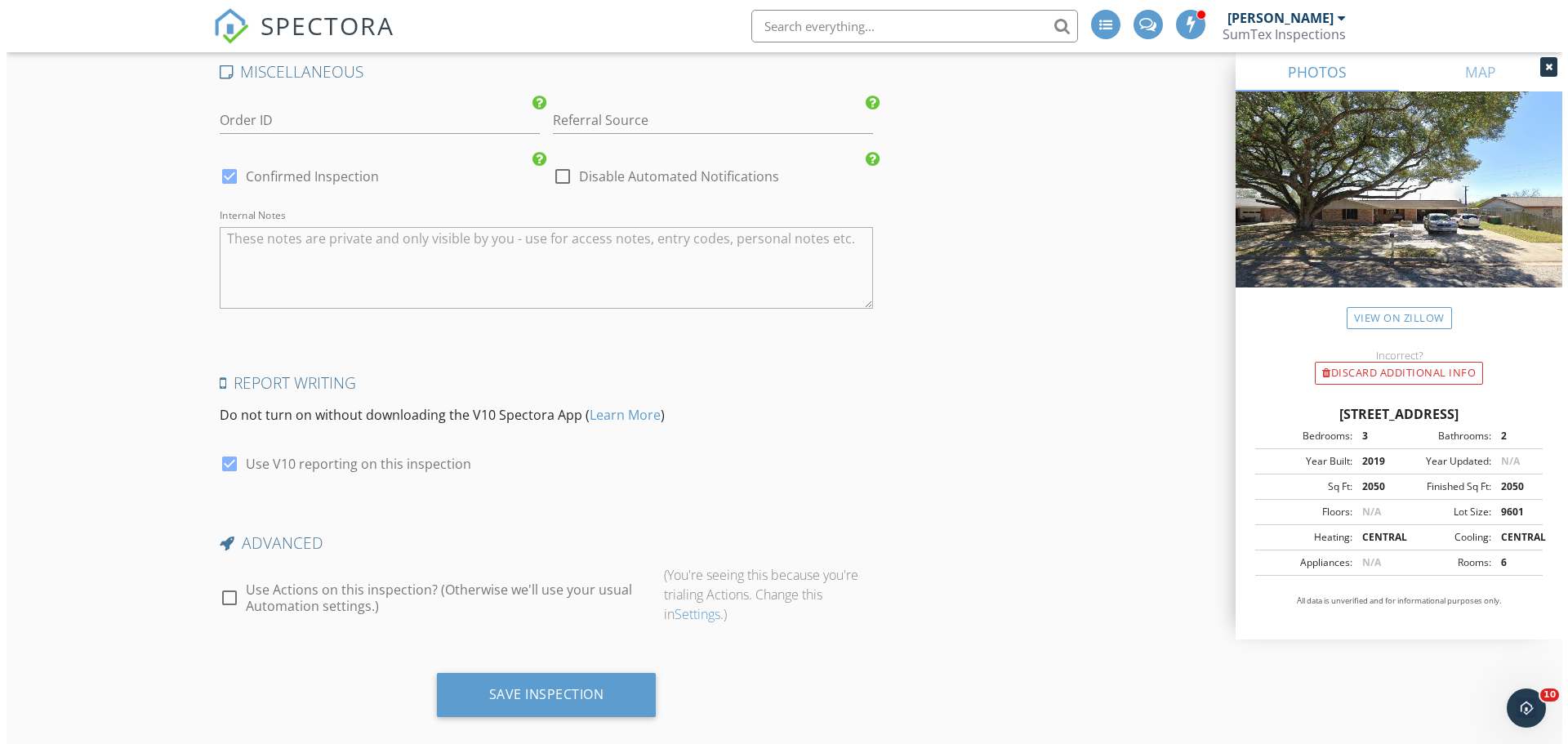
scroll to position [2720, 0]
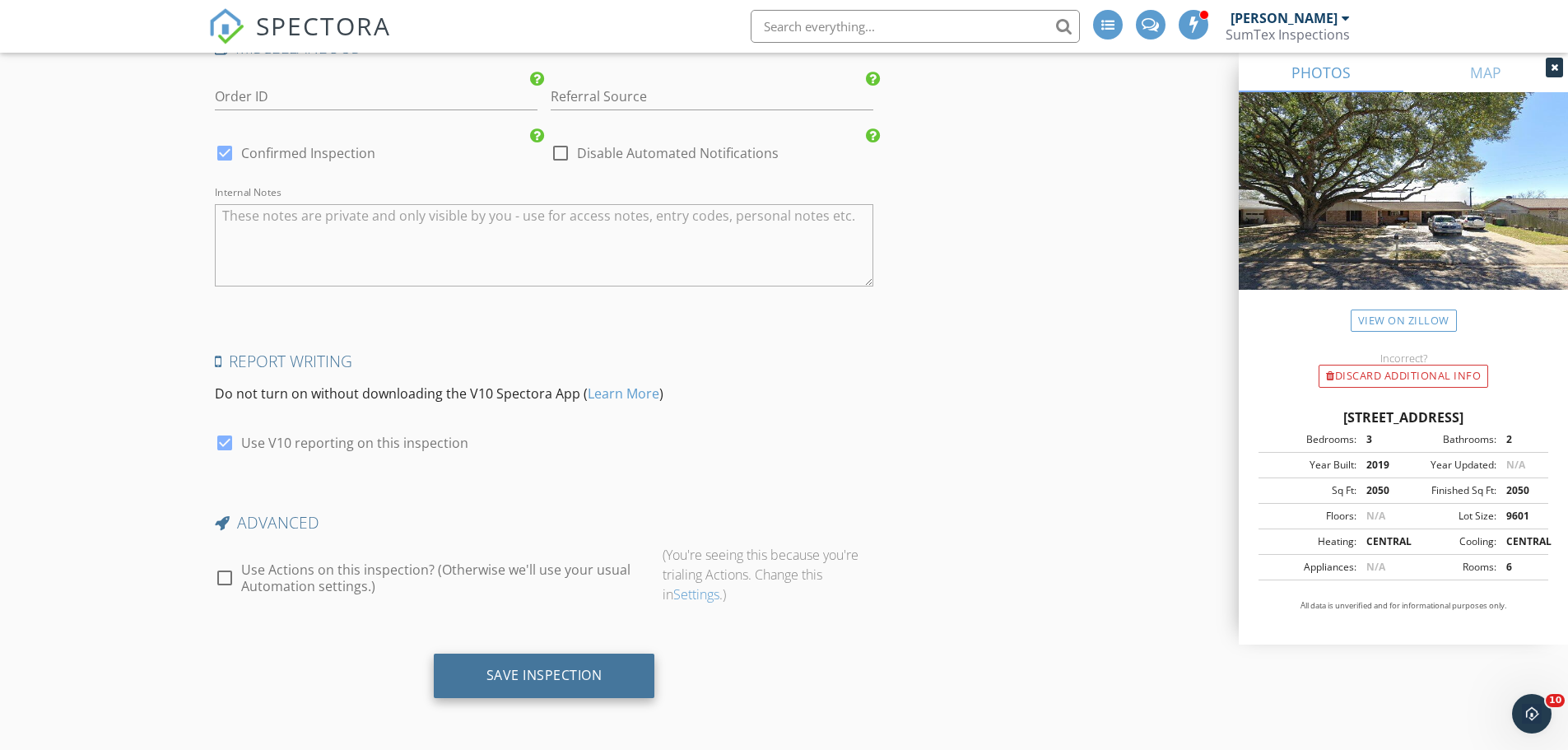
click at [528, 673] on div "Save Inspection" at bounding box center [544, 675] width 116 height 17
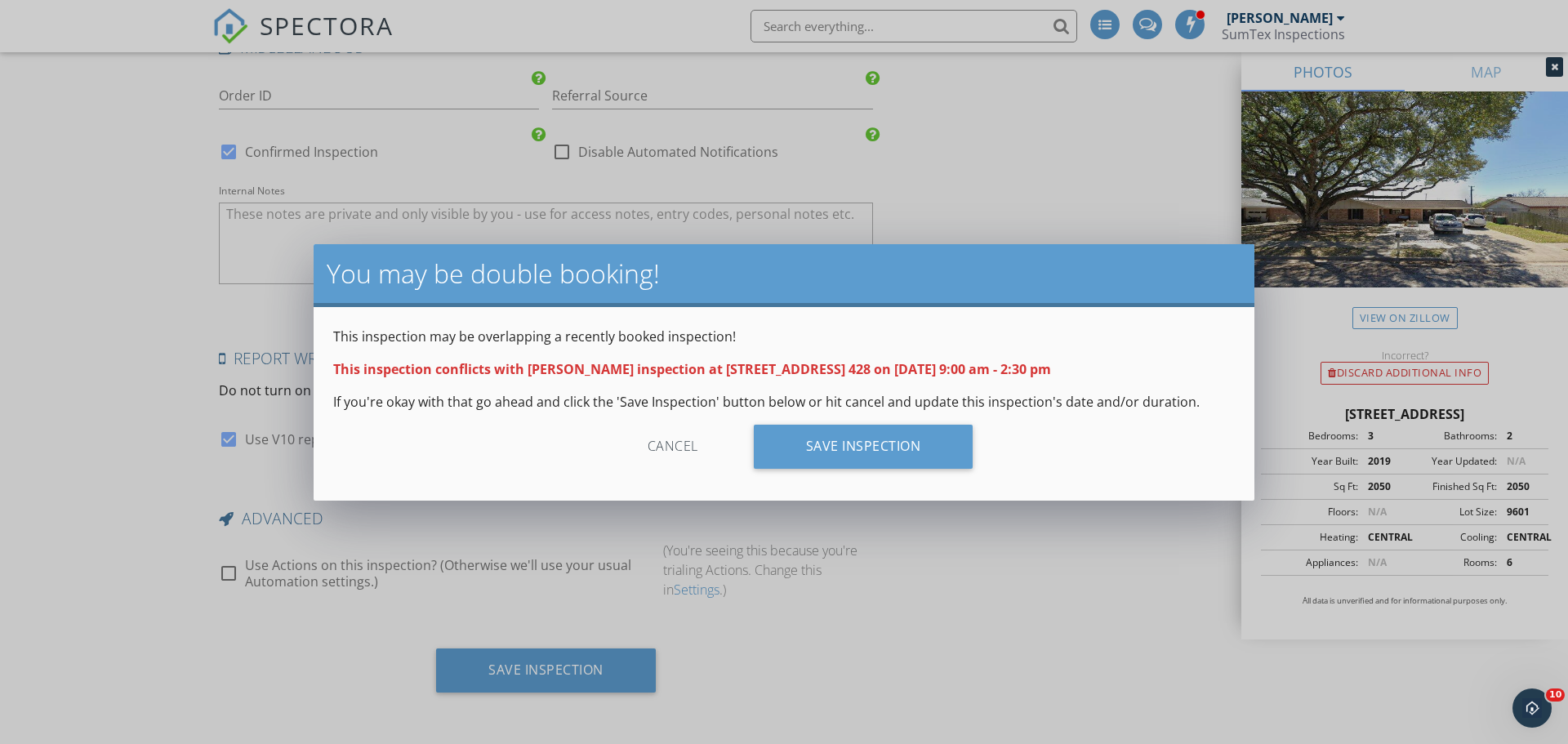
drag, startPoint x: 549, startPoint y: 371, endPoint x: 1061, endPoint y: 367, distance: 512.0
click at [1061, 367] on p "This inspection conflicts with [PERSON_NAME] inspection at [STREET_ADDRESS] 428…" at bounding box center [784, 369] width 902 height 20
click at [845, 449] on div "Save Inspection" at bounding box center [864, 447] width 219 height 44
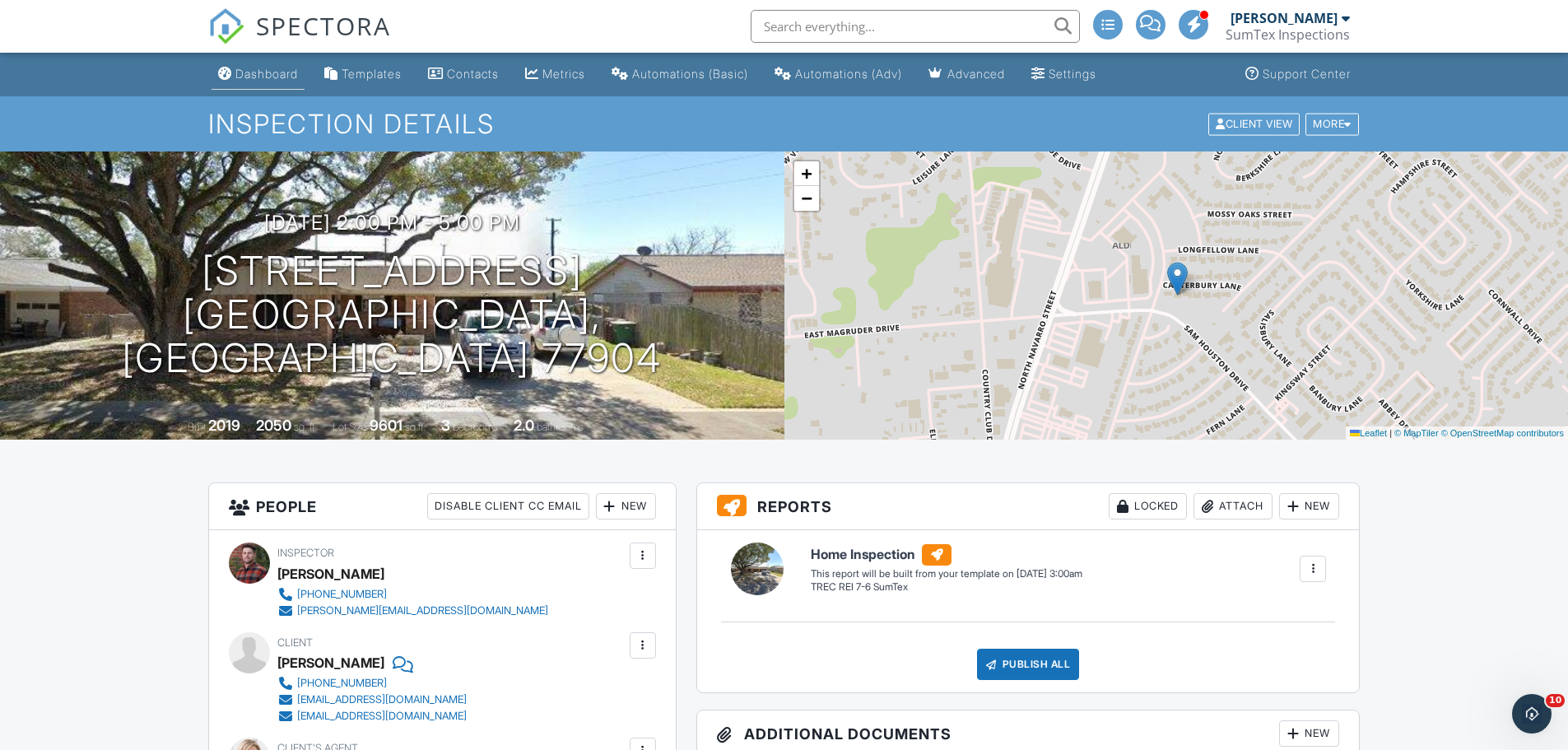
click at [276, 72] on div "Dashboard" at bounding box center [266, 74] width 63 height 14
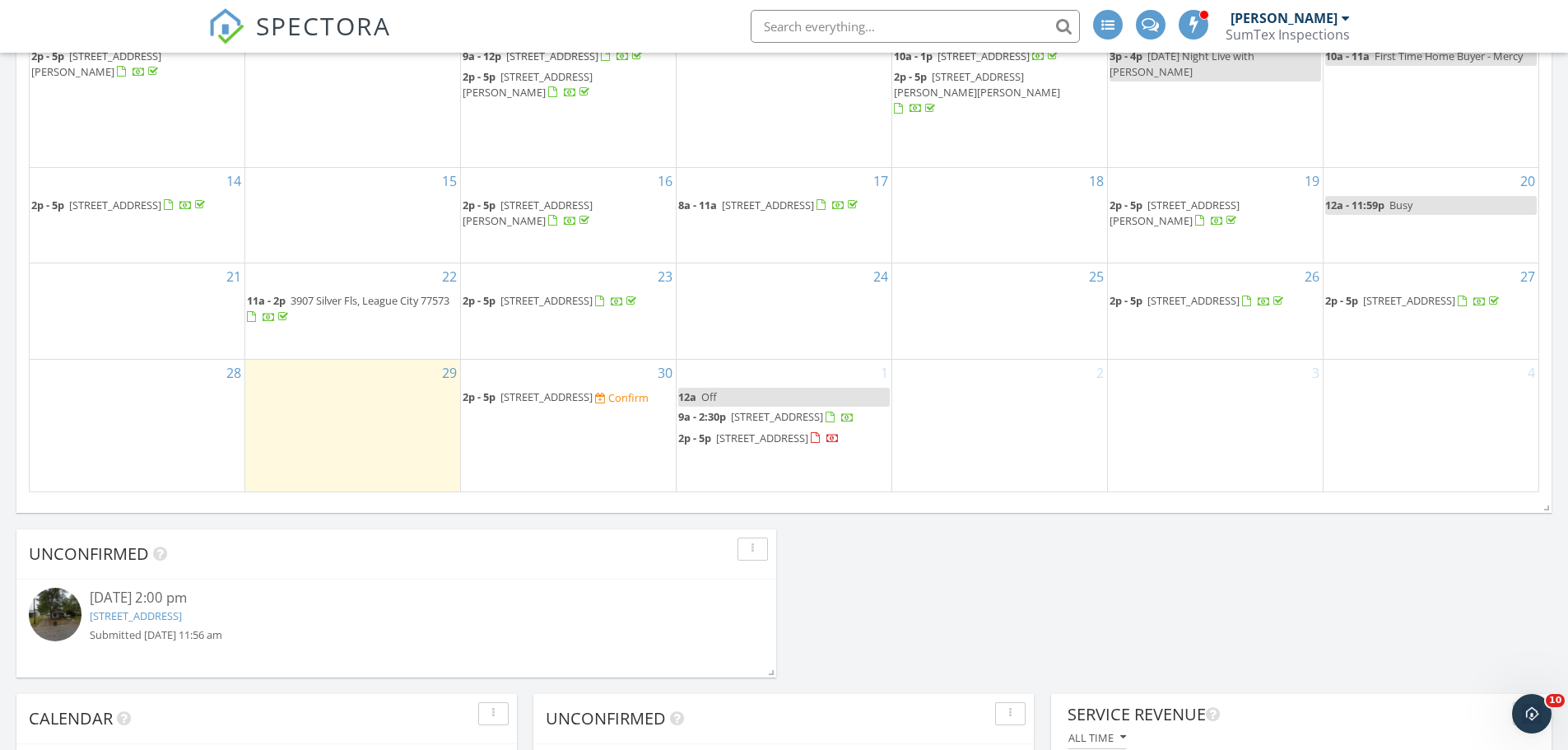
scroll to position [1020, 0]
click at [746, 408] on span "[STREET_ADDRESS]" at bounding box center [777, 415] width 92 height 15
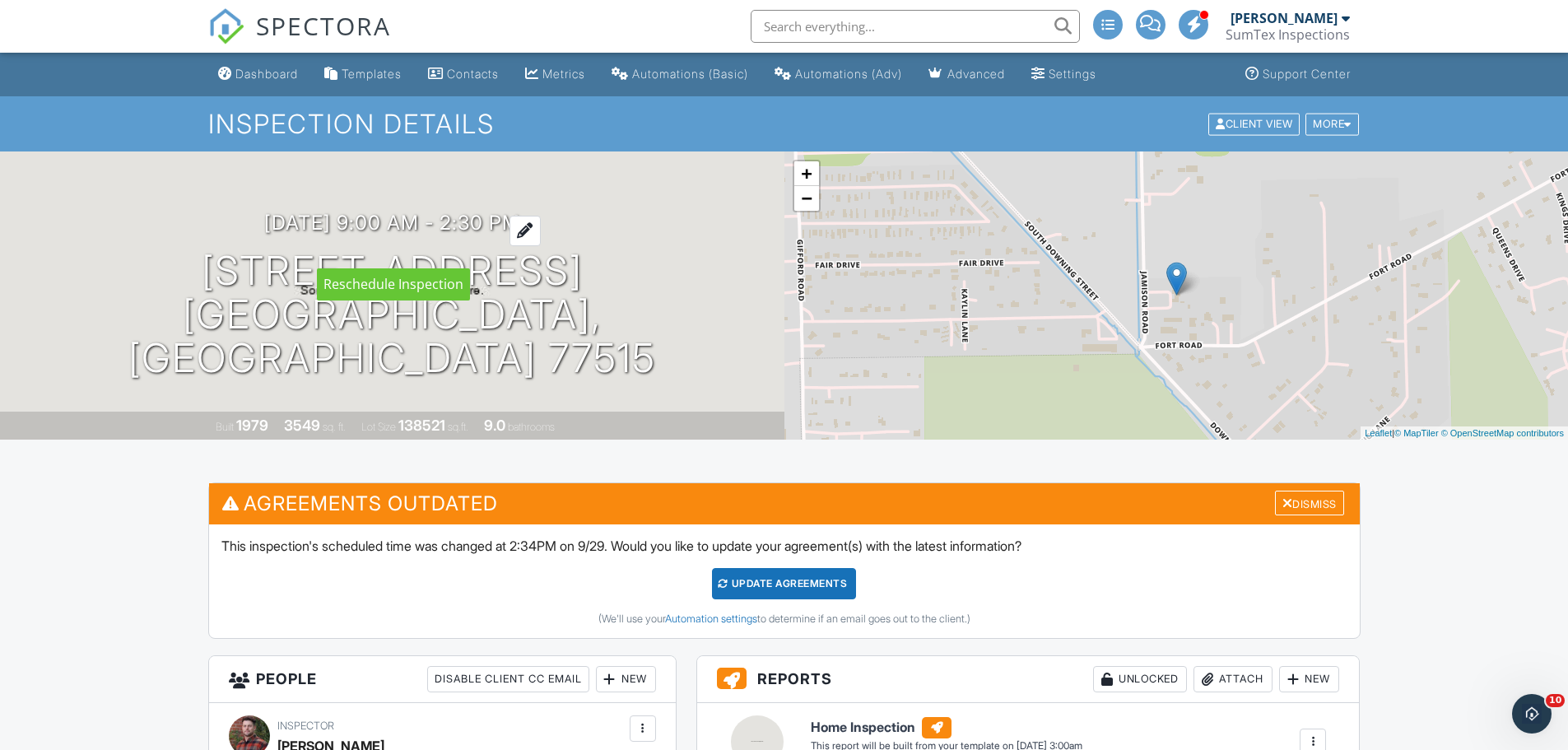
click at [541, 247] on div at bounding box center [525, 231] width 31 height 30
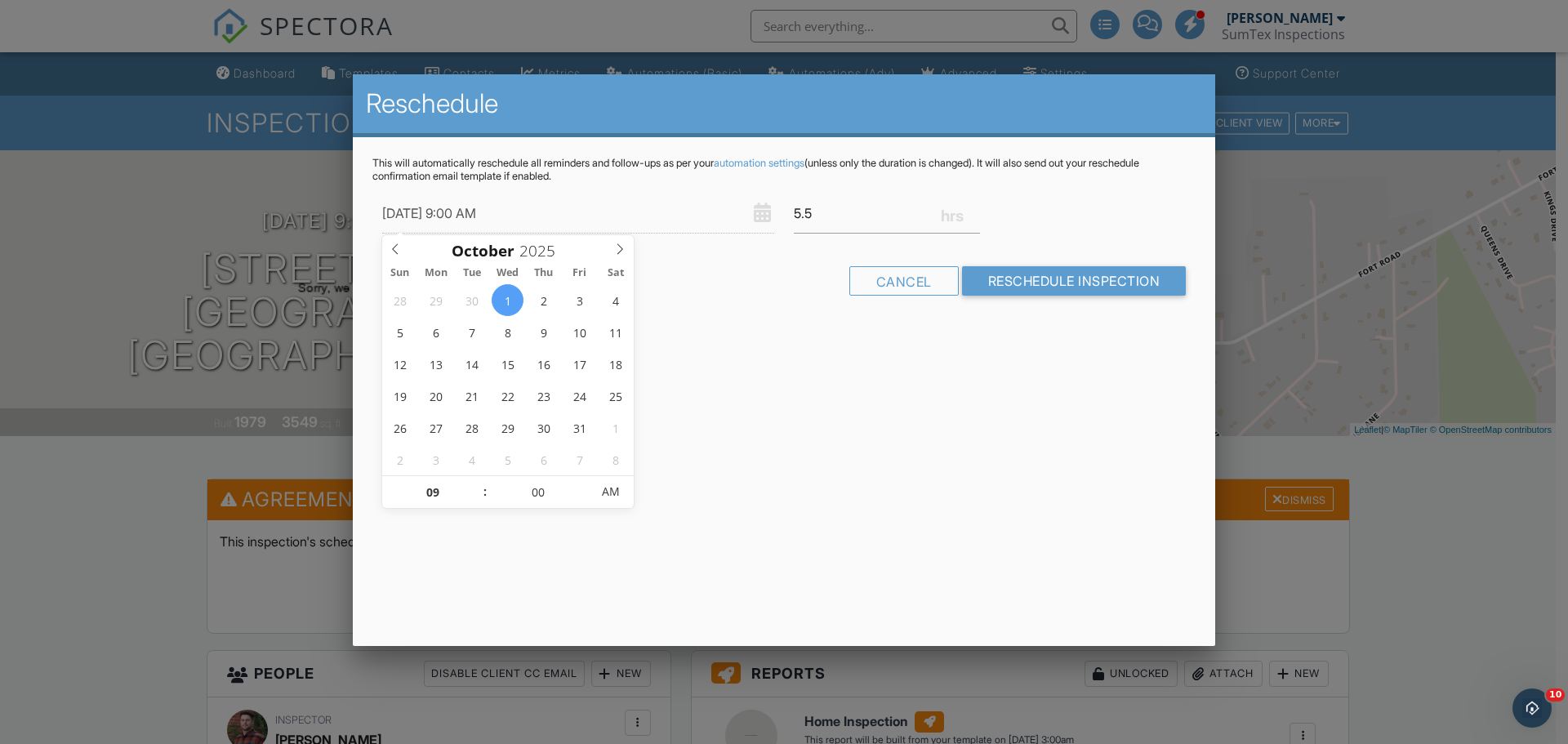
click at [191, 194] on div at bounding box center [784, 383] width 1568 height 931
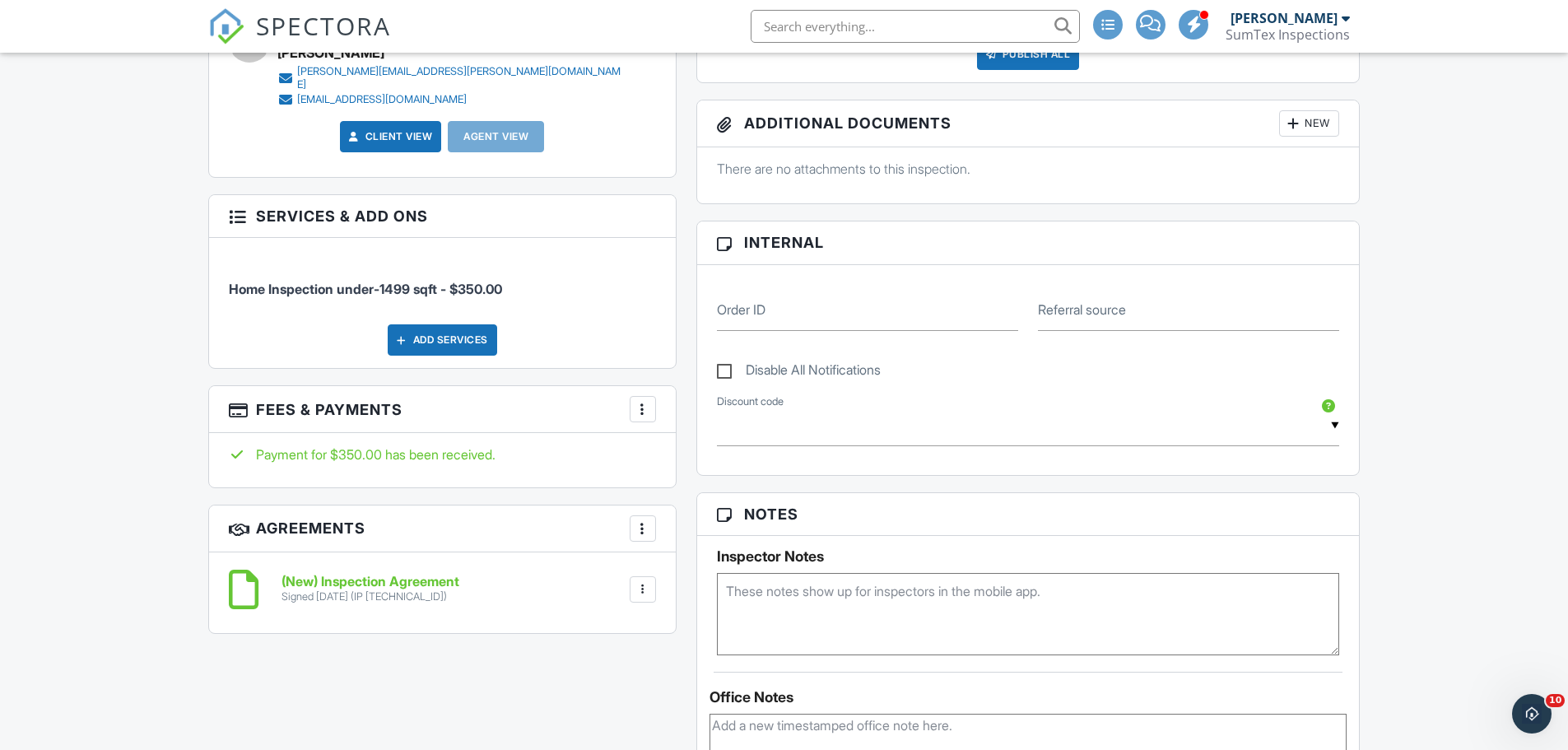
scroll to position [823, 0]
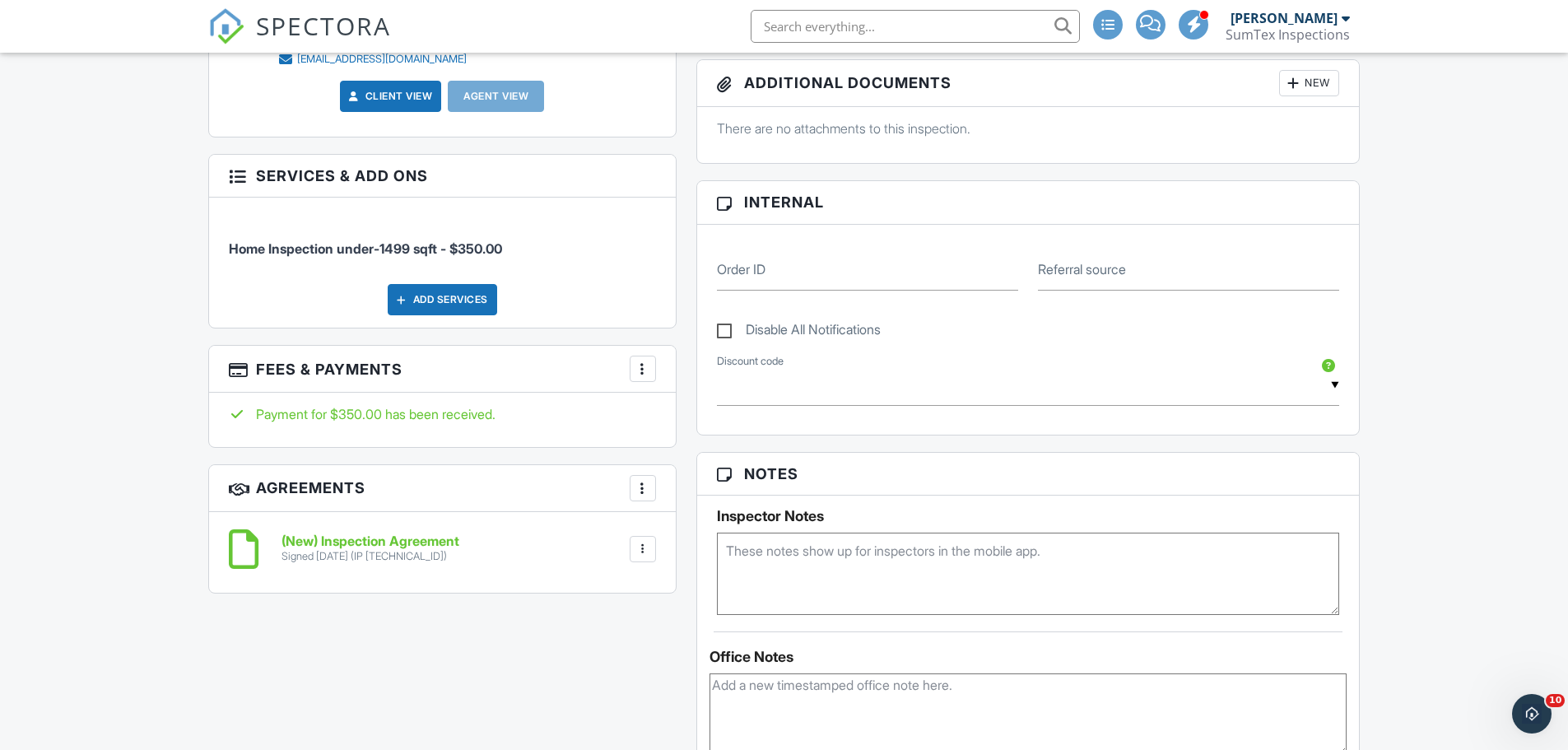
click at [642, 361] on div at bounding box center [643, 368] width 17 height 17
click at [681, 329] on div "People Disable Client CC Email New Client Client's Agent Listing Agent Add Anot…" at bounding box center [442, 220] width 488 height 778
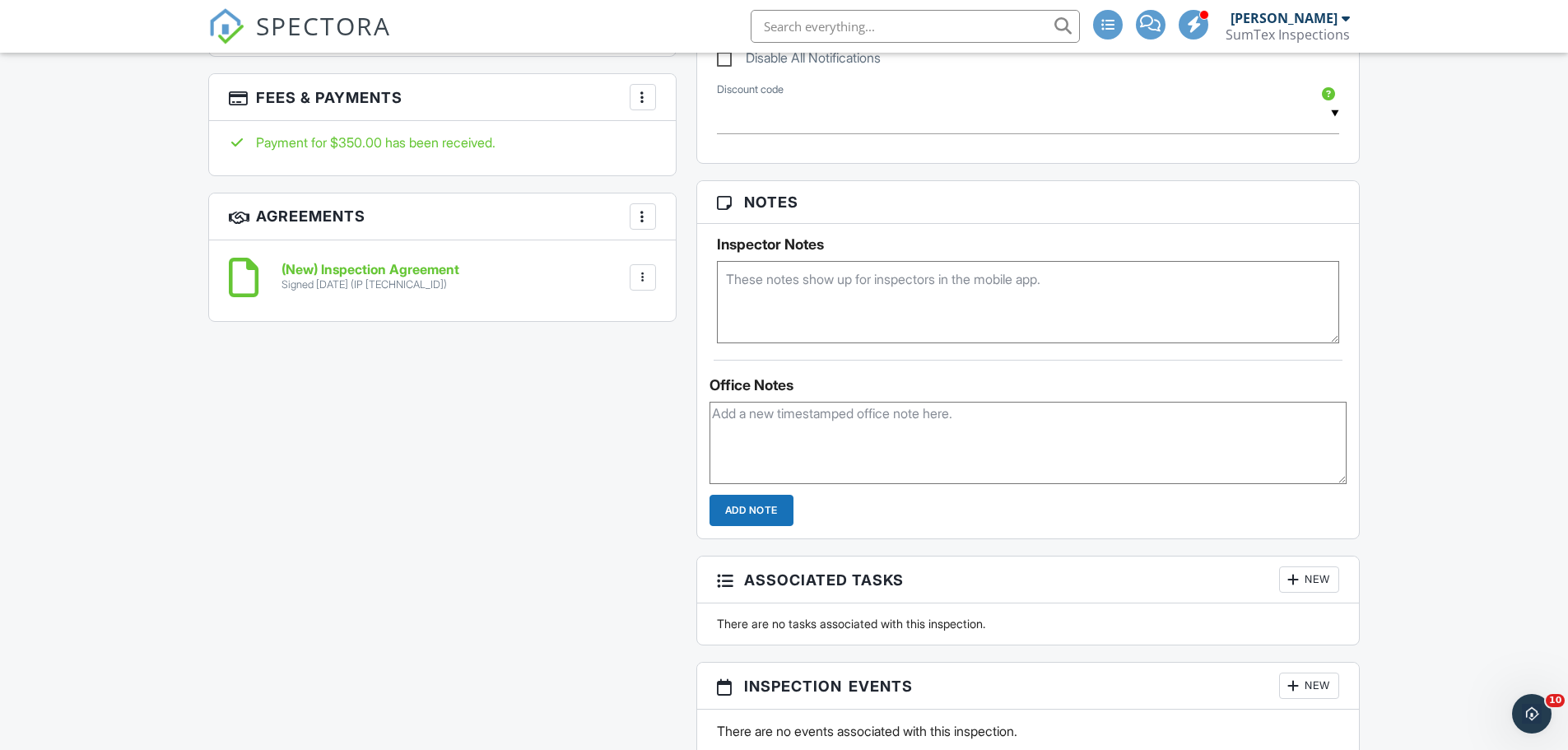
scroll to position [868, 0]
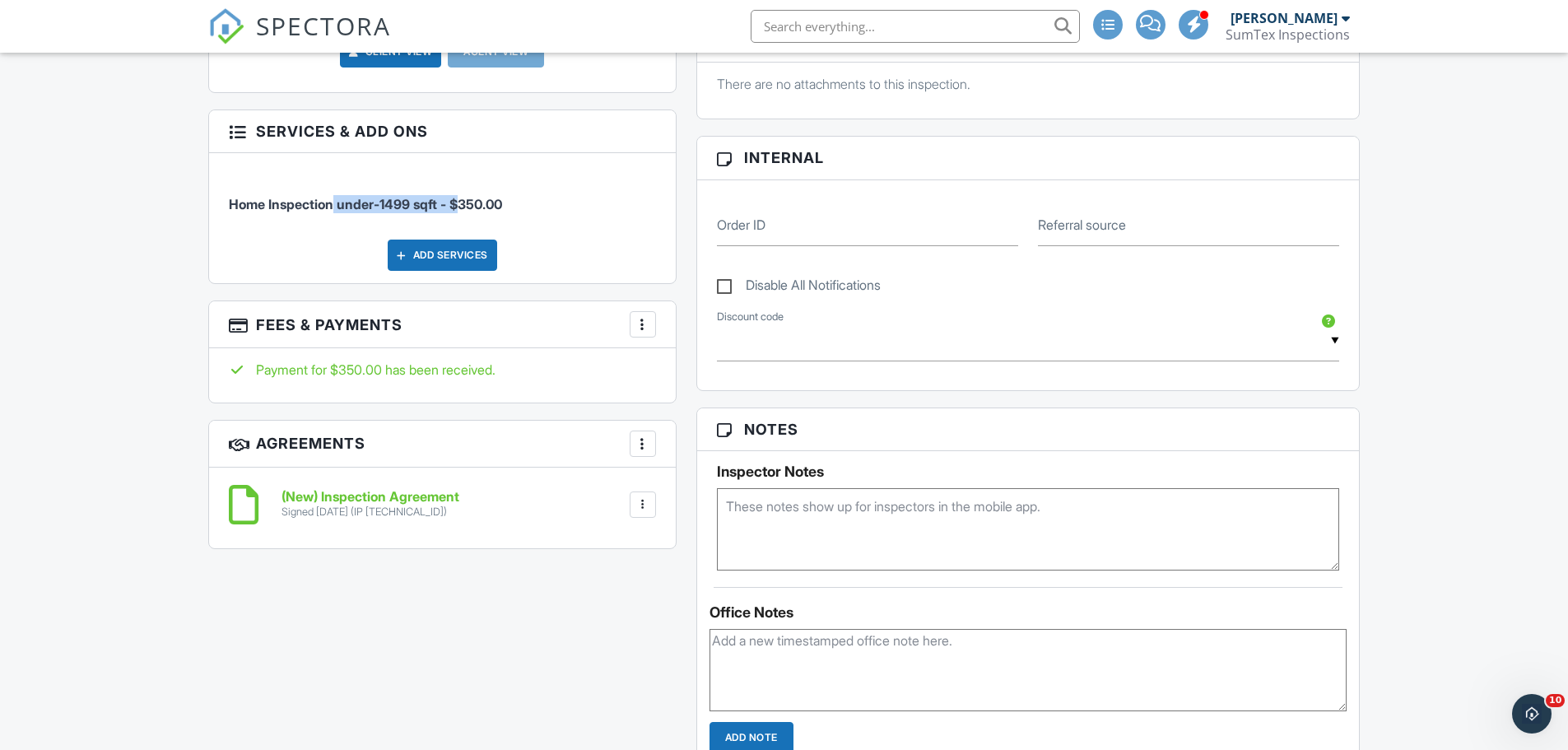
drag, startPoint x: 327, startPoint y: 186, endPoint x: 460, endPoint y: 192, distance: 133.1
click at [460, 196] on span "Home Inspection under-1499 sqft - $350.00" at bounding box center [366, 204] width 273 height 17
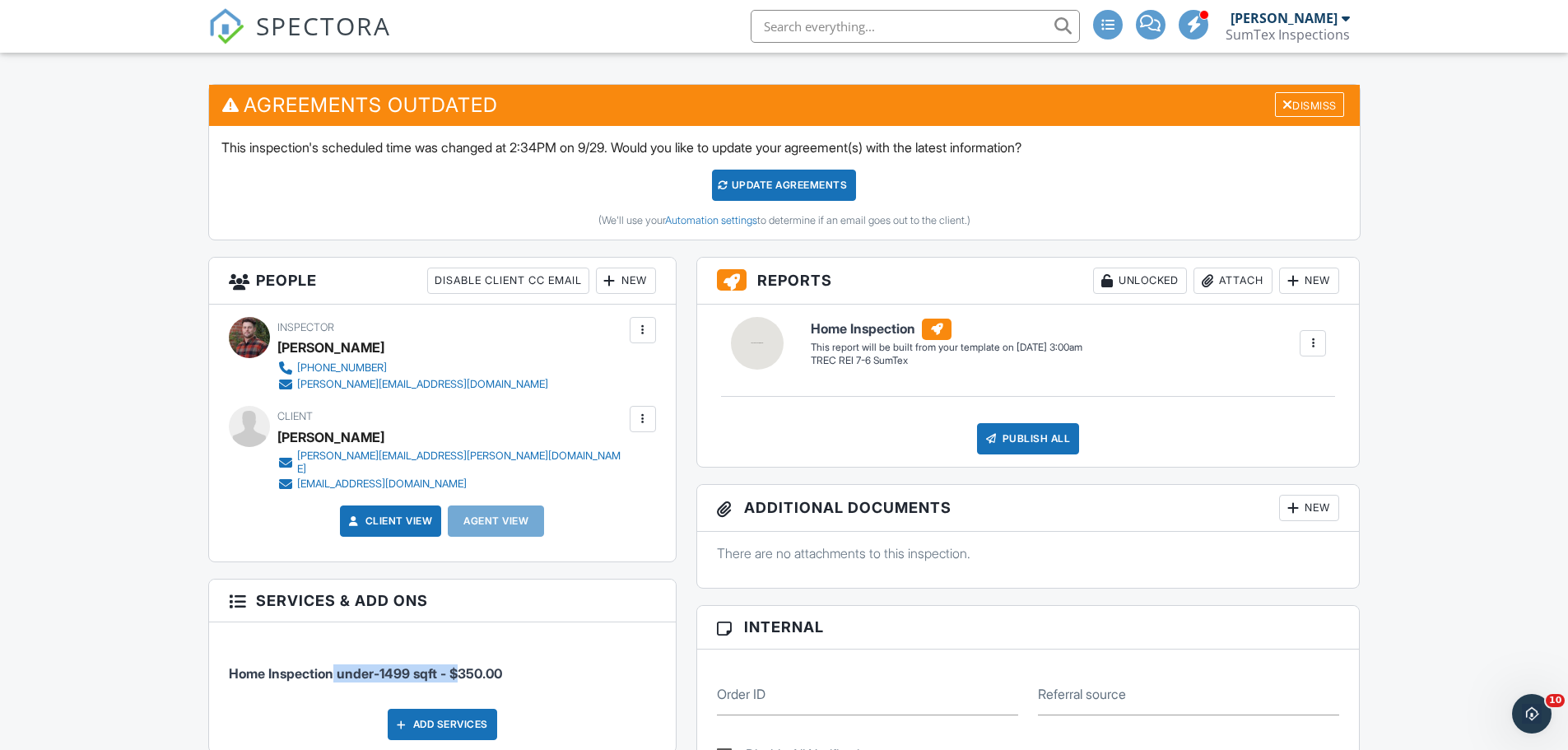
scroll to position [247, 0]
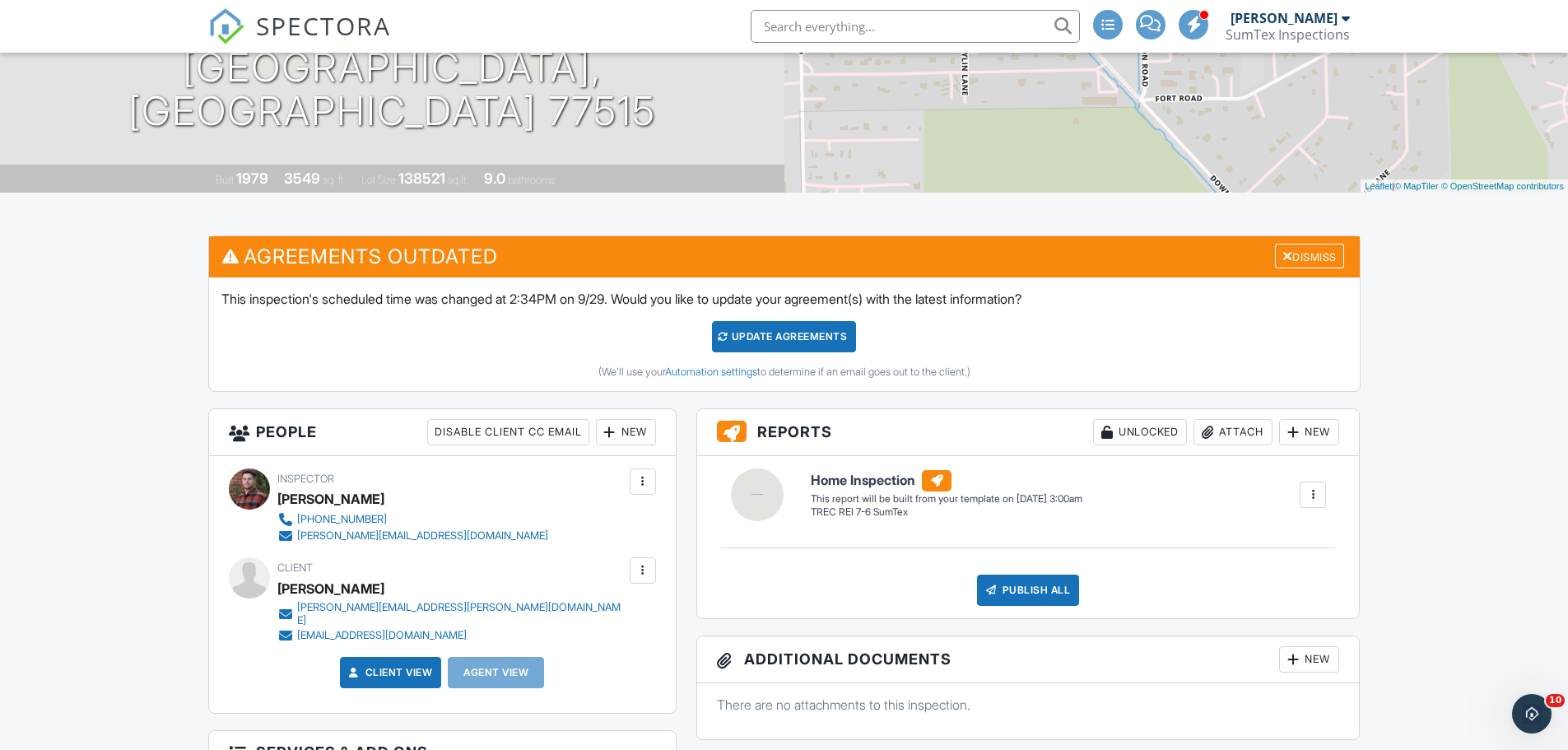
drag, startPoint x: 231, startPoint y: 299, endPoint x: 1113, endPoint y: 303, distance: 882.0
click at [1110, 303] on div "This inspection's scheduled time was changed at 2:34PM on 9/29. Would you like …" at bounding box center [784, 334] width 1151 height 113
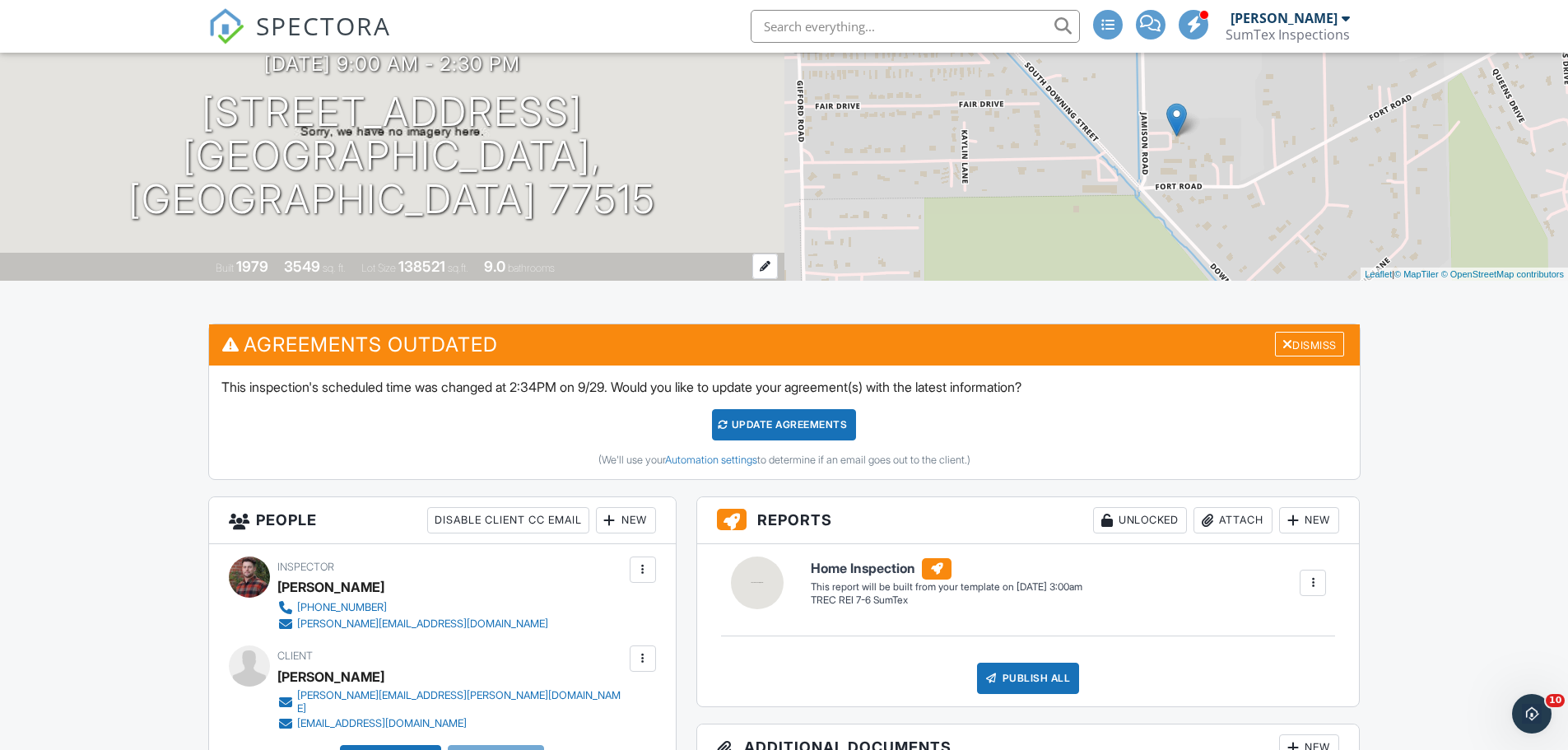
scroll to position [0, 0]
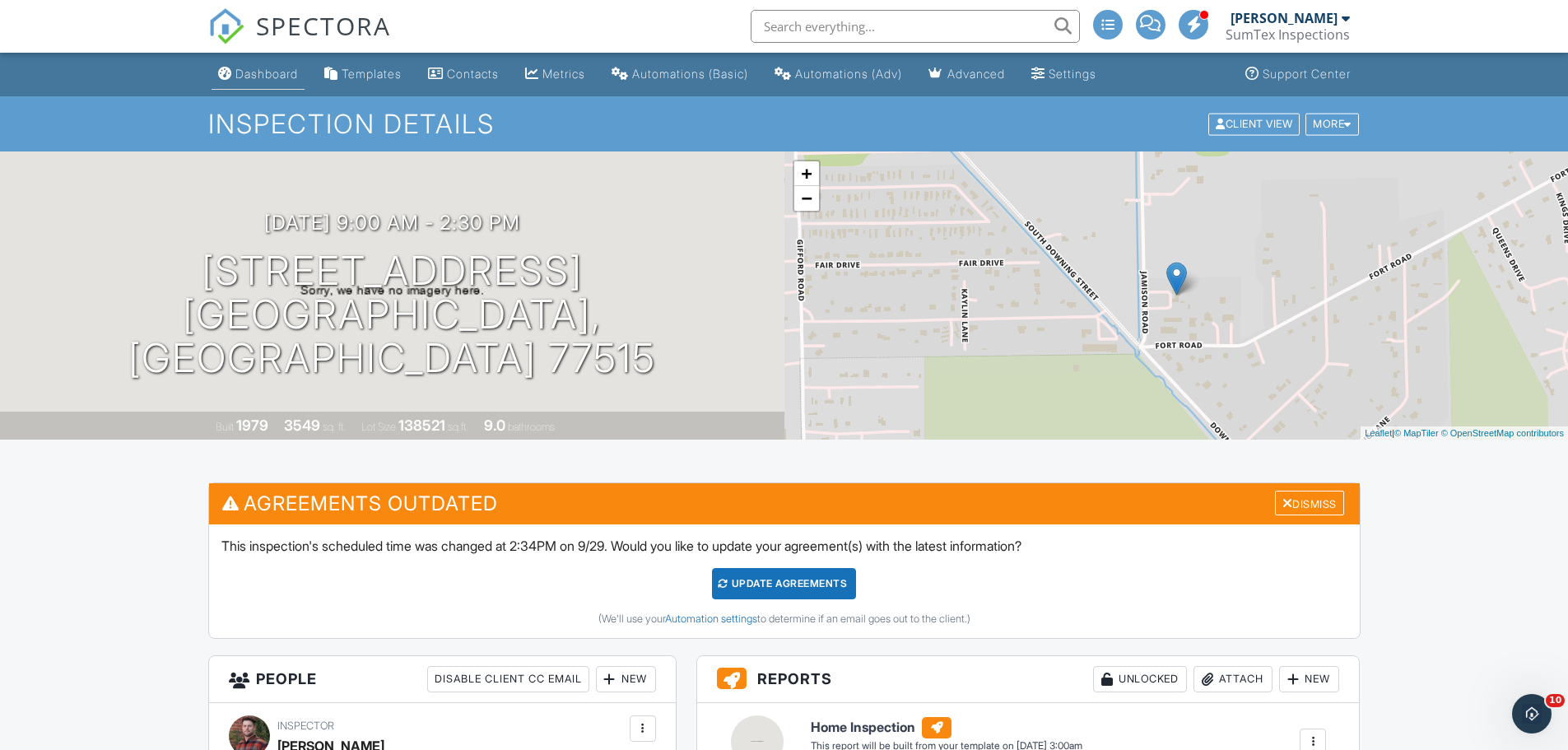
click at [256, 72] on div "Dashboard" at bounding box center [266, 74] width 63 height 14
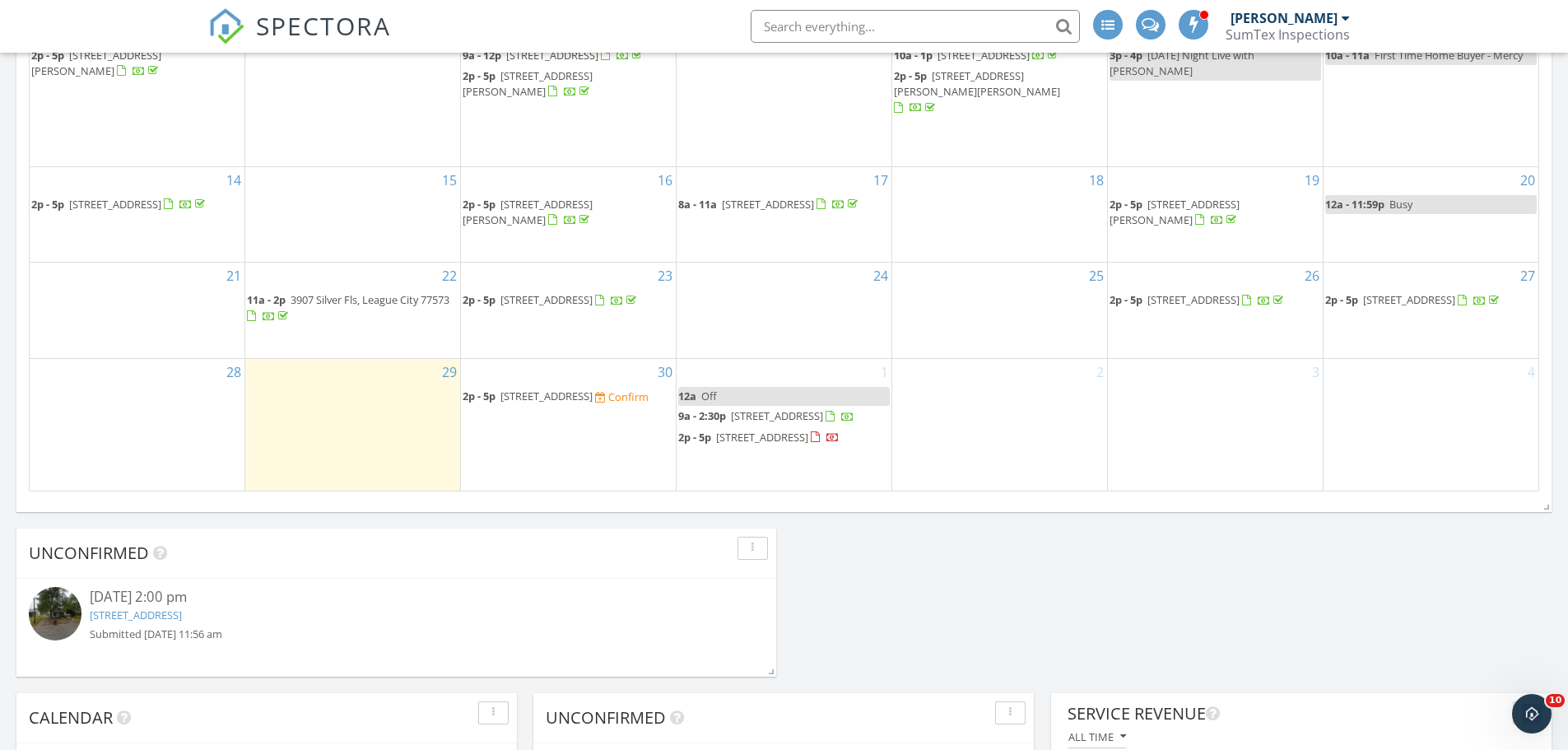
scroll to position [1020, 0]
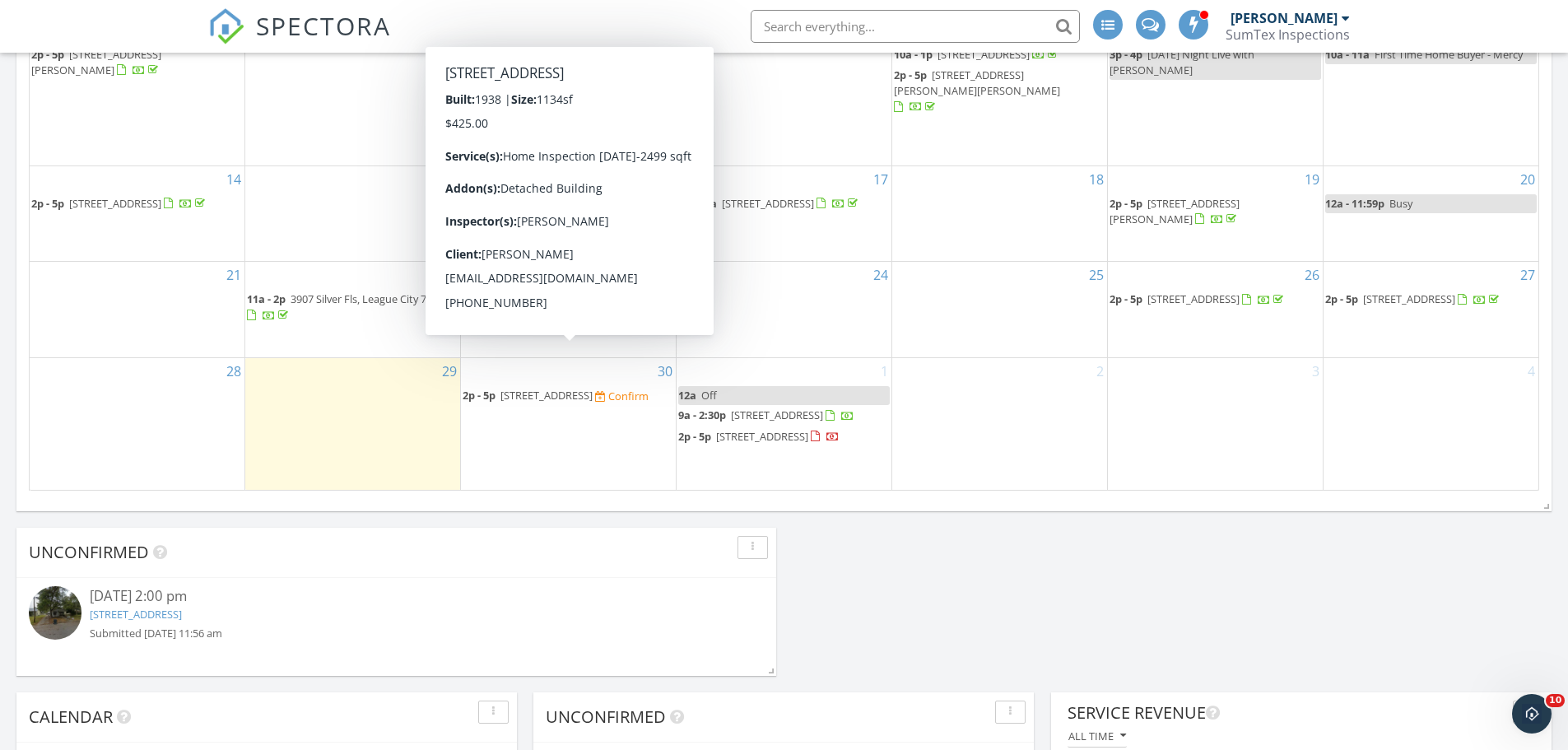
click at [531, 388] on span "[STREET_ADDRESS]" at bounding box center [547, 395] width 92 height 15
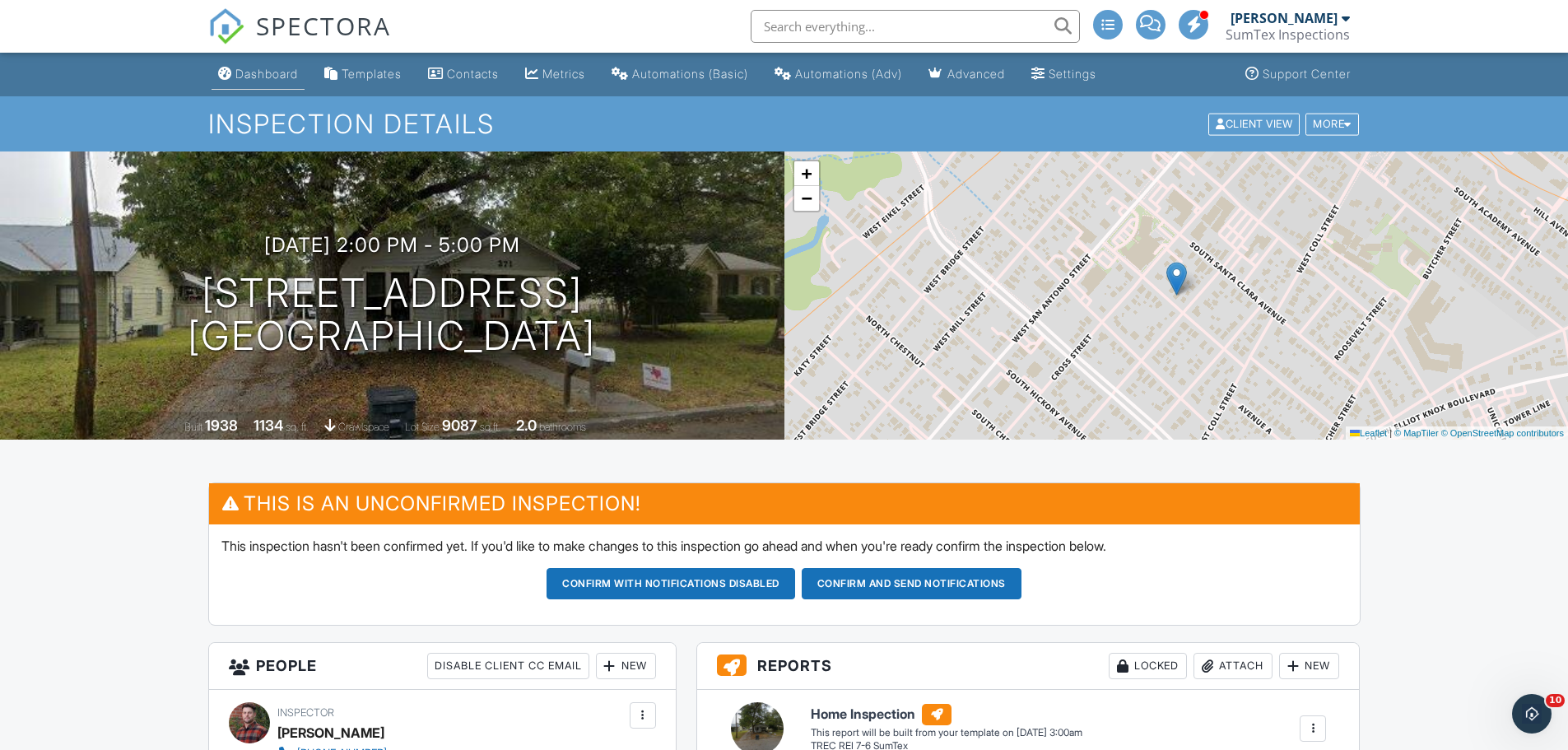
click at [258, 70] on div "Dashboard" at bounding box center [266, 74] width 63 height 14
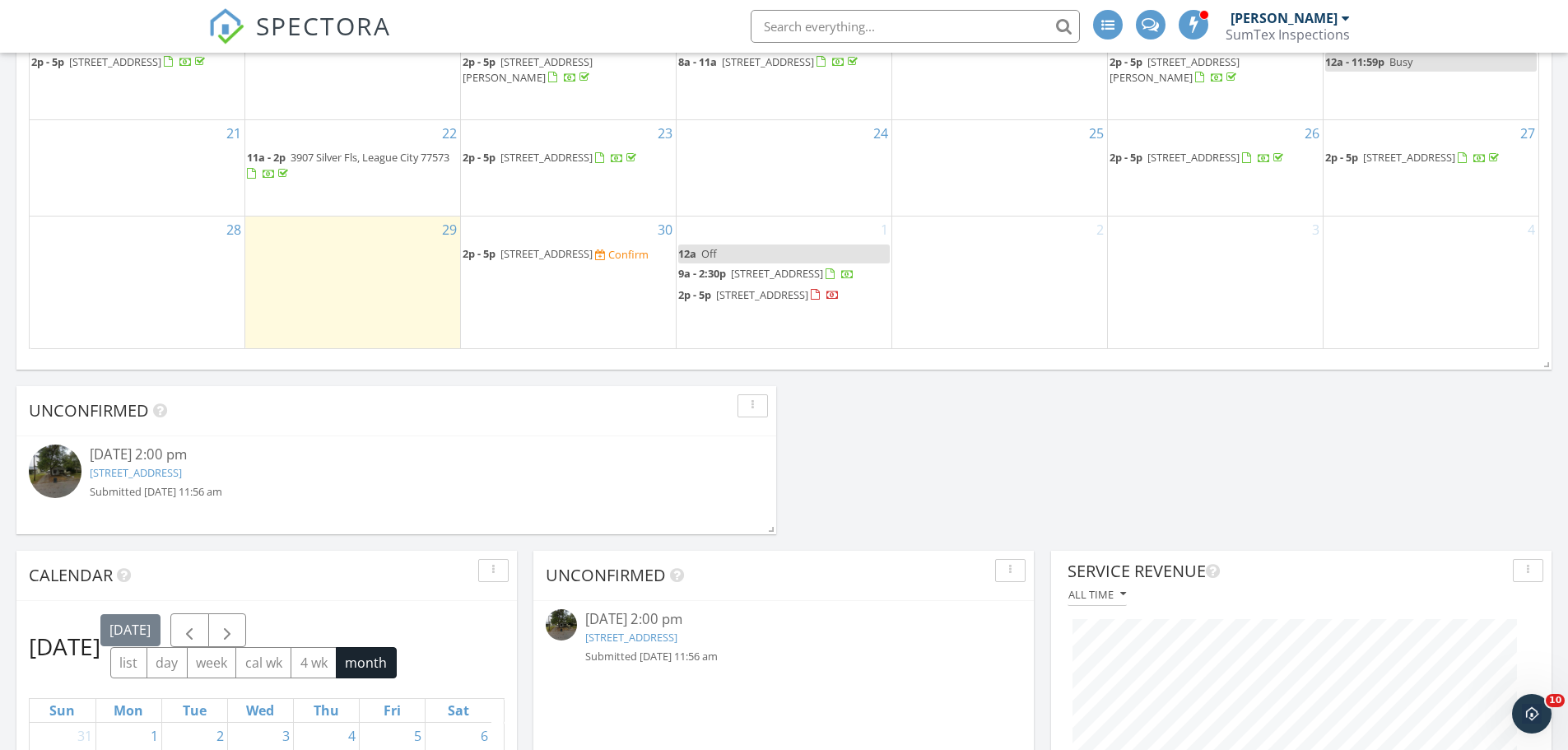
scroll to position [1168, 0]
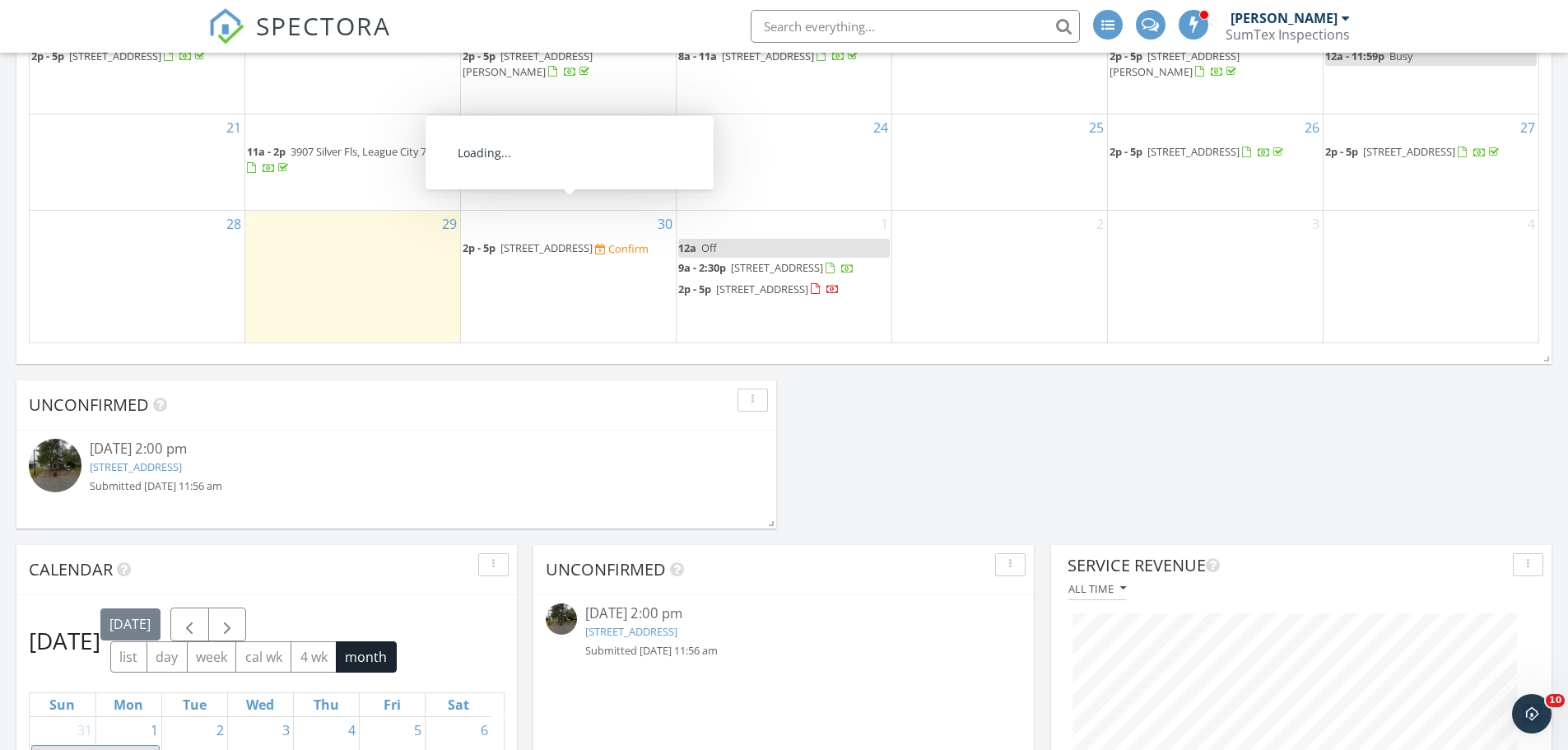
click at [532, 240] on span "2p - 5p [STREET_ADDRESS] Confirm" at bounding box center [555, 248] width 186 height 17
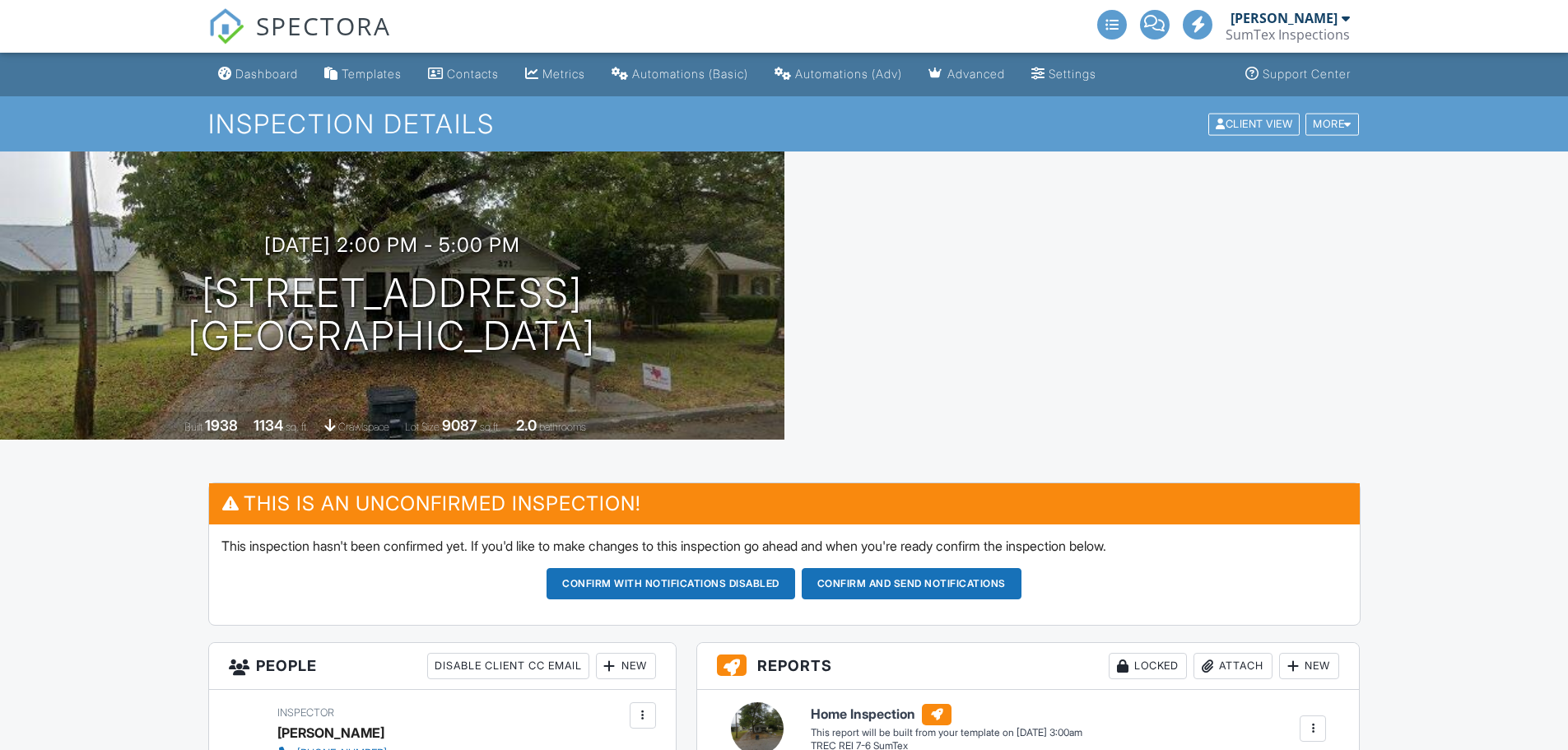
click at [886, 568] on button "Confirm and send notifications" at bounding box center [912, 584] width 219 height 31
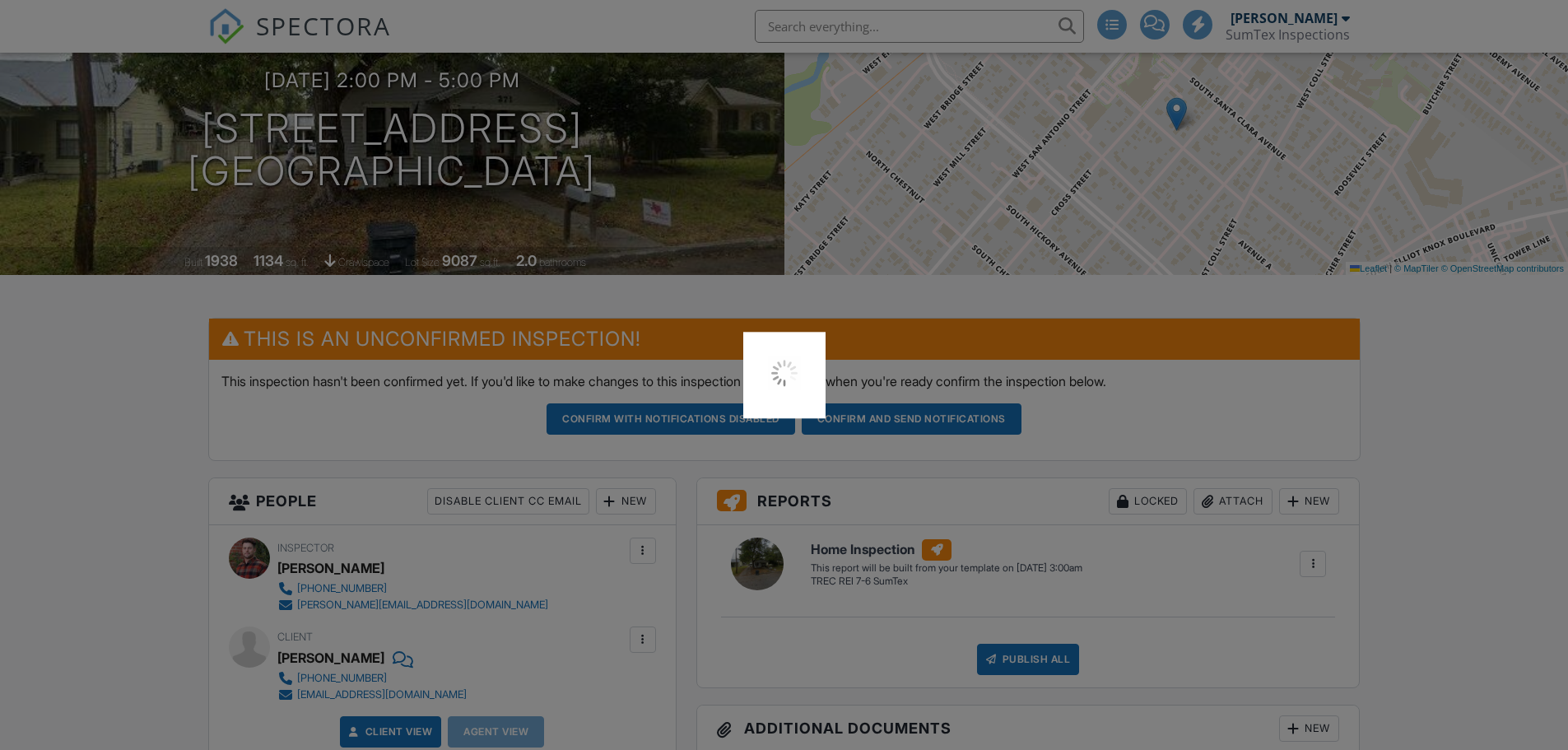
scroll to position [1110, 0]
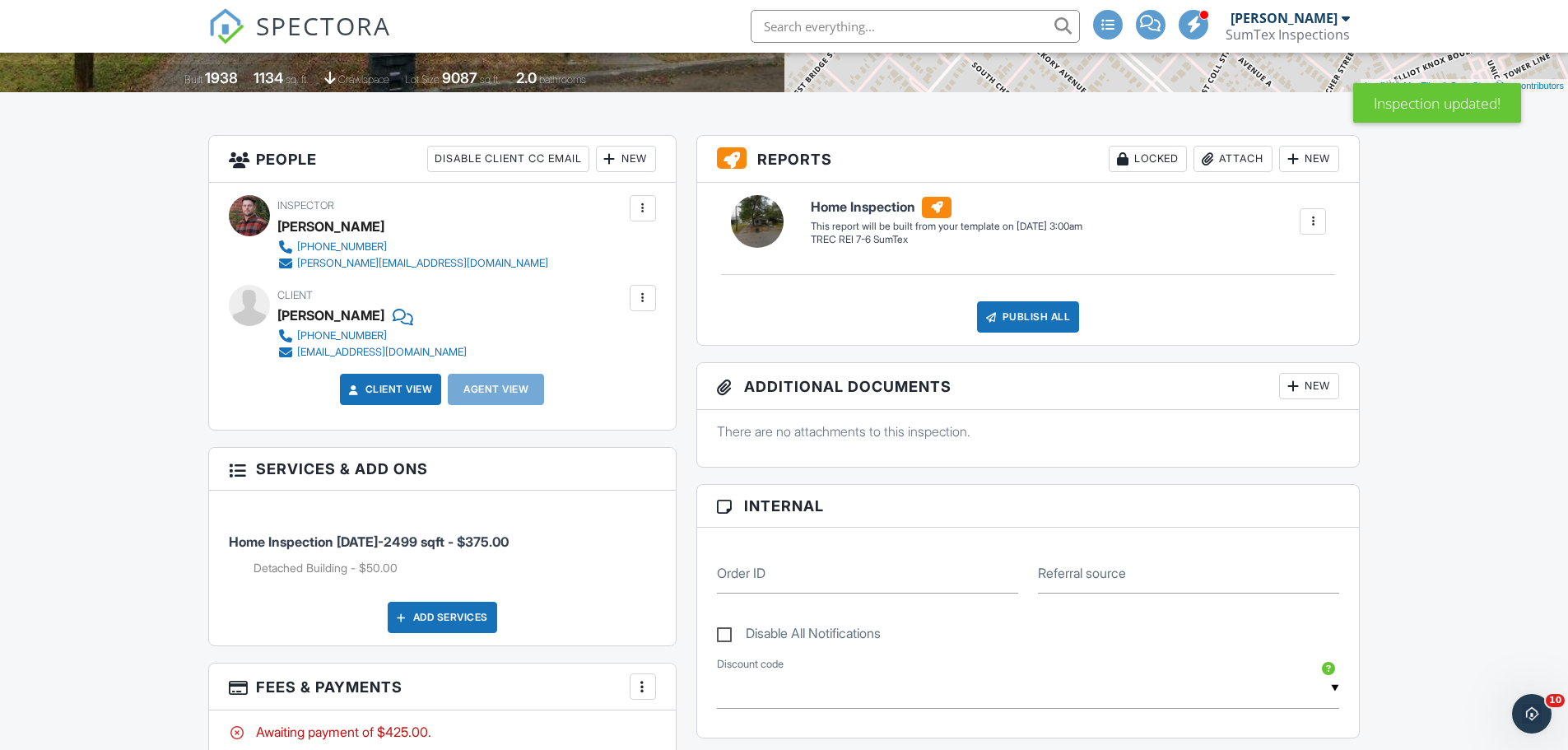
scroll to position [412, 0]
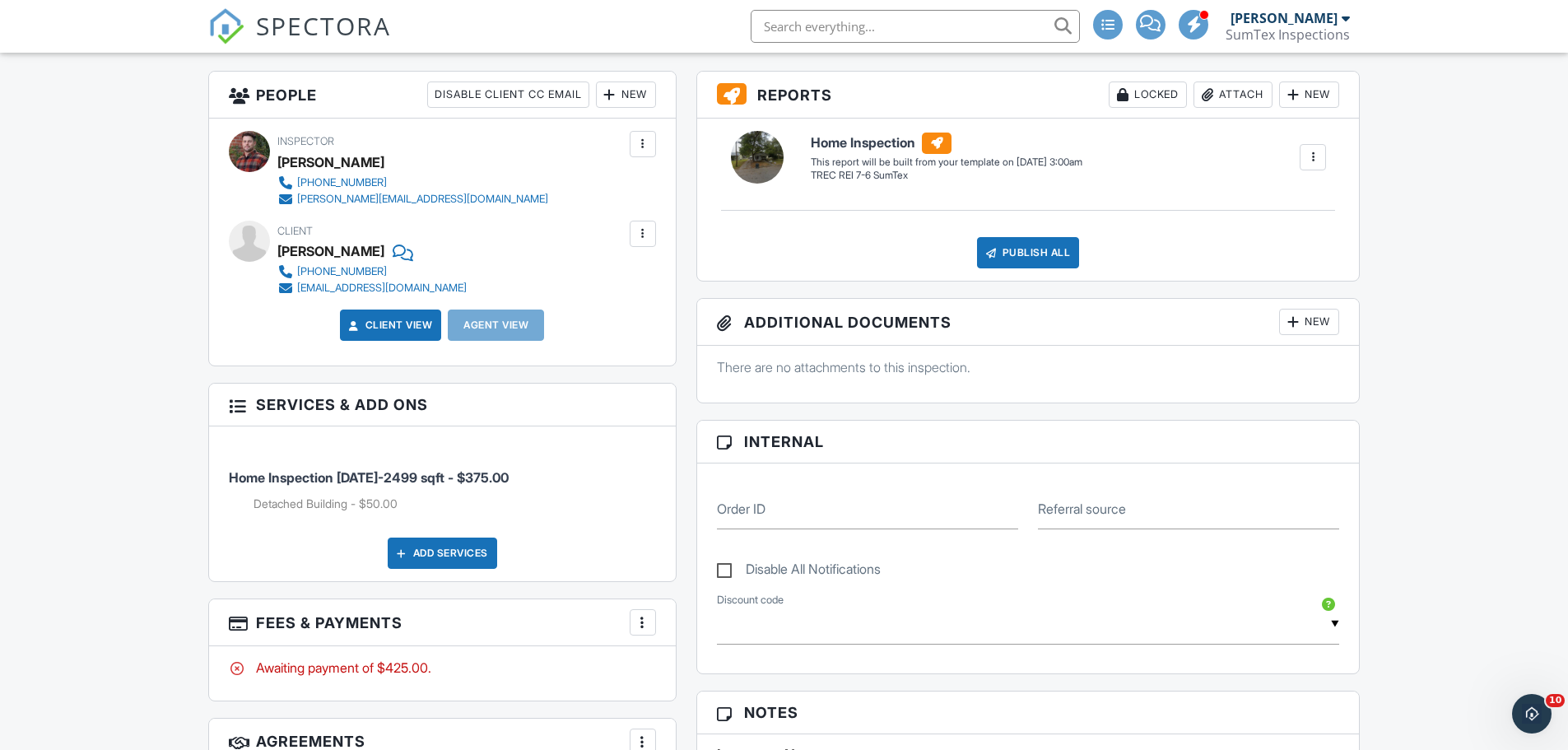
click at [643, 624] on div at bounding box center [643, 622] width 17 height 17
click at [677, 508] on li "Edit Fees & Payments" at bounding box center [726, 512] width 172 height 41
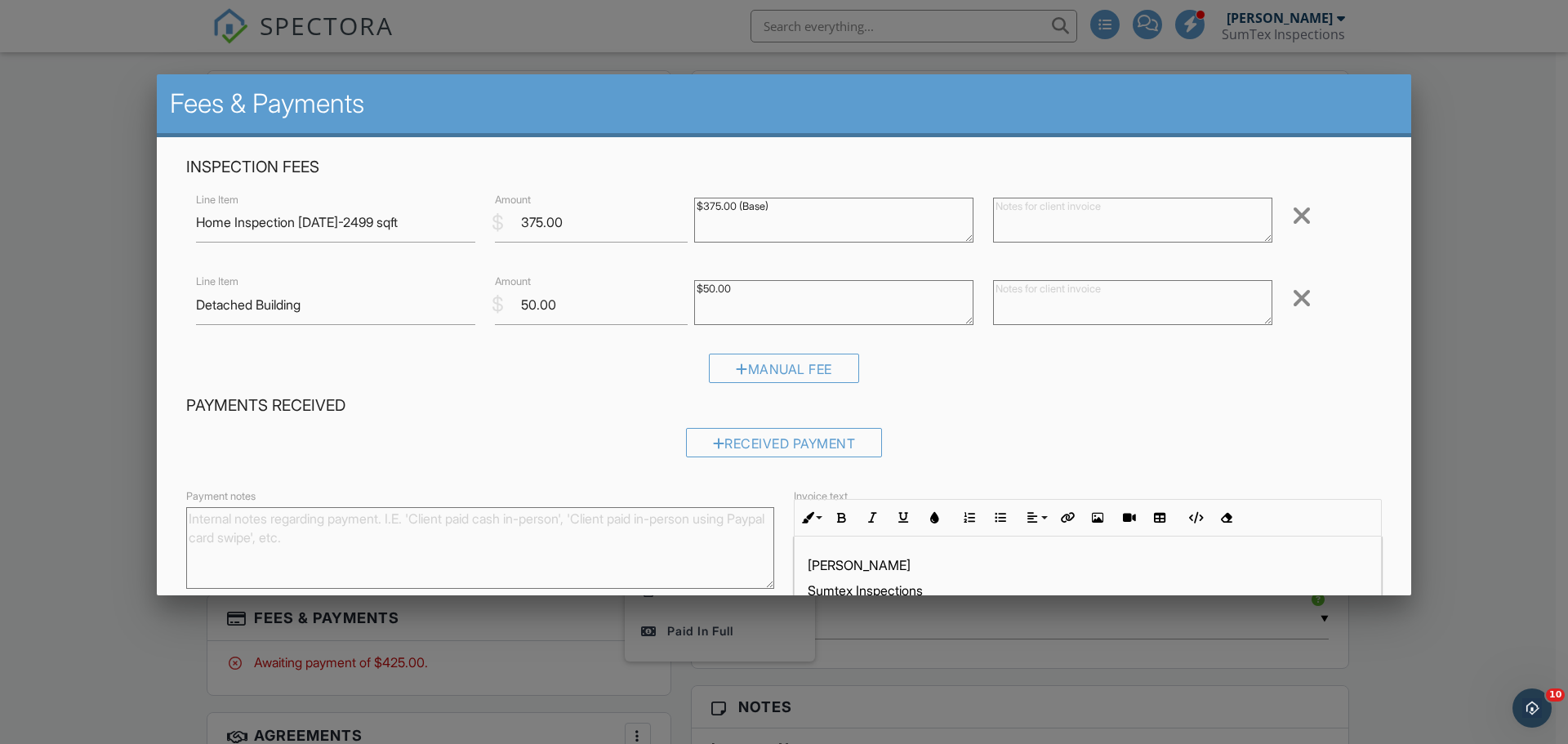
click at [1294, 294] on div at bounding box center [1302, 298] width 20 height 26
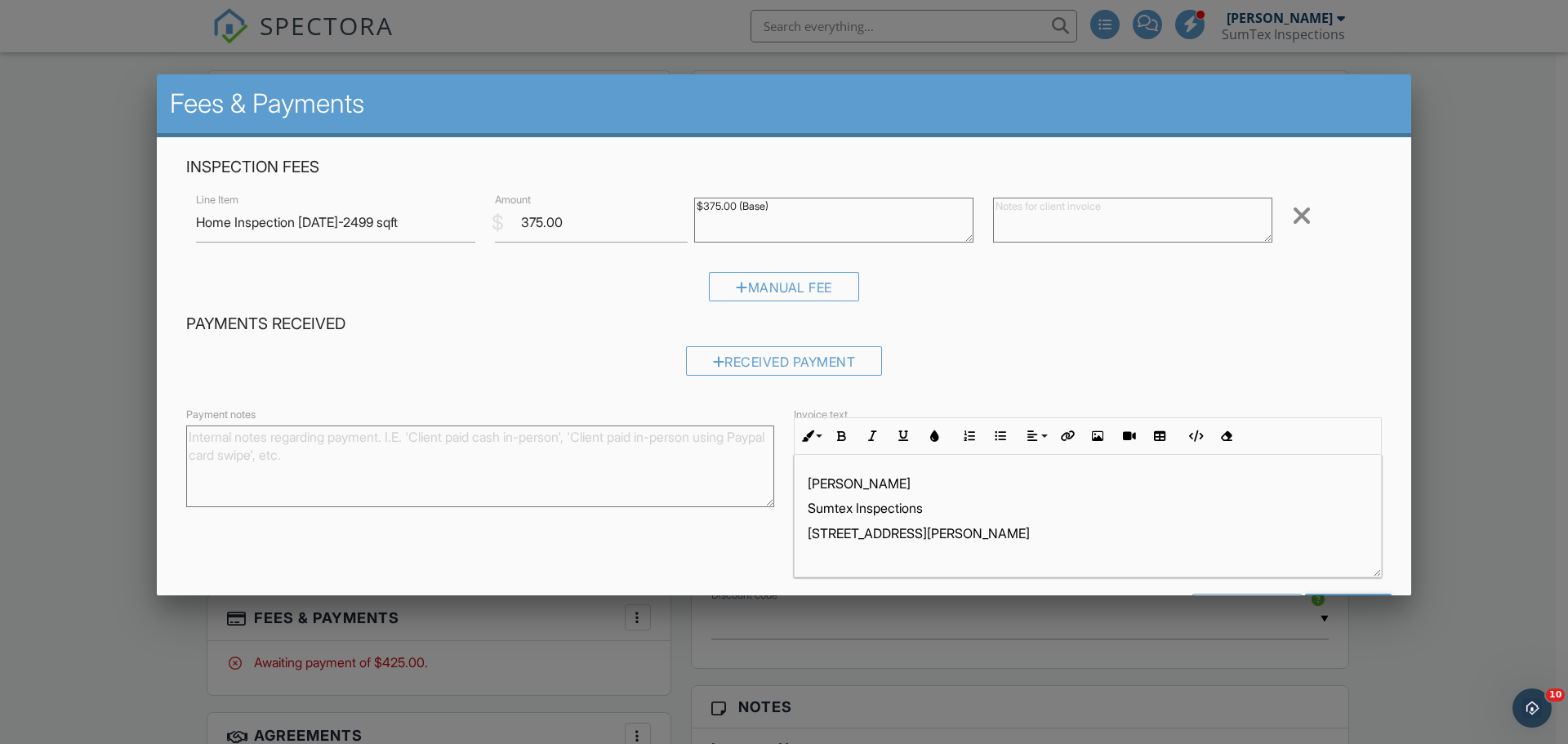
click at [111, 299] on div at bounding box center [784, 383] width 1568 height 931
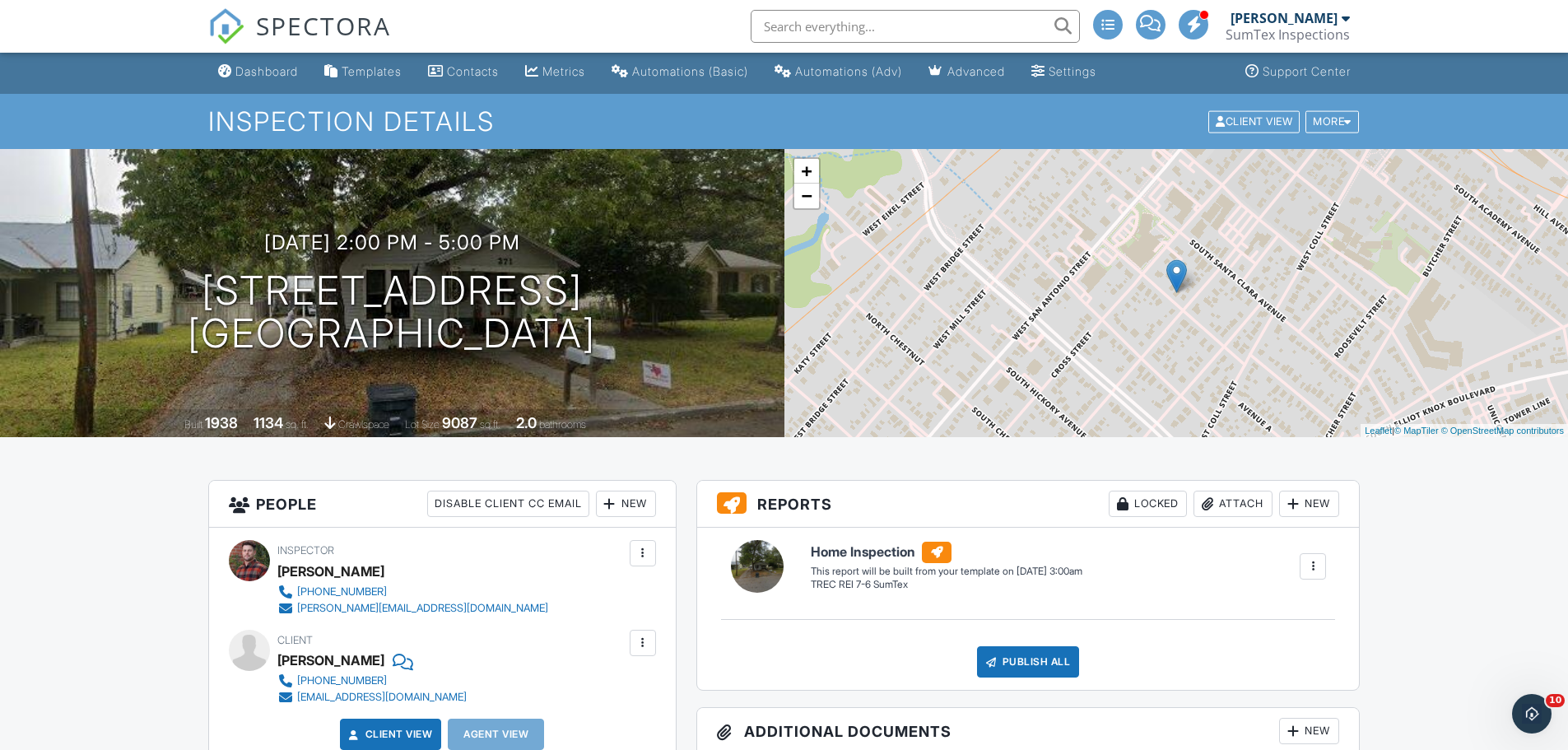
scroll to position [0, 0]
